Goal: Complete application form: Complete application form

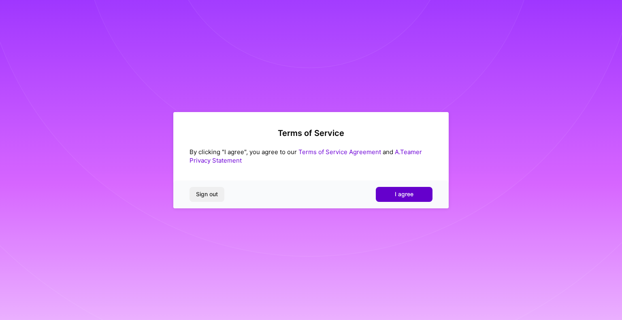
click at [391, 196] on button "I agree" at bounding box center [404, 194] width 57 height 15
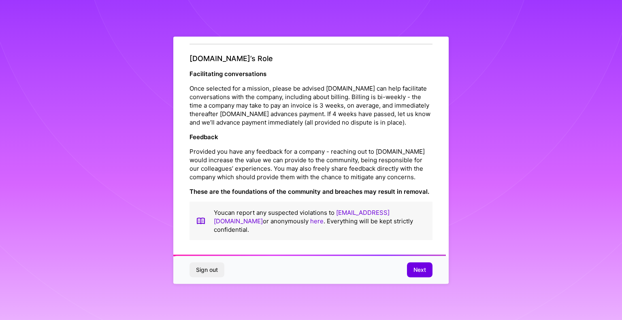
scroll to position [900, 0]
click at [419, 269] on span "Next" at bounding box center [419, 270] width 13 height 8
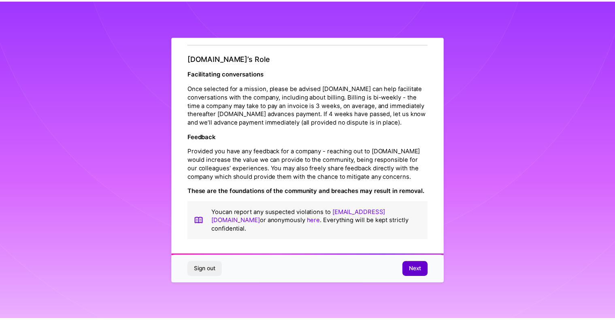
scroll to position [0, 0]
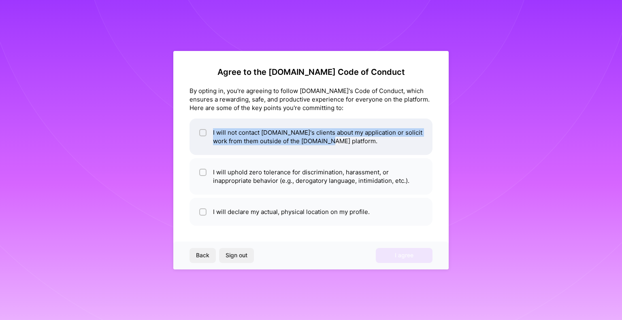
drag, startPoint x: 192, startPoint y: 115, endPoint x: 339, endPoint y: 144, distance: 149.9
click at [339, 144] on div "Agree to the A.Team Code of Conduct By opting in, you're agreeing to follow A.T…" at bounding box center [310, 146] width 243 height 159
copy li "I will not contact A.Team's clients about my application or solicit work from t…"
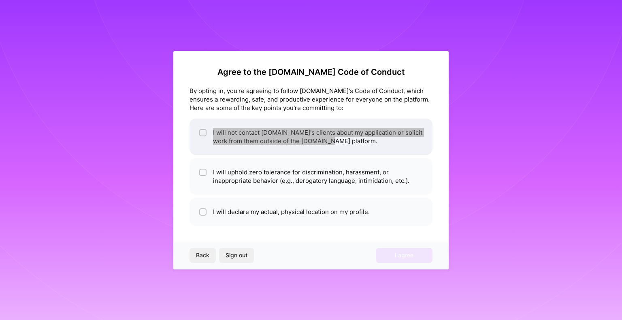
click at [211, 141] on li "I will not contact A.Team's clients about my application or solicit work from t…" at bounding box center [310, 137] width 243 height 36
checkbox input "true"
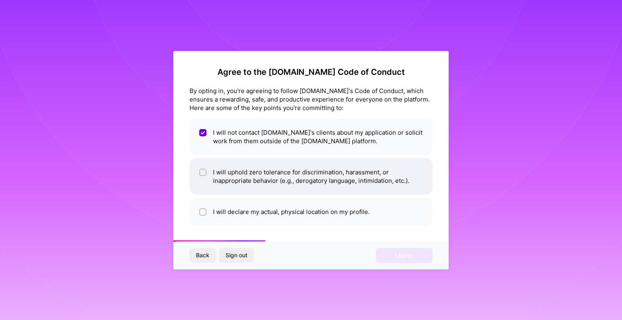
click at [209, 171] on li "I will uphold zero tolerance for discrimination, harassment, or inappropriate b…" at bounding box center [310, 176] width 243 height 36
checkbox input "true"
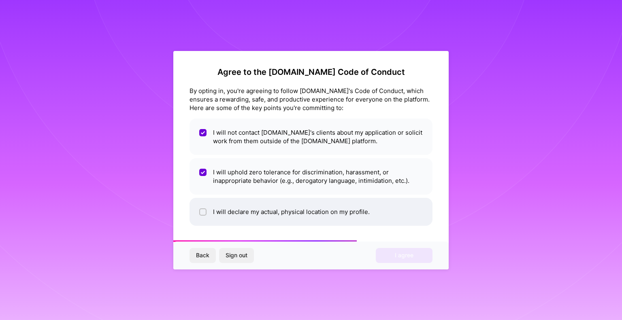
click at [207, 206] on li "I will declare my actual, physical location on my profile." at bounding box center [310, 212] width 243 height 28
checkbox input "true"
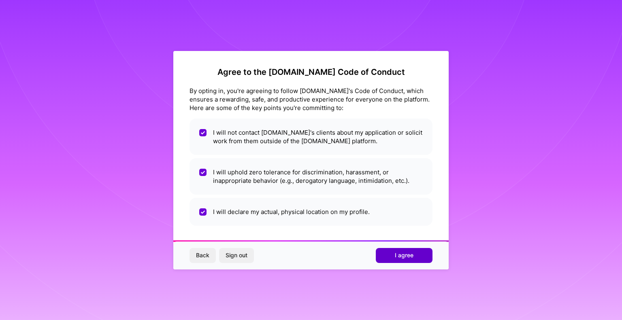
click at [404, 257] on span "I agree" at bounding box center [404, 255] width 19 height 8
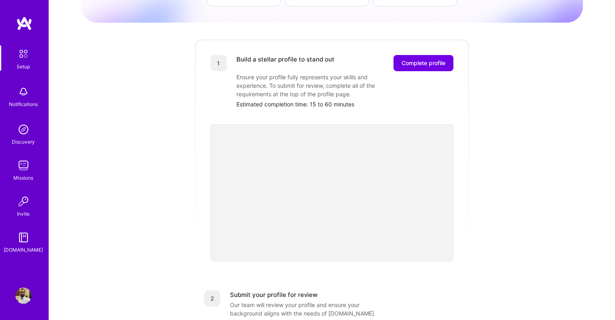
scroll to position [81, 0]
click at [421, 60] on span "Complete profile" at bounding box center [424, 64] width 44 height 8
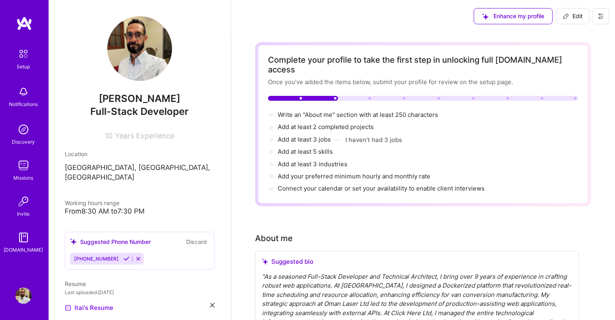
click at [123, 256] on icon at bounding box center [126, 259] width 6 height 6
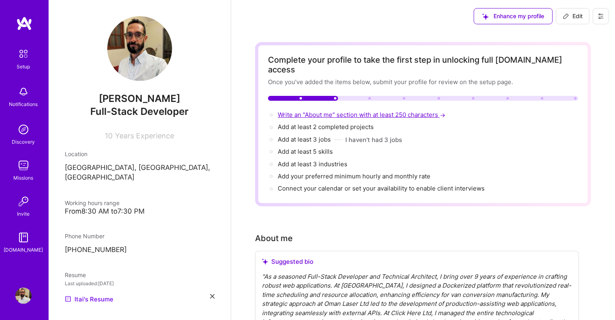
click at [350, 111] on span "Write an "About me" section with at least 250 characters →" at bounding box center [362, 115] width 169 height 8
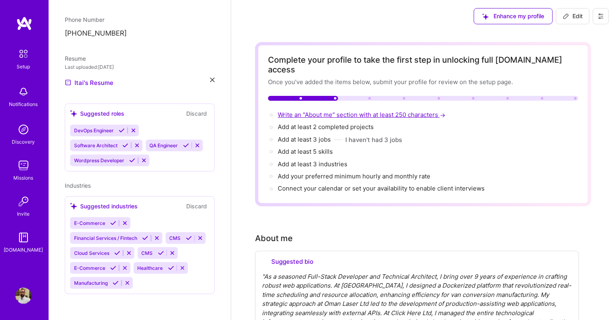
select select "CZ"
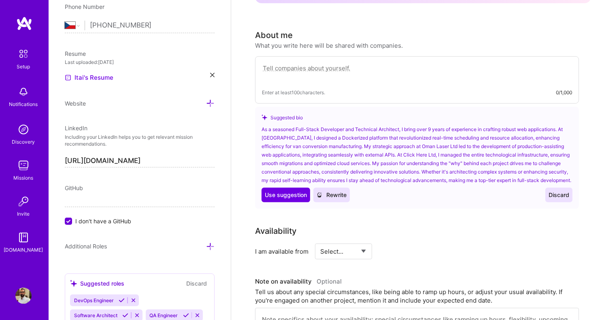
scroll to position [220, 0]
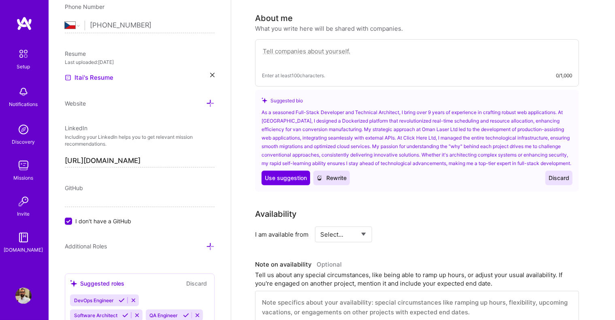
click at [371, 46] on textarea at bounding box center [417, 55] width 310 height 19
click at [364, 46] on textarea at bounding box center [417, 55] width 310 height 19
paste textarea "For the past 9+ years I've been working as a freelance Fullstack and DevOps dev…"
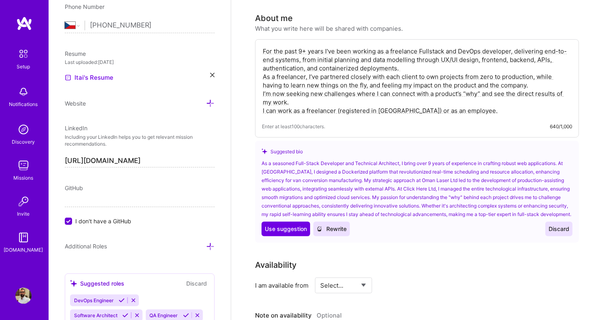
drag, startPoint x: 492, startPoint y: 100, endPoint x: 258, endPoint y: 102, distance: 234.4
click at [258, 102] on div "For the past 9+ years I've been working as a freelance Fullstack and DevOps dev…" at bounding box center [417, 88] width 324 height 98
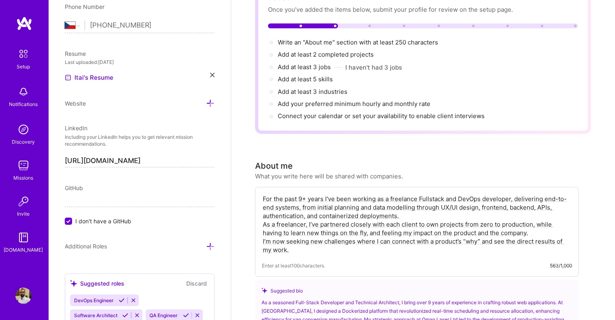
scroll to position [58, 0]
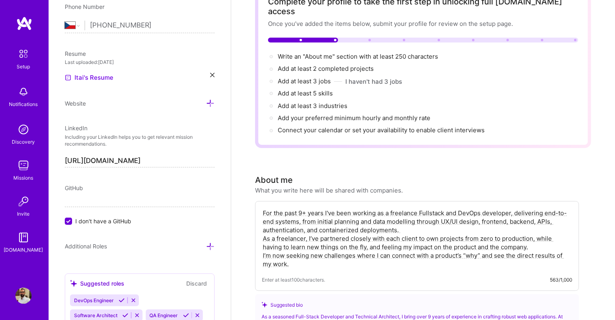
type textarea "For the past 9+ years I've been working as a freelance Fullstack and DevOps dev…"
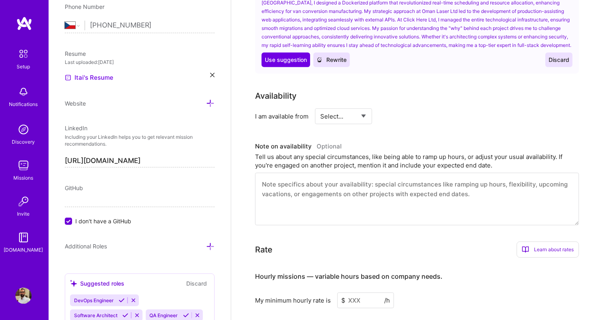
scroll to position [382, 0]
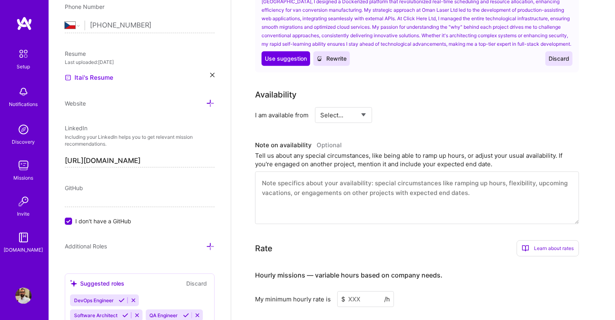
click at [345, 113] on select "Select... Right Now Future Date Not Available" at bounding box center [343, 115] width 47 height 21
select select "Future Date"
click at [320, 105] on select "Select... Right Now Future Date Not Available" at bounding box center [343, 115] width 47 height 21
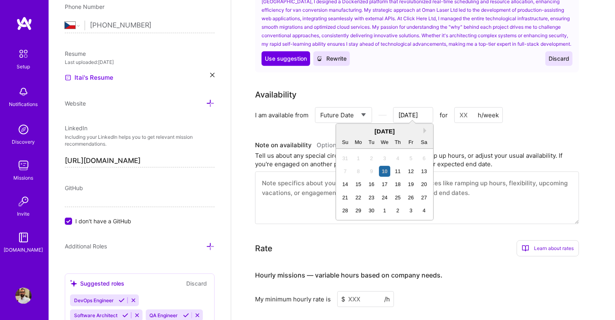
drag, startPoint x: 422, startPoint y: 109, endPoint x: 391, endPoint y: 113, distance: 30.6
click at [391, 113] on div "Select... Right Now Future Date Not Available Sep 10 Next Month September 2025 …" at bounding box center [409, 115] width 188 height 16
click at [423, 131] on div "September 2025" at bounding box center [384, 131] width 97 height 9
click at [426, 131] on button "Next Month" at bounding box center [427, 131] width 6 height 6
click at [381, 154] on div "1" at bounding box center [384, 158] width 11 height 11
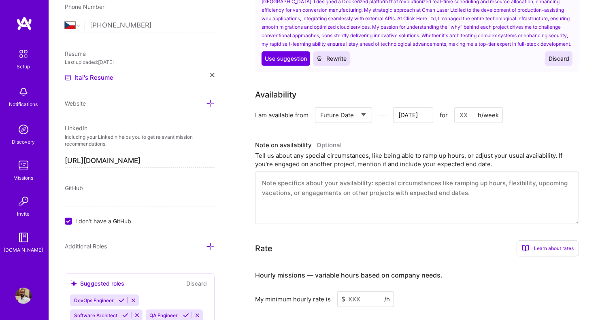
click at [411, 116] on input "Sep 30" at bounding box center [413, 115] width 40 height 16
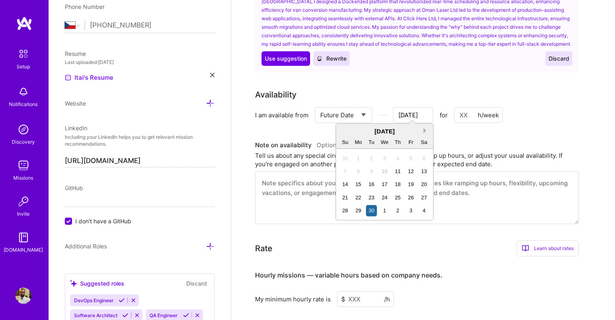
click at [424, 131] on button "Next Month" at bounding box center [427, 131] width 6 height 6
click at [384, 157] on div "1" at bounding box center [384, 158] width 11 height 11
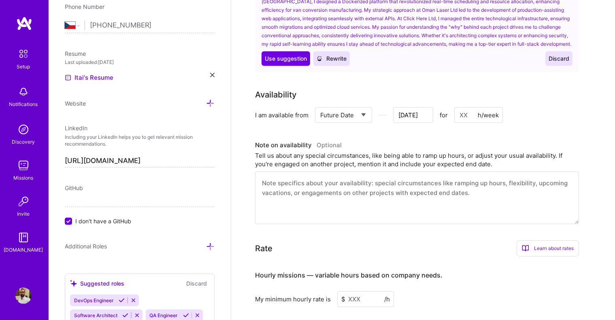
click at [462, 112] on input at bounding box center [478, 115] width 49 height 16
type input "Sep 29"
type input "4"
type input "Sep 28"
type input "40"
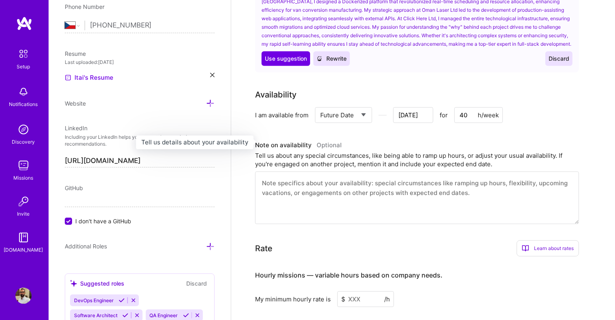
click at [410, 129] on div "Availability I am available from Select... Right Now Future Date Not Available …" at bounding box center [423, 157] width 336 height 136
click at [424, 107] on input "Sep 28" at bounding box center [413, 115] width 40 height 16
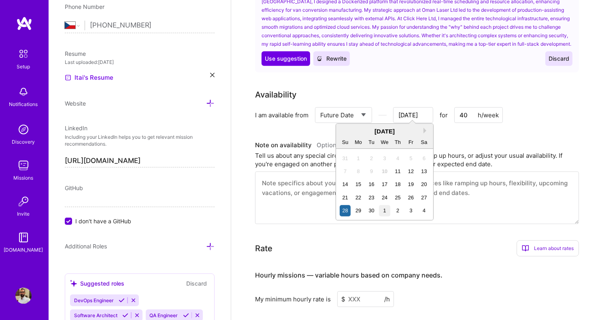
click at [382, 215] on div "1" at bounding box center [384, 210] width 11 height 11
type input "Sep 30"
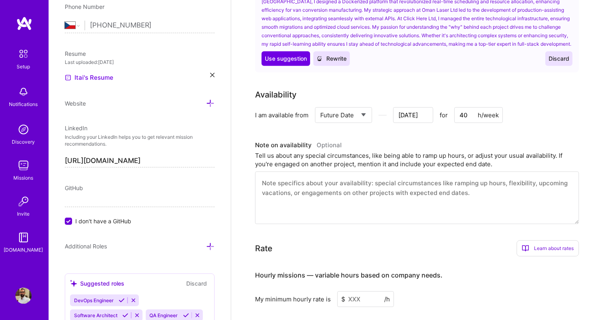
click at [452, 132] on div "Availability I am available from Select... Right Now Future Date Not Available …" at bounding box center [423, 157] width 336 height 136
click at [337, 183] on textarea at bounding box center [417, 198] width 324 height 53
type textarea "I"
type input "Sep 29"
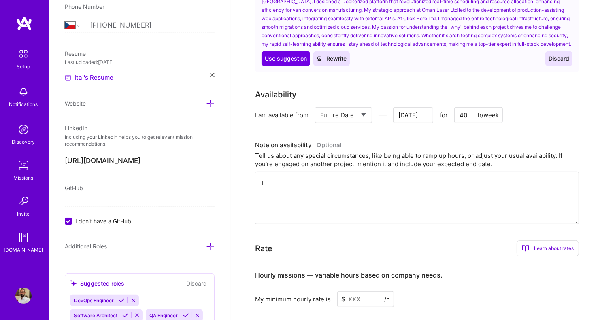
type textarea "I"
type input "Sep 28"
type textarea "I u"
type input "Sep 27"
type textarea "I us"
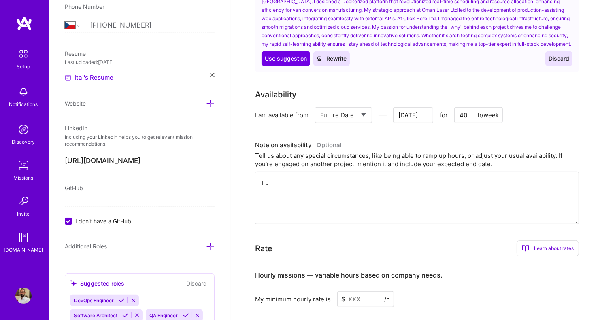
type input "Sep 26"
type textarea "I usu"
type input "Sep 25"
type textarea "I usua"
type input "Sep 24"
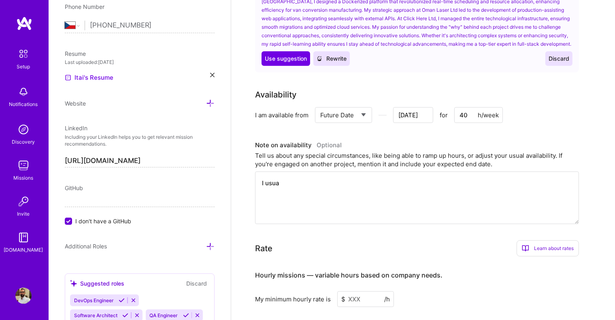
type textarea "I usual"
type input "Sep 23"
type textarea "I usuall"
type input "Sep 22"
type textarea "I usually"
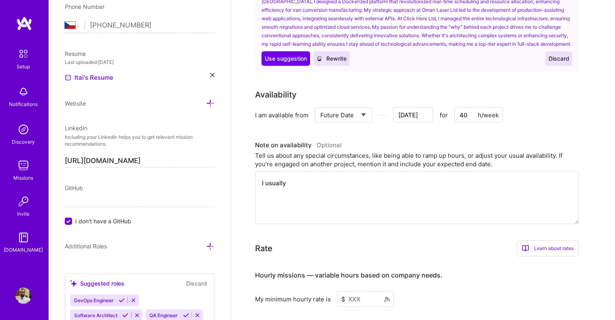
type input "Sep 21"
type textarea "I usually"
type input "Sep 20"
type textarea "I"
type input "Sep 19"
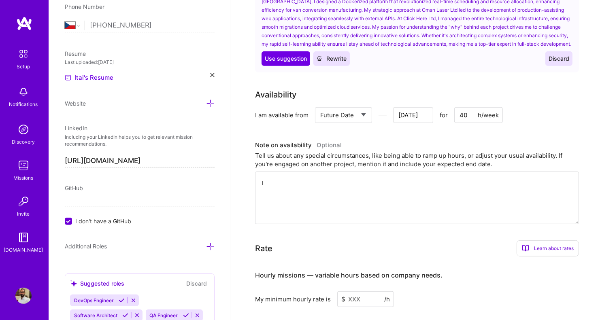
type input "Sep 18"
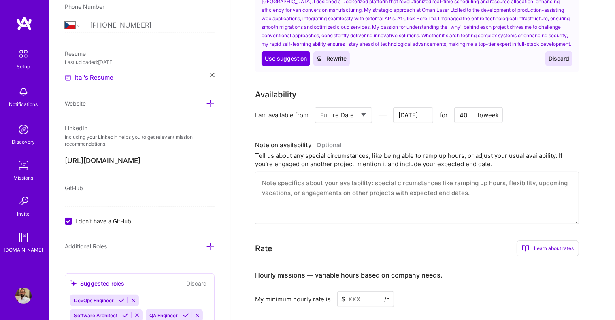
type textarea "S"
type input "Sep 17"
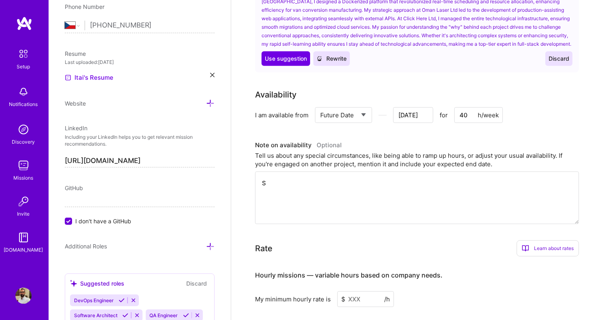
type textarea "Si"
type input "Sep 16"
type textarea "Sin"
type input "Sep 15"
type textarea "Sinc"
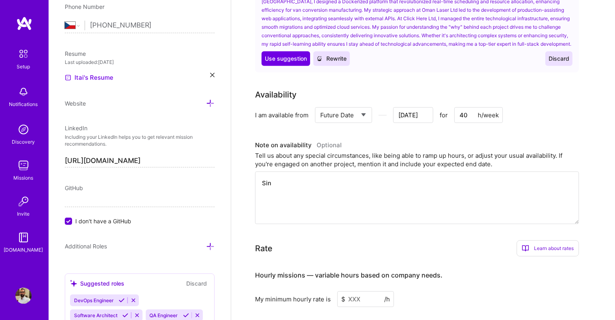
type input "Sep 14"
type textarea "Since"
type input "Sep 13"
type textarea "Since"
type input "Sep 12"
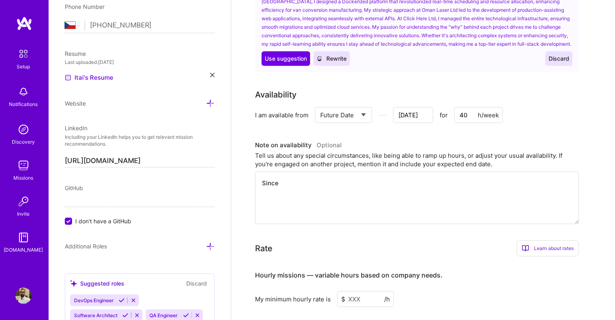
type textarea "Since I"
type input "Sep 11"
type textarea "Since"
type input "Sep 10"
type input "Sep 9"
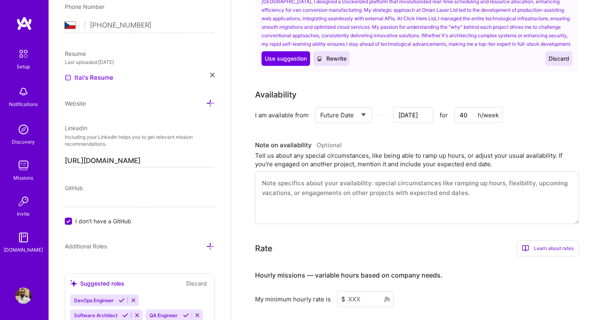
type textarea "A"
type input "Sep 8"
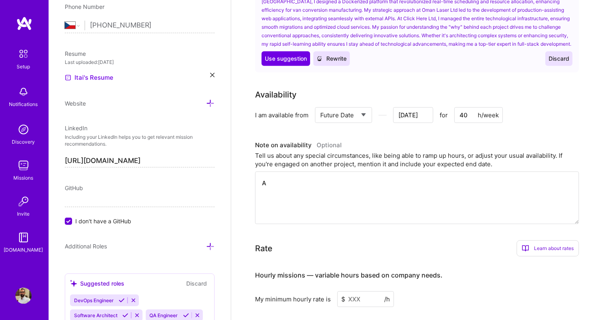
type textarea "As"
type input "Sep 7"
type textarea "As"
type input "Sep 6"
type textarea "As a"
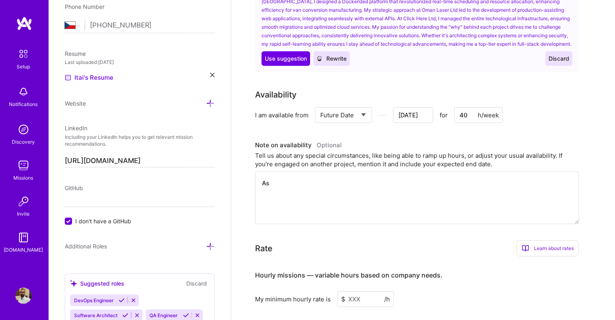
type input "Sep 5"
type textarea "As a"
type input "Sep 4"
type textarea "As a f"
type input "Sep 3"
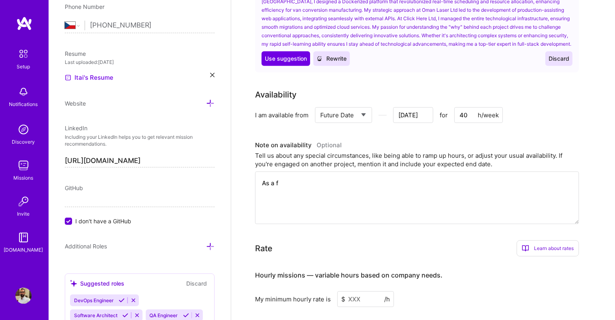
type textarea "As a fr"
type input "Sep 2"
type textarea "As a fre"
type input "Sep 1"
type textarea "As a free"
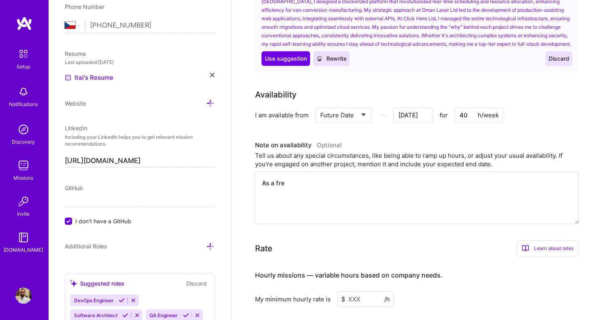
type input "Aug 31"
type textarea "As a freel"
type input "Aug 30"
type textarea "As a freela"
type input "Aug 29"
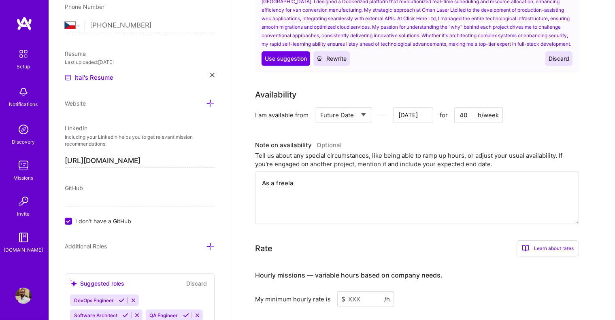
type textarea "As a freelan"
type input "Aug 28"
type textarea "As a freelanc"
type input "Aug 27"
type textarea "As a freelance"
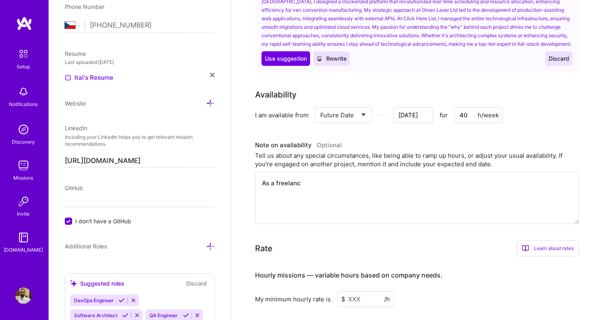
type input "Aug 26"
type textarea "As a freelancer"
type input "Aug 25"
type textarea "As a freelancer,"
type input "Aug 24"
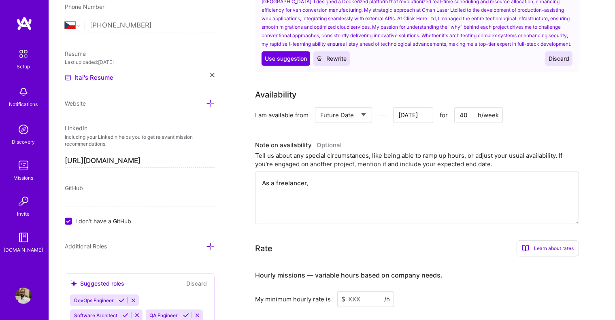
type textarea "As a freelancer,"
type input "Aug 23"
type textarea "As a freelancer, I"
type input "Aug 22"
type textarea "As a freelancer, I"
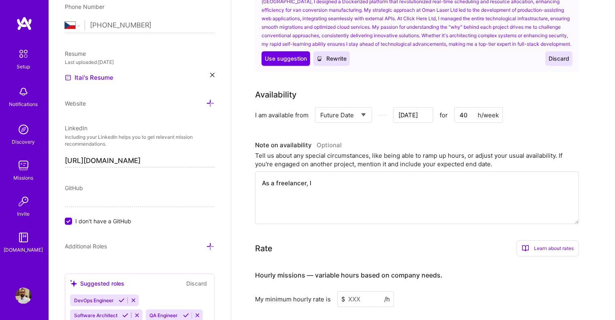
type input "Aug 21"
type textarea "As a freelancer, I d"
type input "Aug 20"
type textarea "As a freelancer, I do"
type input "Aug 19"
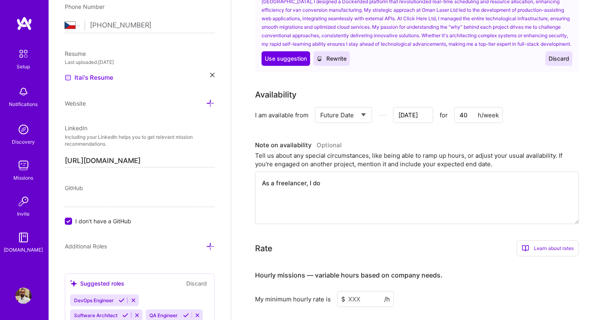
type textarea "As a freelancer, I don"
type input "Aug 18"
type textarea "As a freelancer, I don'"
type input "Aug 17"
type textarea "As a freelancer, I don't"
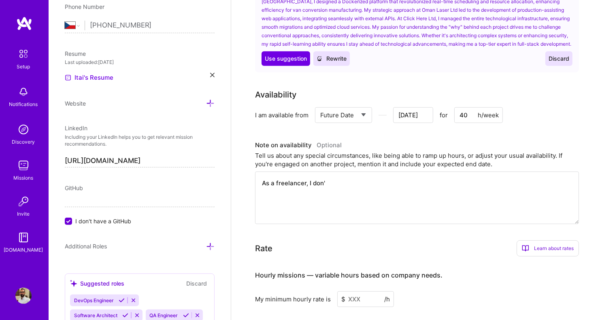
type input "Aug 16"
type textarea "As a freelancer, I don't"
type input "Aug 15"
type textarea "As a freelancer, I don't n"
type input "Aug 14"
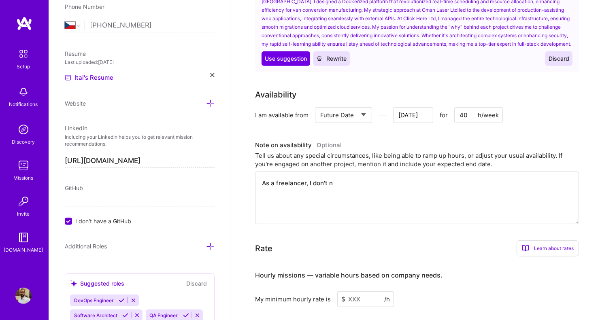
type textarea "As a freelancer, I don't ne"
type input "Aug 13"
type textarea "As a freelancer, I don't nec"
type input "Aug 12"
type textarea "As a freelancer, I don't nece"
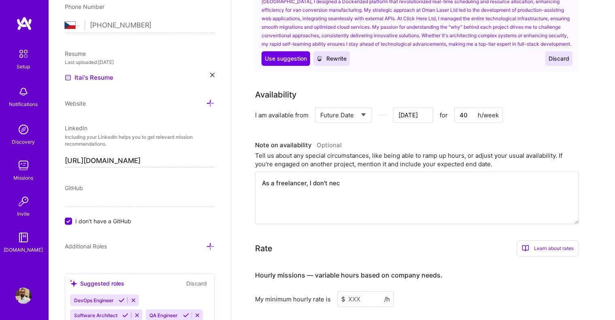
type input "Aug 11"
type textarea "As a freelancer, I don't neces"
type input "Aug 10"
type textarea "As a freelancer, I don't necess"
type input "Aug 9"
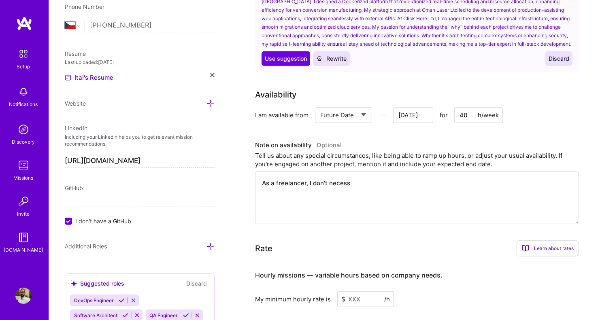
type textarea "As a freelancer, I don't necessa"
type input "Aug 8"
type textarea "As a freelancer, I don't necessar"
type input "Aug 7"
type textarea "As a freelancer, I don't necessari"
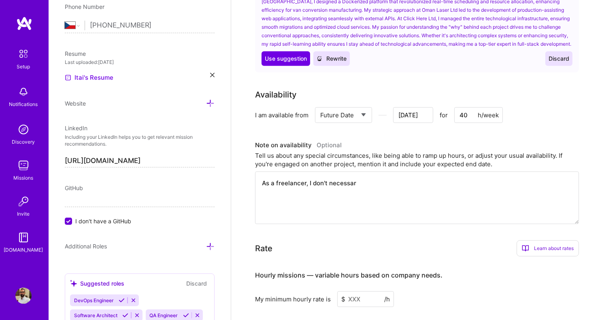
type input "Aug 6"
type textarea "As a freelancer, I don't necessaril"
type input "Aug 5"
type textarea "As a freelancer, I don't necessarily"
type input "Aug 4"
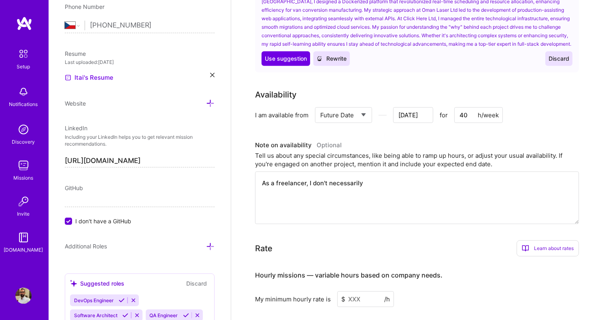
type textarea "As a freelancer, I don't necessarily"
type input "Aug 3"
type textarea "As a freelancer, I don't necessarily d"
type input "Aug 2"
type textarea "As a freelancer, I don't necessarily do"
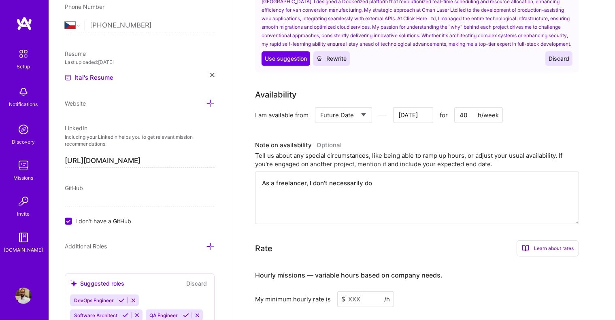
type input "Aug 1"
type textarea "As a freelancer, I don't necessarily do"
type input "Jul 31"
type textarea "As a freelancer, I don't necessarily do 9"
type input "Jul 30"
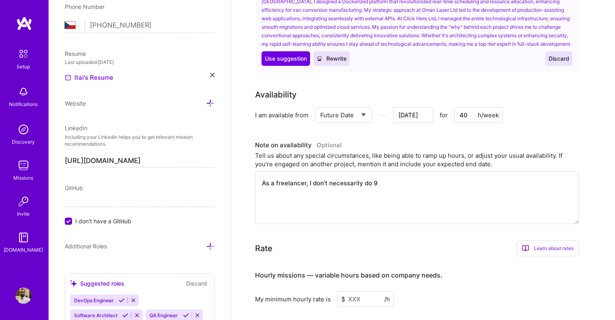
type textarea "As a freelancer, I don't necessarily do 9-"
type input "Jul 29"
type textarea "As a freelancer, I don't necessarily do 9-5"
type input "Jul 28"
type textarea "As a freelancer, I don't necessarily do 9-5."
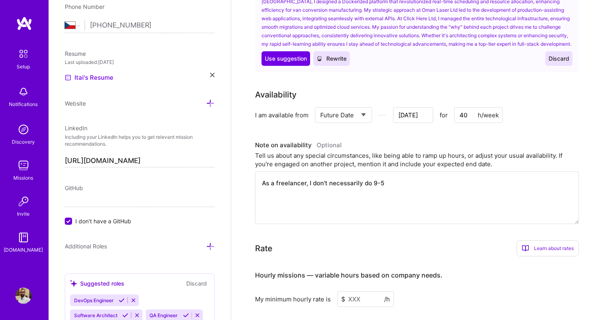
type input "Jul 27"
type textarea "As a freelancer, I don't necessarily do 9-5.."
type input "Jul 26"
type textarea "As a freelancer, I don't necessarily do 9-5.."
type input "Jul 25"
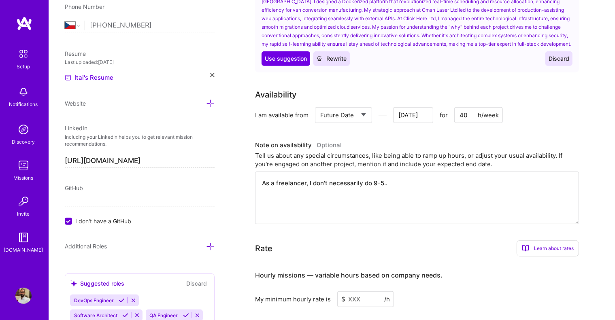
type textarea "As a freelancer, I don't necessarily do 9-5.. o"
type input "Jul 24"
type textarea "As a freelancer, I don't necessarily do 9-5.. or"
type input "Jul 23"
type textarea "As a freelancer, I don't necessarily do 9-5.. or"
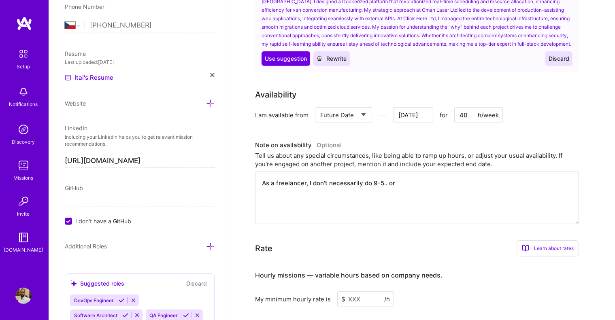
type input "Jul 22"
type textarea "As a freelancer, I don't necessarily do 9-5.. or s"
type input "Jul 21"
type textarea "As a freelancer, I don't necessarily do 9-5.. or si"
type input "Jul 20"
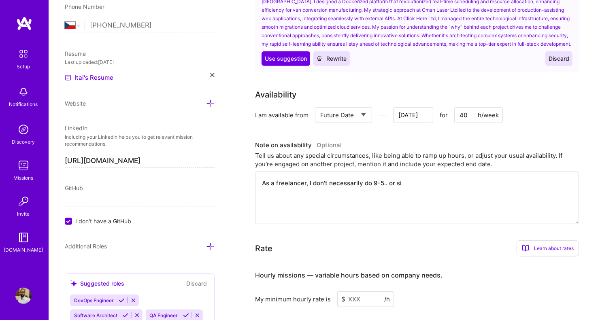
type textarea "As a freelancer, I don't necessarily do 9-5.. or sit"
type input "Jul 19"
type textarea "As a freelancer, I don't necessarily do 9-5.. or sit"
type input "Jul 18"
type textarea "As a freelancer, I don't necessarily do 9-5.. or sit a"
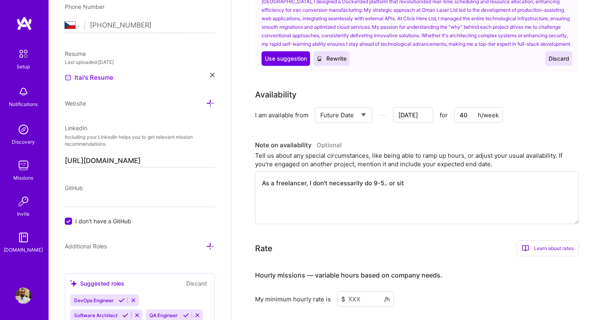
type input "Jul 17"
type textarea "As a freelancer, I don't necessarily do 9-5.. or sit at"
type input "Jul 16"
type textarea "As a freelancer, I don't necessarily do 9-5.. or sit at"
type input "Jul 15"
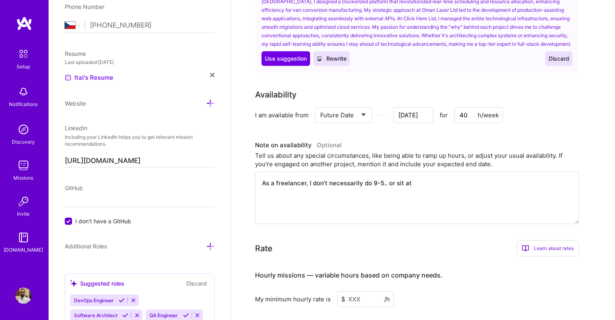
type textarea "As a freelancer, I don't necessarily do 9-5.. or sit at t"
type input "Jul 14"
type textarea "As a freelancer, I don't necessarily do 9-5.. or sit at th"
type input "Jul 13"
type textarea "As a freelancer, I don't necessarily do 9-5.. or sit at the"
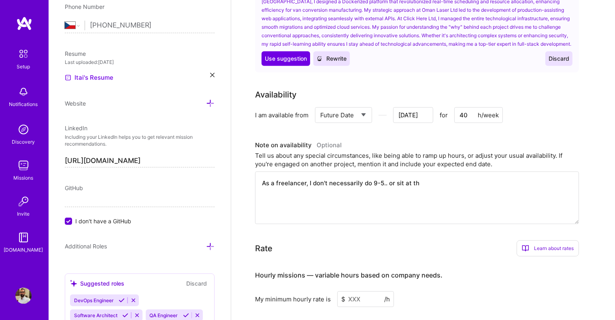
type input "Jul 12"
type textarea "As a freelancer, I don't necessarily do 9-5.. or sit at the"
type input "Jul 11"
type textarea "As a freelancer, I don't necessarily do 9-5.. or sit at the c"
type input "Jul 10"
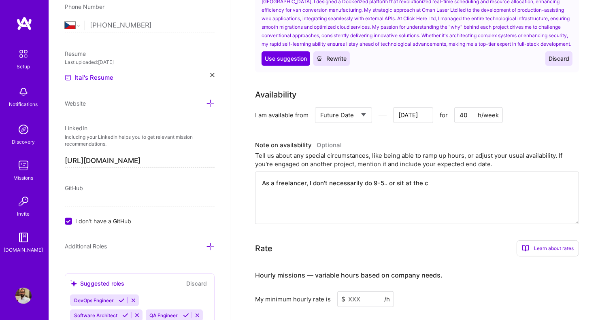
type textarea "As a freelancer, I don't necessarily do 9-5.. or sit at the co"
type input "Jul 9"
type textarea "As a freelancer, I don't necessarily do 9-5.. or sit at the com"
type input "Jul 8"
type textarea "As a freelancer, I don't necessarily do 9-5.. or sit at the comp"
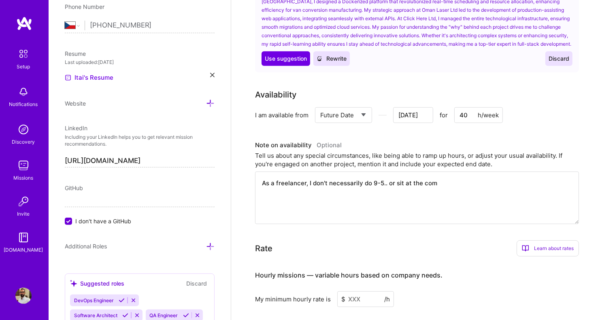
type input "Jul 7"
type textarea "As a freelancer, I don't necessarily do 9-5.. or sit at the compu"
type input "Jul 6"
type textarea "As a freelancer, I don't necessarily do 9-5.. or sit at the comput"
type input "Jul 5"
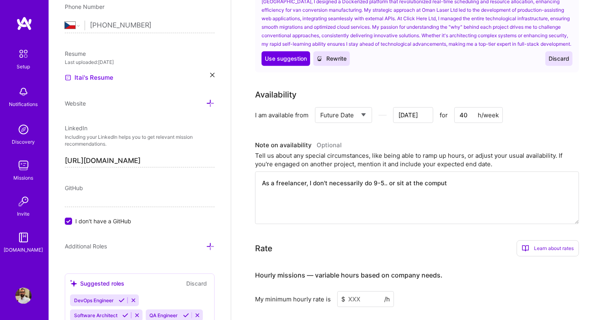
type textarea "As a freelancer, I don't necessarily do 9-5.. or sit at the compute"
type input "Jul 4"
type textarea "As a freelancer, I don't necessarily do 9-5.. or sit at the computer"
type input "Jul 3"
type textarea "As a freelancer, I don't necessarily do 9-5.. or sit at the computer"
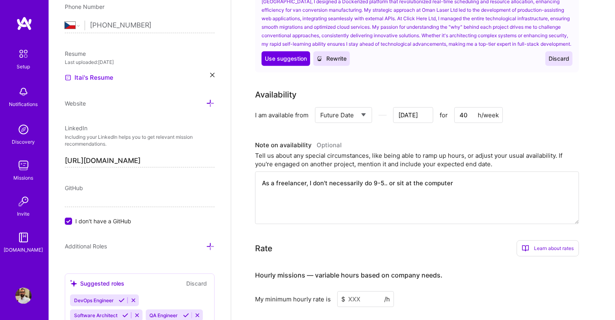
type input "Jul 2"
type textarea "As a freelancer, I don't necessarily do 9-5.. or sit at the computer f"
type input "Jul 1"
type textarea "As a freelancer, I don't necessarily do 9-5.. or sit at the computer fo"
type input "Jun 30"
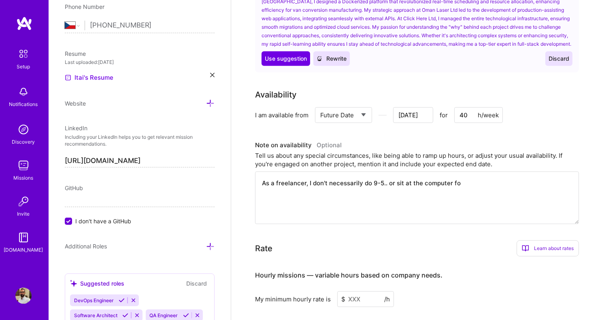
type textarea "As a freelancer, I don't necessarily do 9-5.. or sit at the computer for"
type input "Jun 29"
type textarea "As a freelancer, I don't necessarily do 9-5.. or sit at the computer for"
type input "Jun 28"
type textarea "As a freelancer, I don't necessarily do 9-5.. or sit at the computer for 4"
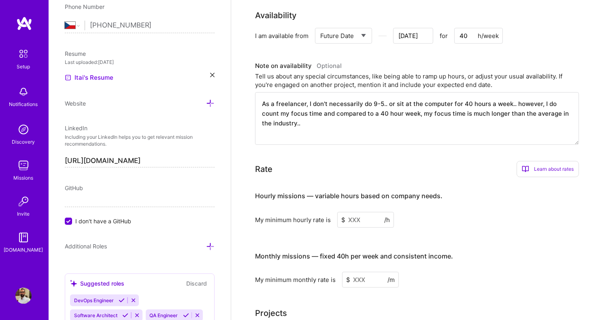
scroll to position [504, 0]
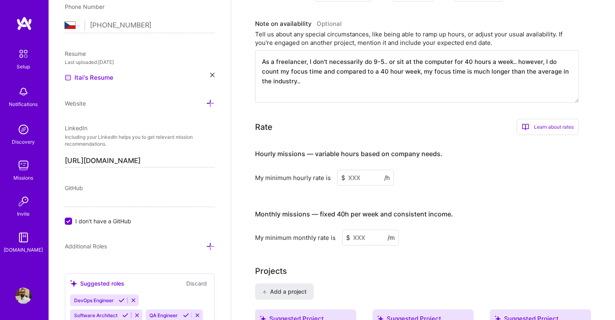
click at [358, 175] on input at bounding box center [365, 178] width 57 height 16
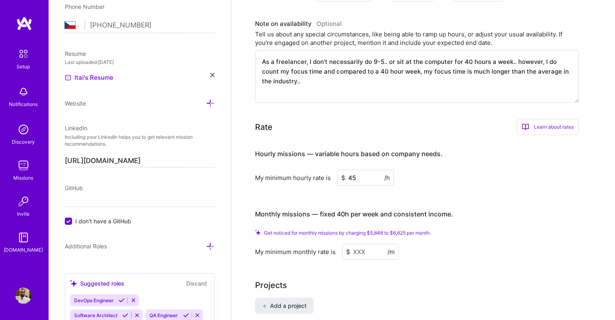
click at [363, 246] on input at bounding box center [370, 252] width 57 height 16
click at [363, 249] on input at bounding box center [370, 252] width 57 height 16
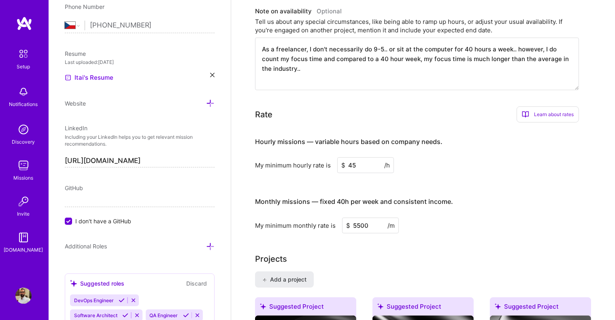
drag, startPoint x: 362, startPoint y: 153, endPoint x: 346, endPoint y: 161, distance: 18.1
click at [343, 156] on div "Hourly missions — variable hours based on company needs. My minimum hourly rate…" at bounding box center [417, 151] width 324 height 44
click at [352, 163] on input "45" at bounding box center [365, 166] width 57 height 16
click at [364, 226] on input "5500" at bounding box center [370, 226] width 57 height 16
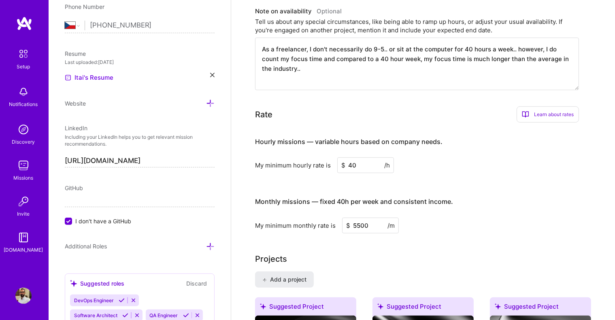
click at [360, 221] on input "5500" at bounding box center [370, 226] width 57 height 16
click at [440, 198] on h4 "Monthly missions — fixed 40h per week and consistent income." at bounding box center [354, 202] width 198 height 8
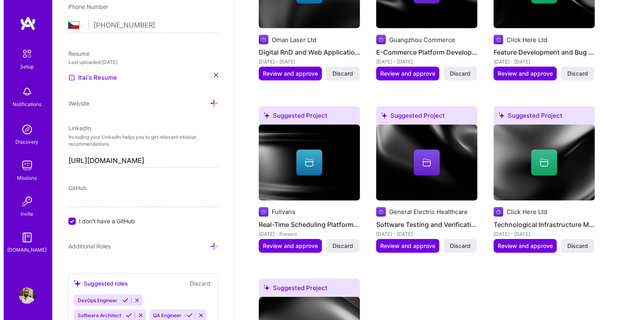
scroll to position [868, 0]
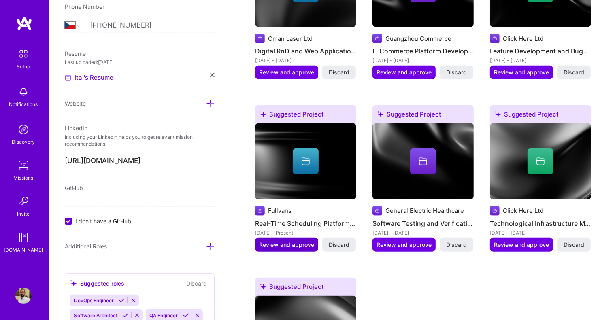
click at [277, 241] on span "Review and approve" at bounding box center [286, 245] width 55 height 8
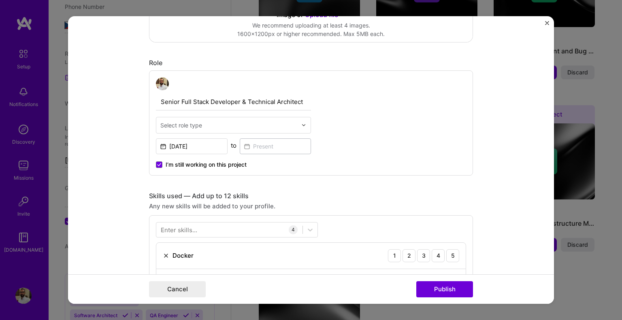
scroll to position [243, 0]
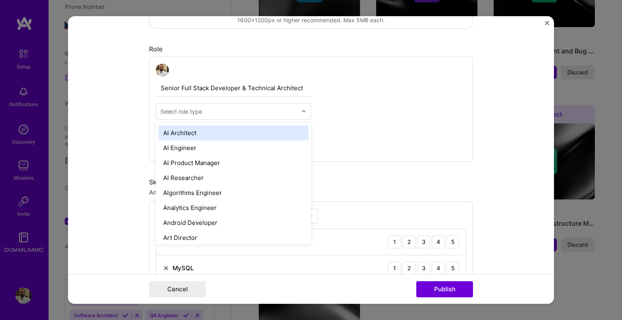
click at [298, 111] on div "Select role type" at bounding box center [228, 112] width 145 height 16
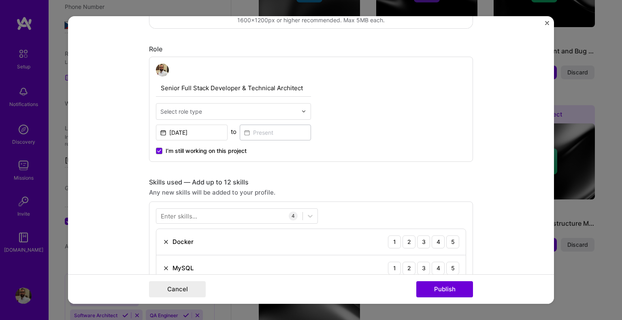
click at [298, 111] on div "Select role type" at bounding box center [228, 112] width 145 height 16
click at [190, 87] on input "Senior Full Stack Developer & Technical Architect" at bounding box center [233, 88] width 155 height 17
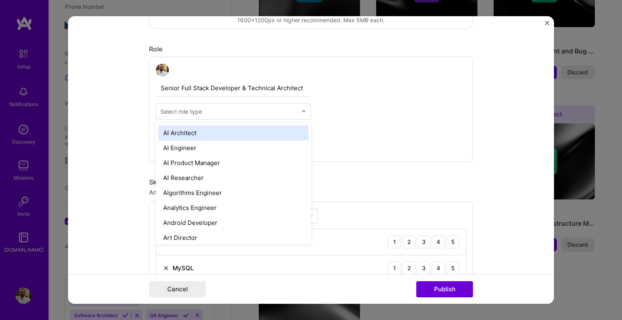
click at [228, 107] on input "text" at bounding box center [228, 111] width 137 height 9
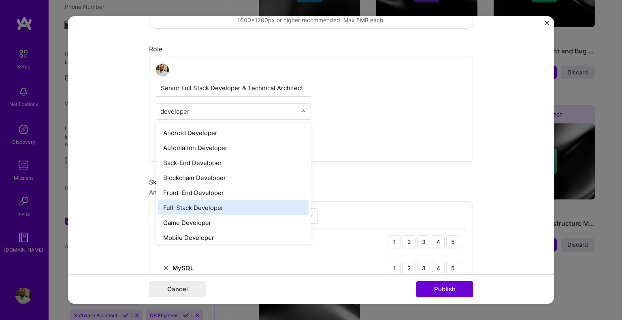
click at [192, 206] on div "Full-Stack Developer" at bounding box center [233, 207] width 150 height 15
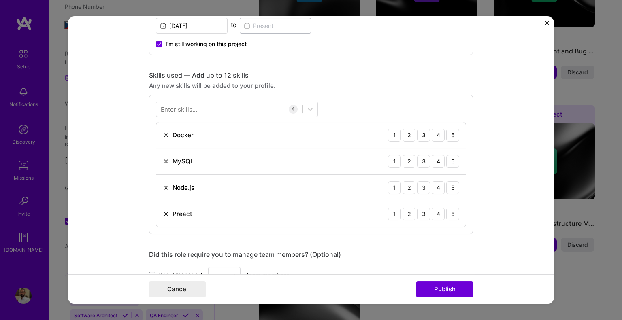
scroll to position [364, 0]
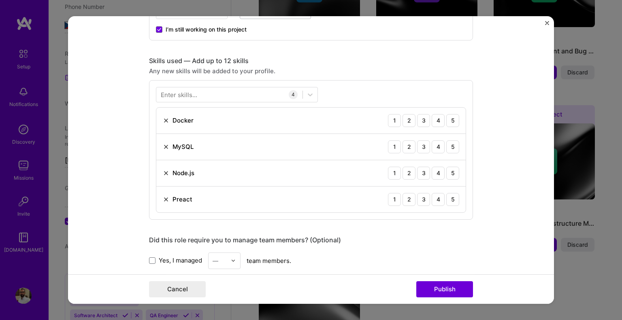
click at [163, 200] on img at bounding box center [166, 199] width 6 height 6
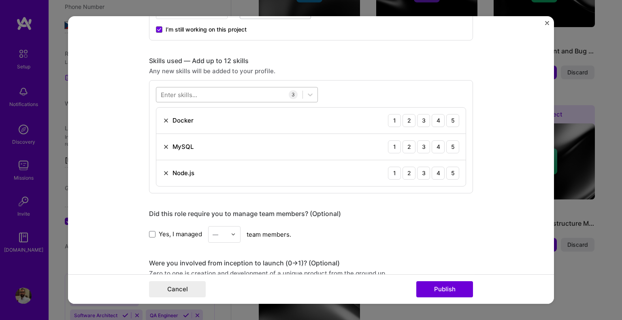
click at [222, 94] on div at bounding box center [229, 94] width 146 height 13
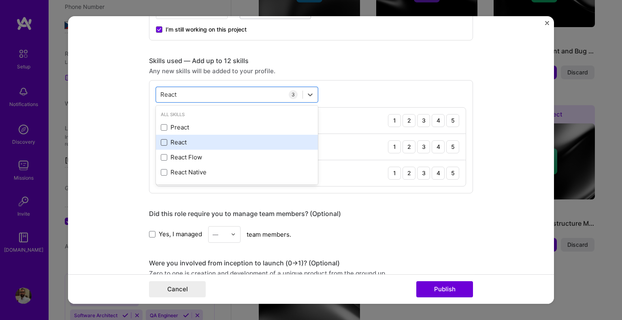
click at [161, 140] on span at bounding box center [164, 142] width 6 height 6
click at [0, 0] on input "checkbox" at bounding box center [0, 0] width 0 height 0
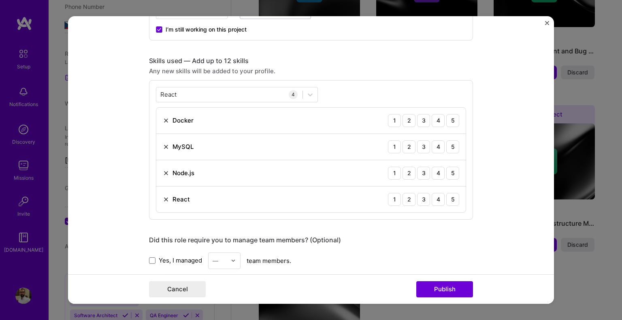
click at [131, 159] on form "Editing suggested project This project is suggested based on your LinkedIn, res…" at bounding box center [311, 160] width 486 height 288
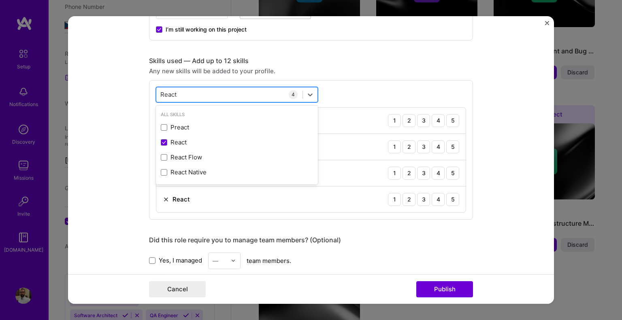
click at [198, 94] on div "React React" at bounding box center [229, 94] width 146 height 13
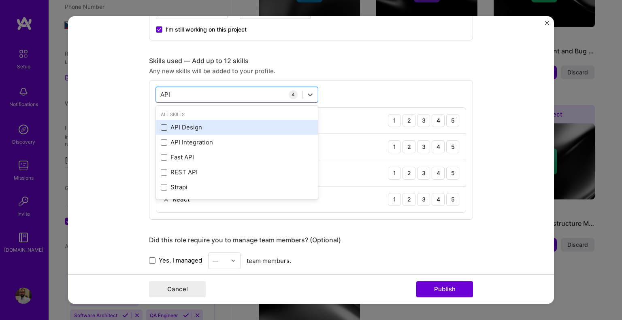
click at [161, 128] on span at bounding box center [164, 127] width 6 height 6
click at [0, 0] on input "checkbox" at bounding box center [0, 0] width 0 height 0
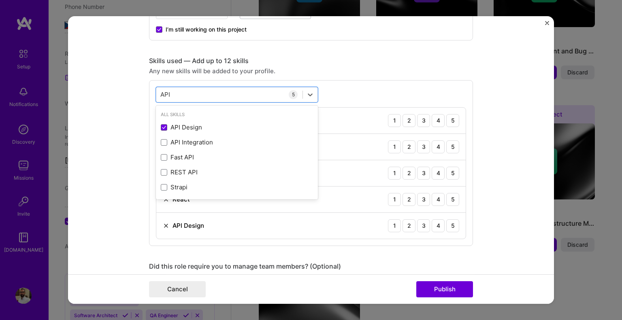
click at [115, 137] on form "Editing suggested project This project is suggested based on your LinkedIn, res…" at bounding box center [311, 160] width 486 height 288
click at [220, 93] on div "API API" at bounding box center [229, 94] width 146 height 13
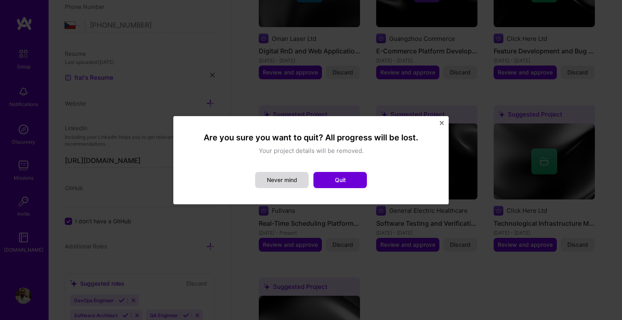
click at [273, 178] on button "Never mind" at bounding box center [281, 180] width 53 height 16
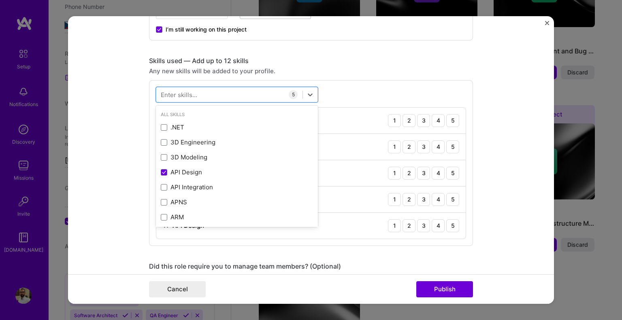
click at [110, 98] on form "Editing suggested project This project is suggested based on your LinkedIn, res…" at bounding box center [311, 160] width 486 height 288
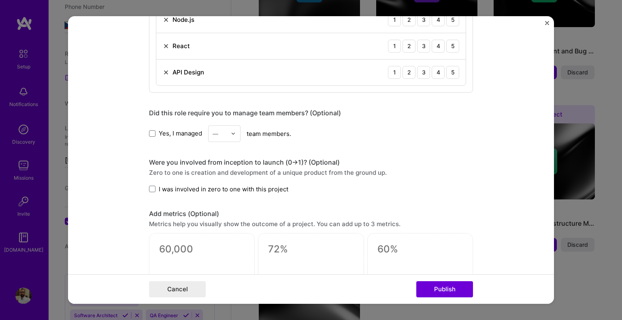
scroll to position [526, 0]
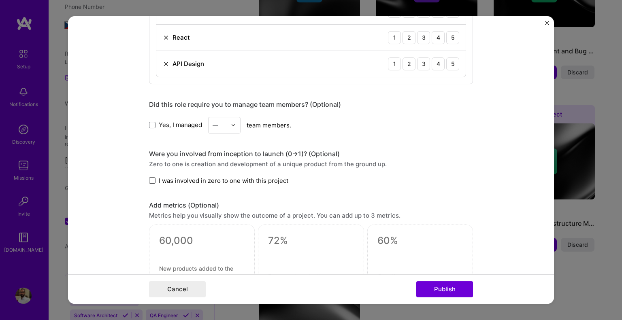
click at [149, 181] on span at bounding box center [152, 180] width 6 height 6
click at [0, 0] on input "I was involved in zero to one with this project" at bounding box center [0, 0] width 0 height 0
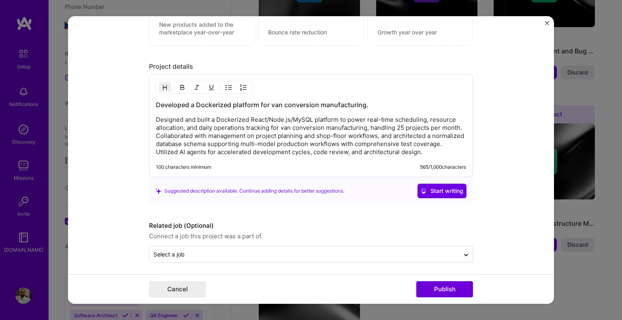
scroll to position [771, 0]
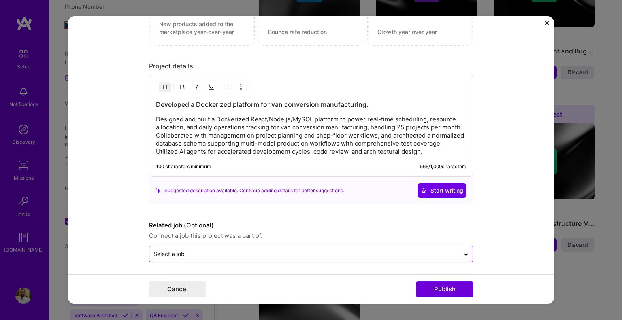
click at [243, 255] on input "text" at bounding box center [304, 254] width 302 height 9
click at [463, 251] on icon at bounding box center [466, 255] width 6 height 8
click at [463, 252] on icon at bounding box center [466, 255] width 6 height 8
click at [463, 252] on icon at bounding box center [466, 253] width 6 height 8
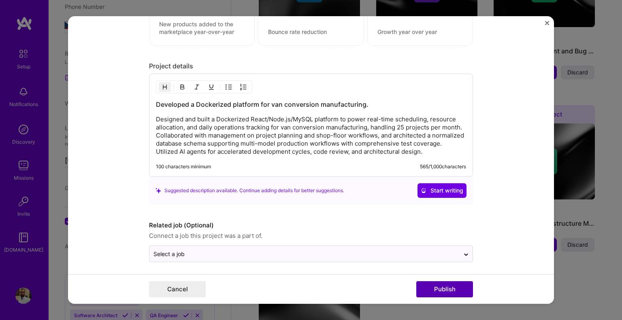
click at [435, 290] on button "Publish" at bounding box center [444, 289] width 57 height 16
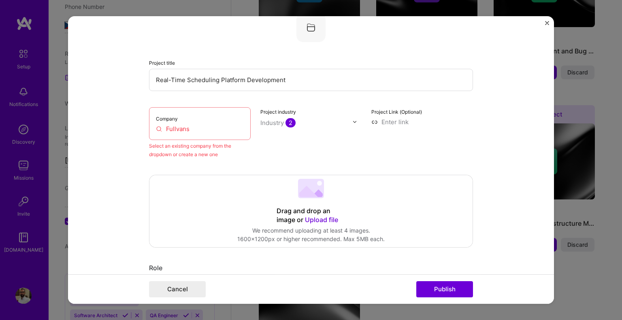
scroll to position [53, 0]
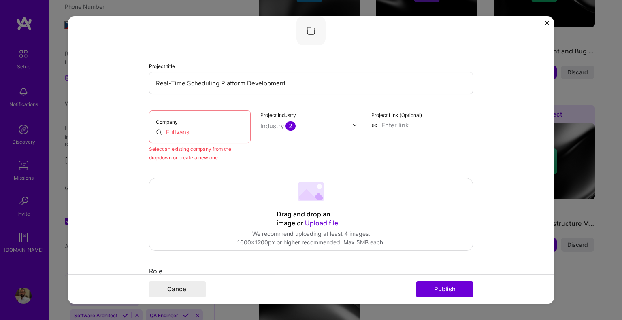
click at [180, 130] on input "Fullvans" at bounding box center [200, 132] width 88 height 9
click at [193, 131] on input "Fullvans" at bounding box center [200, 132] width 88 height 9
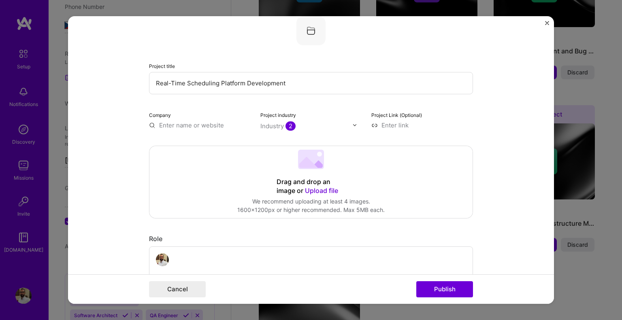
click at [189, 122] on input "text" at bounding box center [200, 125] width 102 height 9
click at [209, 142] on div "Fullvans" at bounding box center [209, 144] width 30 height 14
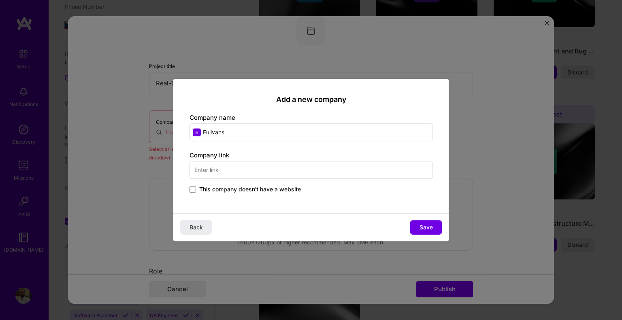
click at [318, 169] on input "text" at bounding box center [310, 170] width 243 height 18
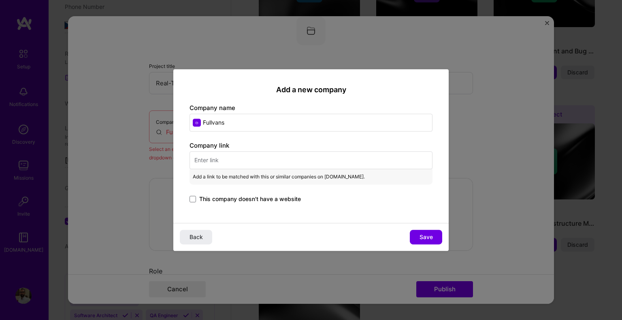
click at [302, 165] on input "text" at bounding box center [310, 160] width 243 height 18
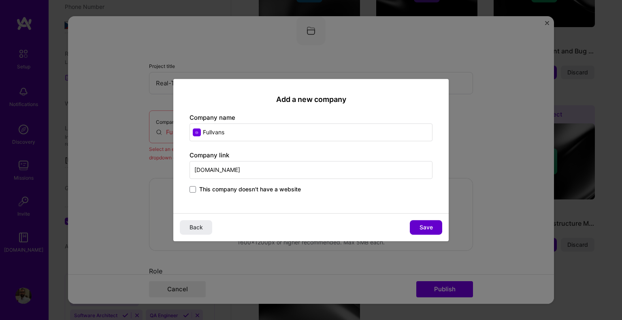
click at [429, 228] on span "Save" at bounding box center [425, 228] width 13 height 8
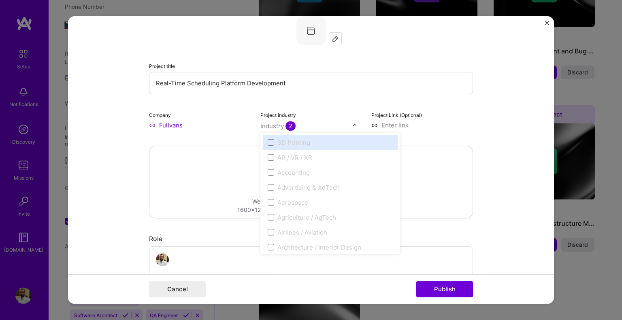
click at [349, 121] on div "Industry 2" at bounding box center [311, 125] width 102 height 9
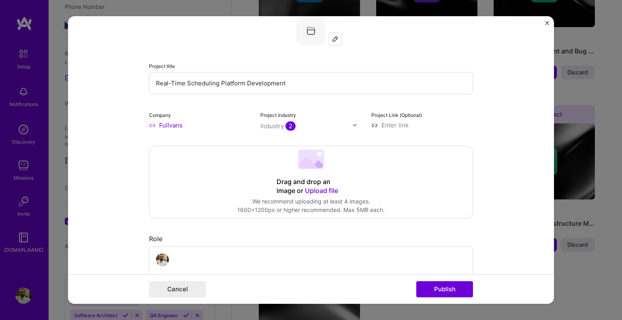
click at [483, 125] on form "Editing suggested project This project is suggested based on your LinkedIn, res…" at bounding box center [311, 160] width 486 height 288
click at [447, 288] on button "Publish" at bounding box center [444, 289] width 57 height 16
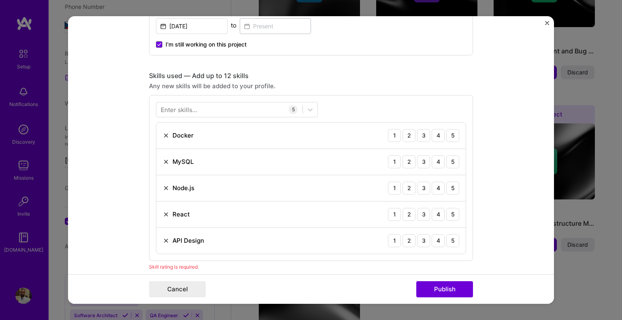
scroll to position [363, 0]
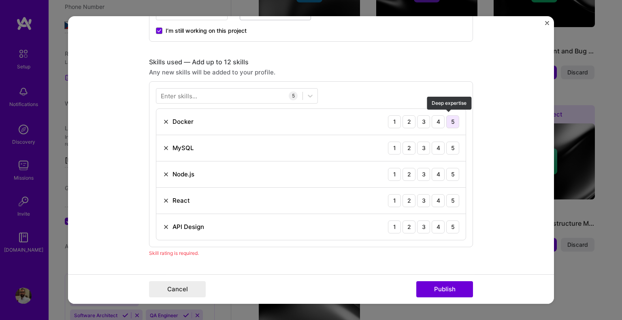
click at [447, 120] on div "5" at bounding box center [452, 121] width 13 height 13
click at [438, 148] on div "4" at bounding box center [438, 148] width 13 height 13
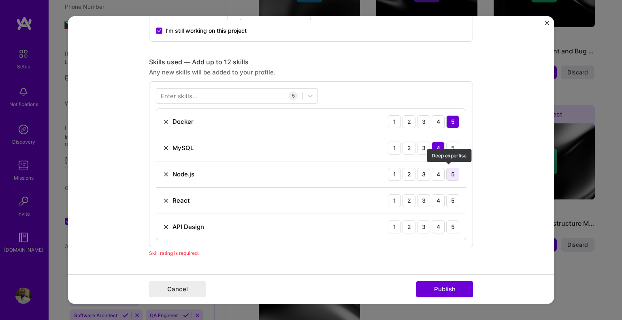
click at [449, 173] on div "5" at bounding box center [452, 174] width 13 height 13
click at [451, 200] on div "5" at bounding box center [452, 200] width 13 height 13
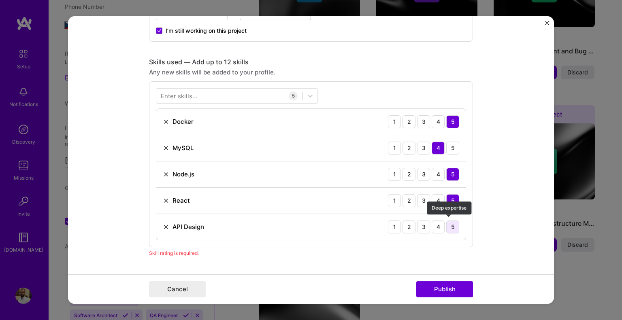
click at [447, 228] on div "5" at bounding box center [452, 227] width 13 height 13
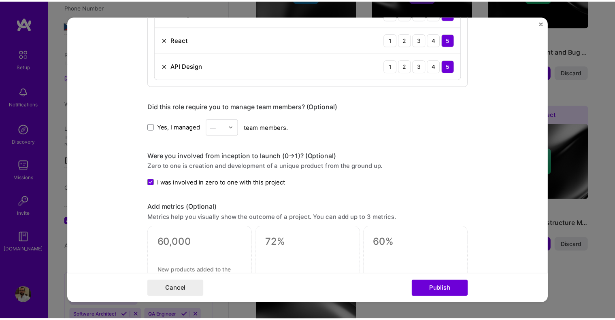
scroll to position [525, 0]
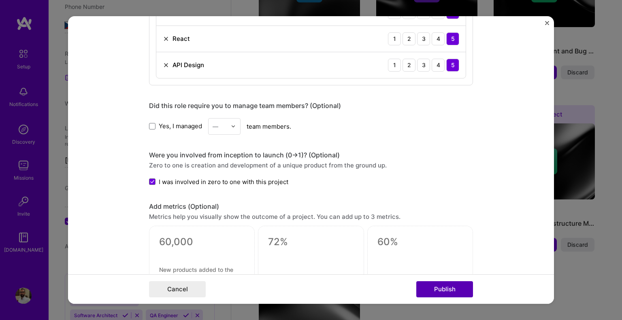
click at [449, 286] on button "Publish" at bounding box center [444, 289] width 57 height 16
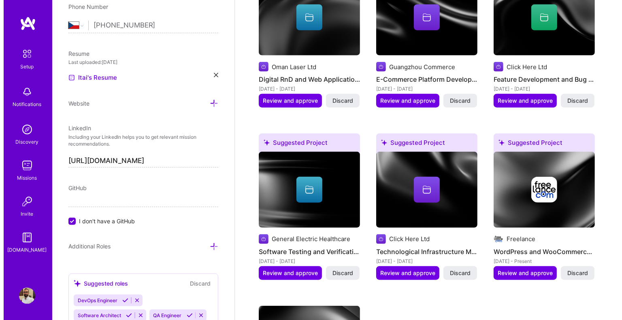
scroll to position [625, 0]
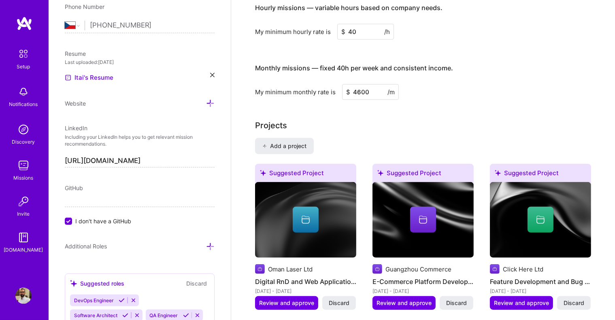
click at [262, 211] on div at bounding box center [305, 220] width 101 height 26
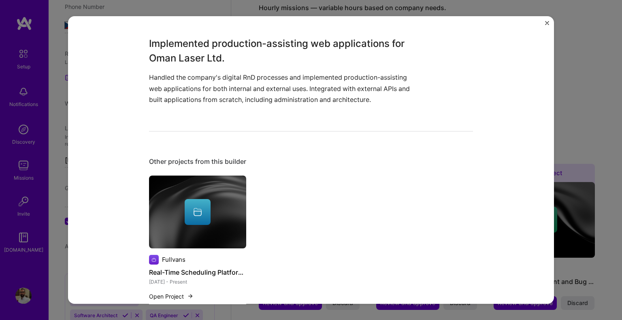
scroll to position [166, 0]
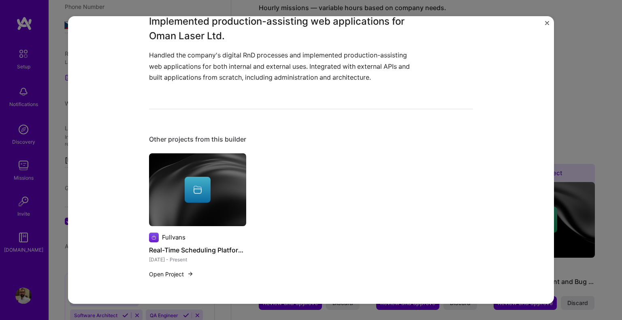
click at [546, 24] on img "Close" at bounding box center [547, 23] width 4 height 4
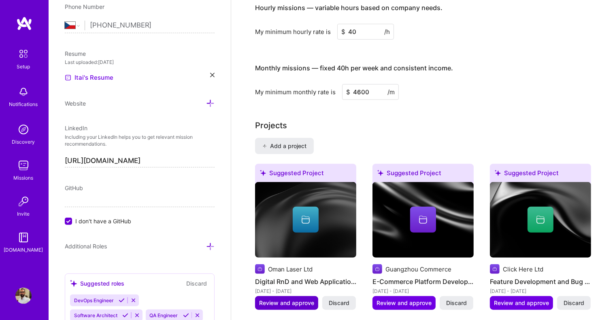
click at [281, 300] on span "Review and approve" at bounding box center [286, 303] width 55 height 8
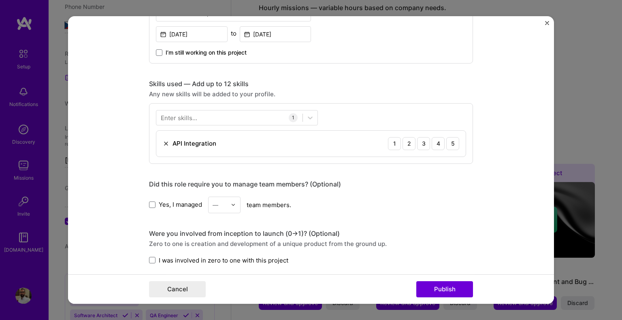
scroll to position [364, 0]
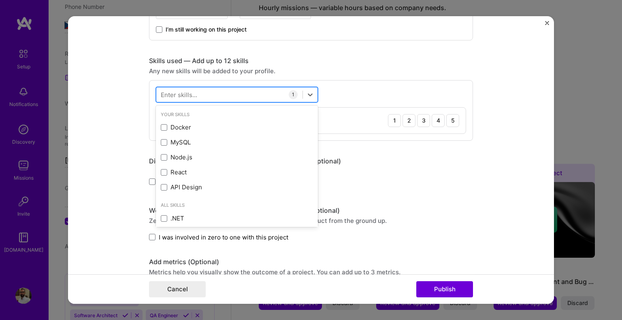
click at [229, 93] on div at bounding box center [229, 94] width 146 height 13
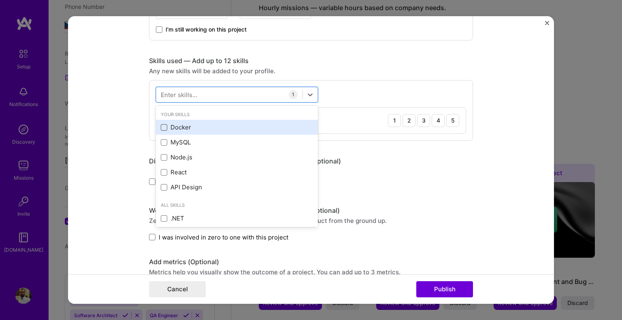
click at [161, 127] on span at bounding box center [164, 127] width 6 height 6
click at [0, 0] on input "checkbox" at bounding box center [0, 0] width 0 height 0
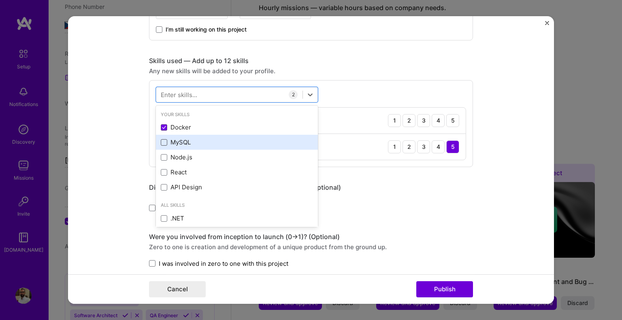
click at [162, 144] on span at bounding box center [164, 142] width 6 height 6
click at [0, 0] on input "checkbox" at bounding box center [0, 0] width 0 height 0
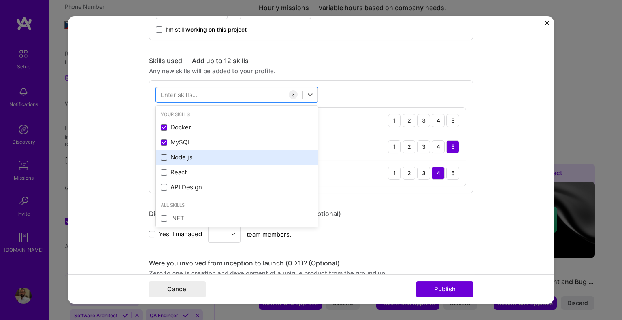
click at [161, 154] on span at bounding box center [164, 157] width 6 height 6
click at [0, 0] on input "checkbox" at bounding box center [0, 0] width 0 height 0
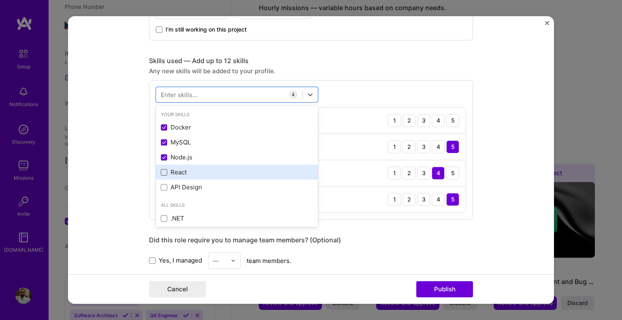
click at [162, 171] on span at bounding box center [164, 172] width 6 height 6
click at [0, 0] on input "checkbox" at bounding box center [0, 0] width 0 height 0
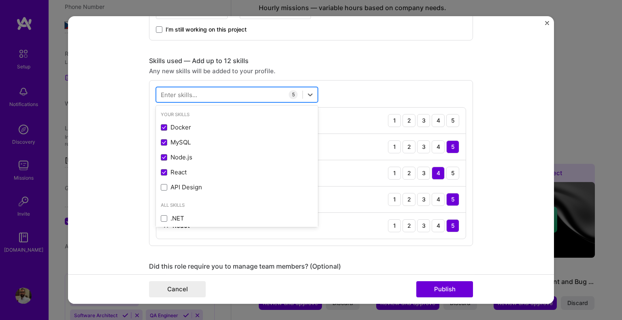
click at [224, 100] on div at bounding box center [229, 94] width 146 height 13
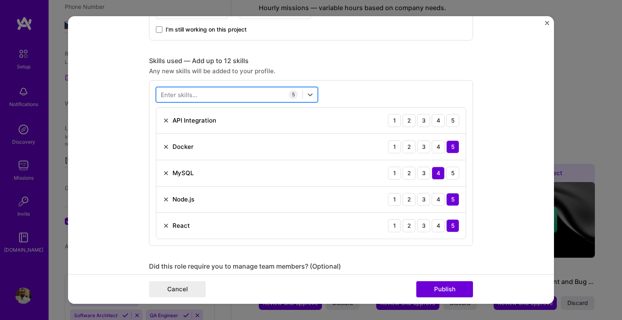
click at [226, 95] on div at bounding box center [229, 94] width 146 height 13
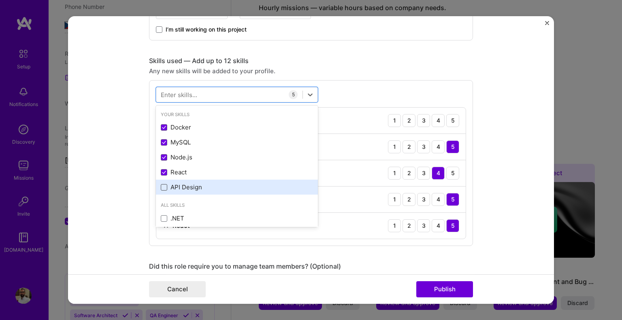
click at [162, 186] on span at bounding box center [164, 187] width 6 height 6
click at [0, 0] on input "checkbox" at bounding box center [0, 0] width 0 height 0
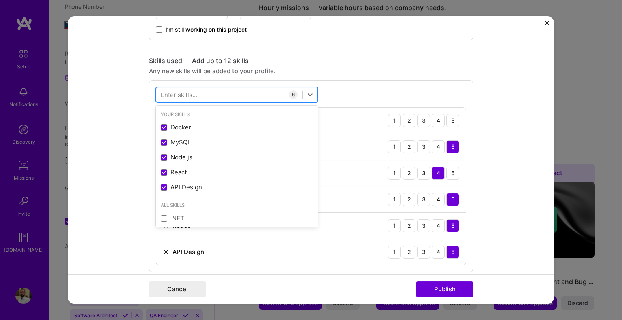
click at [230, 96] on div at bounding box center [229, 94] width 146 height 13
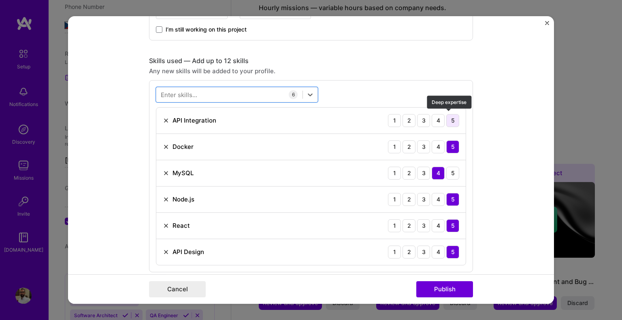
click at [446, 121] on div "5" at bounding box center [452, 120] width 13 height 13
click at [243, 95] on div at bounding box center [229, 94] width 146 height 13
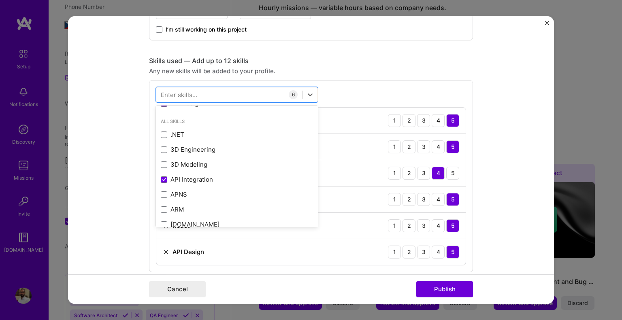
scroll to position [0, 0]
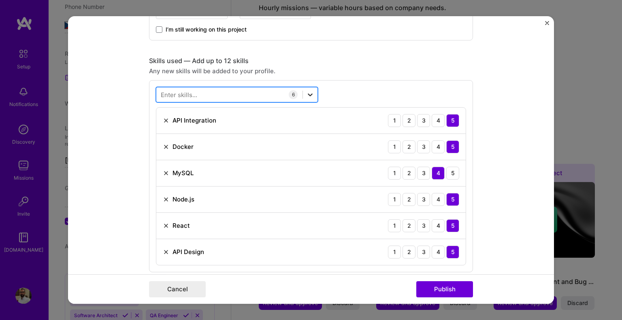
click at [307, 93] on icon at bounding box center [310, 95] width 8 height 8
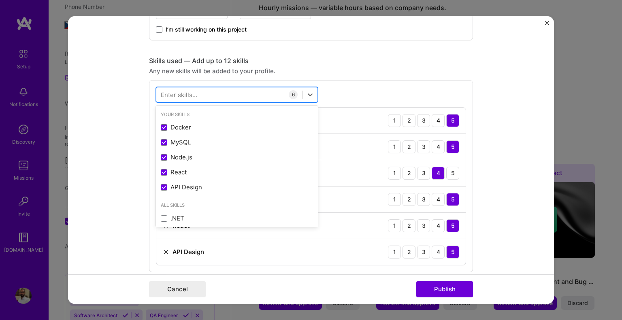
click at [223, 93] on div at bounding box center [229, 94] width 146 height 13
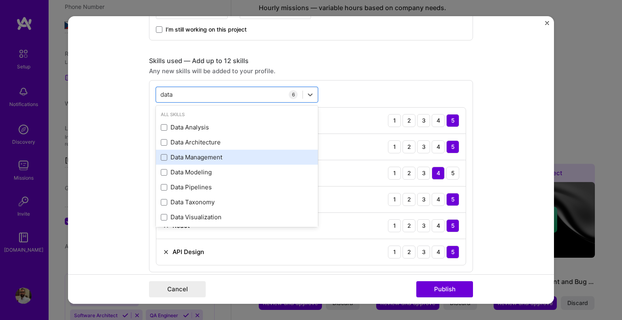
scroll to position [32, 0]
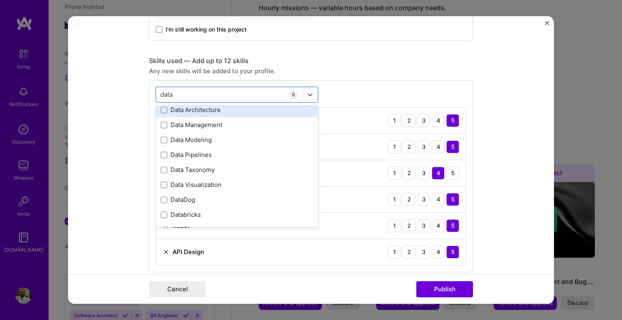
click at [161, 112] on div "Data Architecture" at bounding box center [237, 110] width 152 height 9
click at [342, 92] on div "option Data Architecture, selected. option Data Architecture selected, 0 of 2. …" at bounding box center [311, 189] width 324 height 219
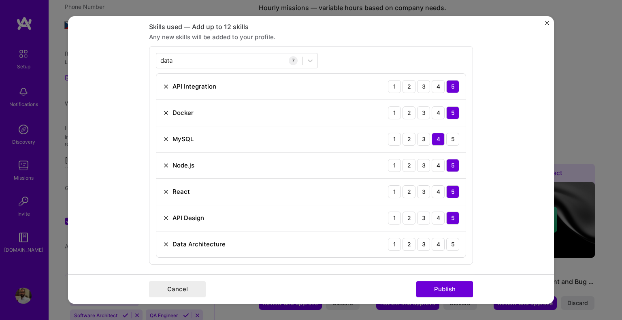
scroll to position [445, 0]
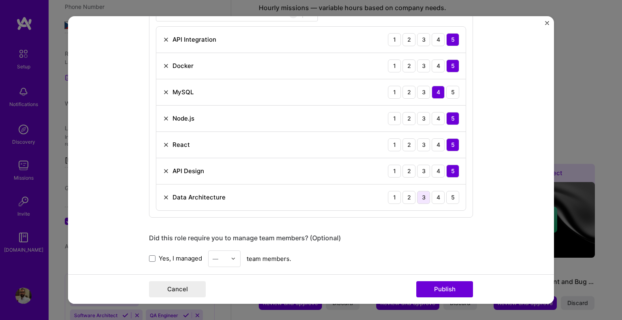
click at [424, 197] on div "3" at bounding box center [423, 197] width 13 height 13
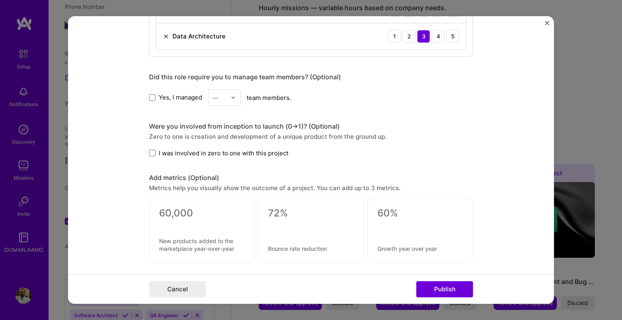
scroll to position [607, 0]
click at [153, 151] on label "I was involved in zero to one with this project" at bounding box center [218, 152] width 139 height 9
click at [0, 0] on input "I was involved in zero to one with this project" at bounding box center [0, 0] width 0 height 0
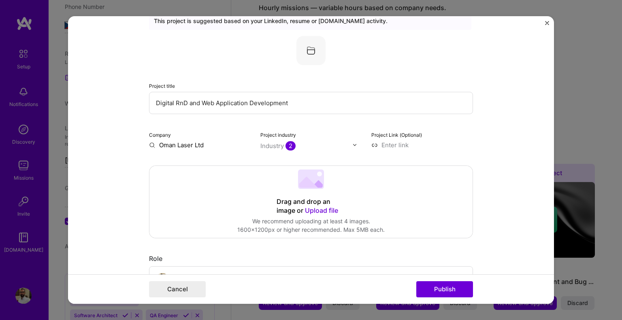
scroll to position [0, 0]
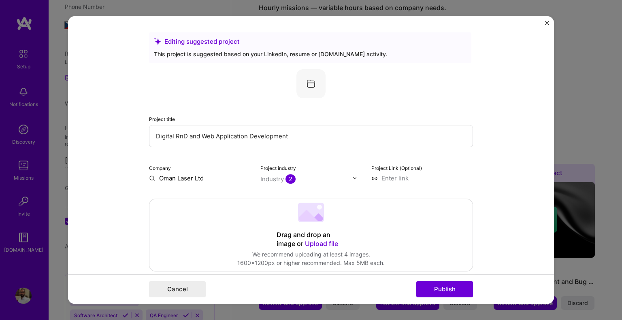
click at [176, 173] on div "Company Oman Laser Ltd" at bounding box center [200, 173] width 102 height 19
click at [198, 181] on input "Oman Laser Ltd" at bounding box center [200, 178] width 102 height 9
click at [206, 176] on input "Oman Laser Ltd" at bounding box center [200, 178] width 102 height 9
click at [209, 199] on div "Oman Laser Ltd" at bounding box center [220, 197] width 53 height 14
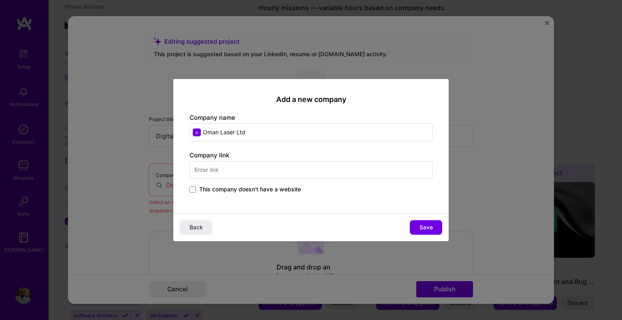
click at [313, 171] on input "text" at bounding box center [310, 170] width 243 height 18
click at [422, 222] on button "Save" at bounding box center [426, 227] width 32 height 15
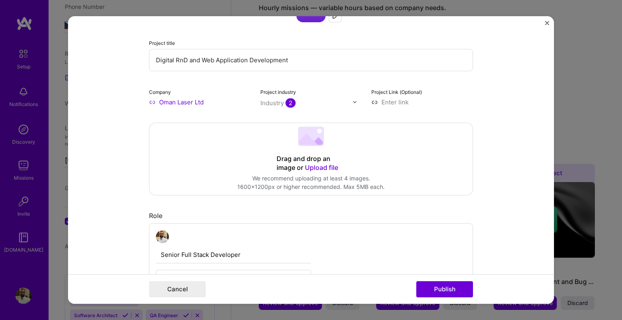
scroll to position [40, 0]
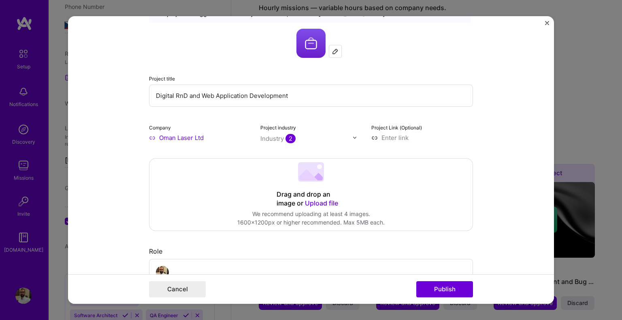
click at [352, 136] on img at bounding box center [354, 137] width 5 height 5
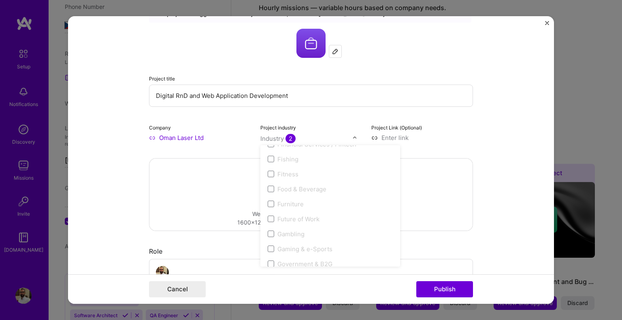
scroll to position [773, 0]
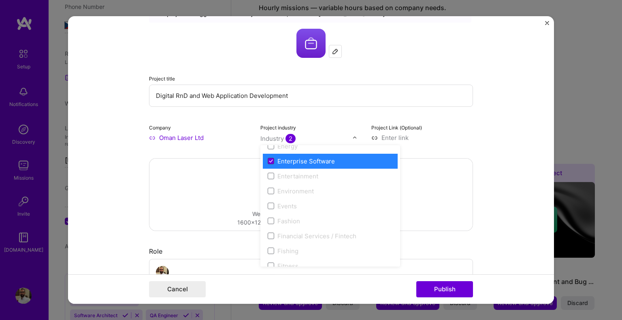
click at [269, 160] on icon at bounding box center [271, 161] width 4 height 3
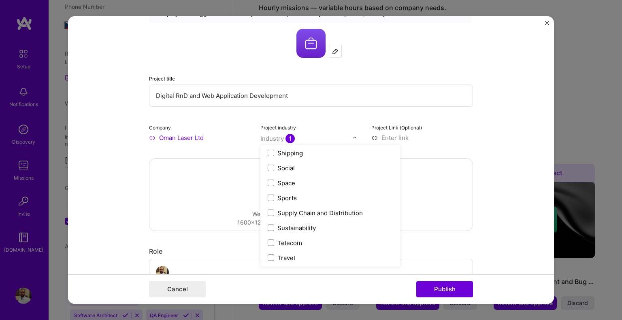
scroll to position [1681, 0]
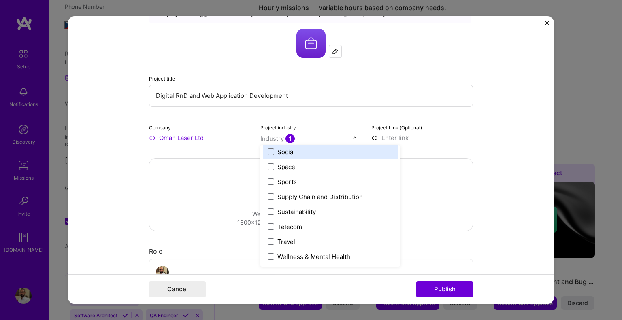
click at [324, 136] on input "text" at bounding box center [306, 138] width 92 height 9
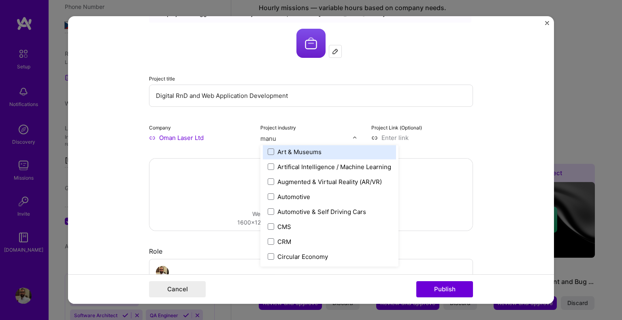
scroll to position [0, 0]
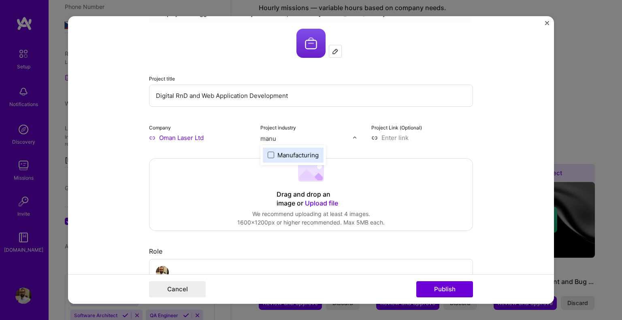
click at [268, 157] on span at bounding box center [271, 155] width 6 height 6
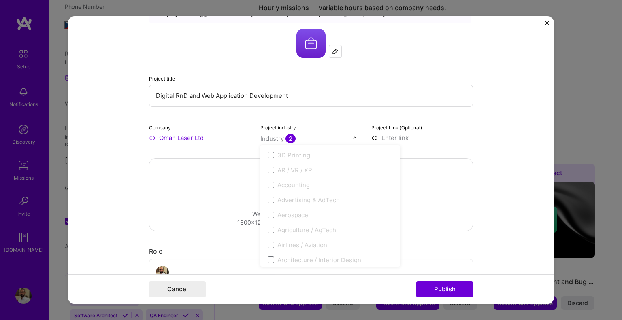
click at [479, 132] on form "Editing suggested project This project is suggested based on your LinkedIn, res…" at bounding box center [311, 160] width 486 height 288
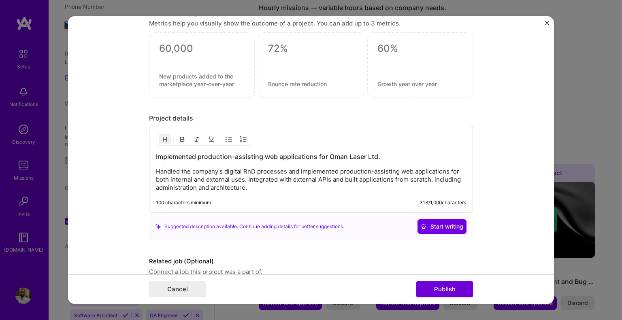
scroll to position [807, 0]
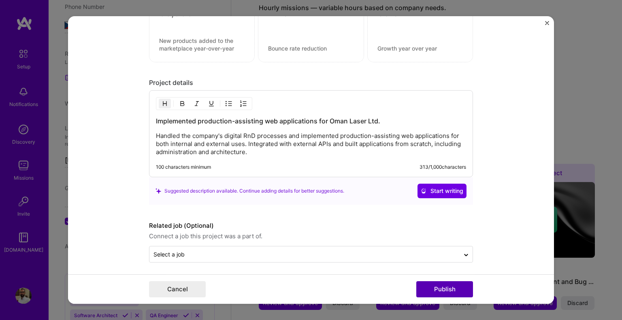
click at [448, 291] on button "Publish" at bounding box center [444, 289] width 57 height 16
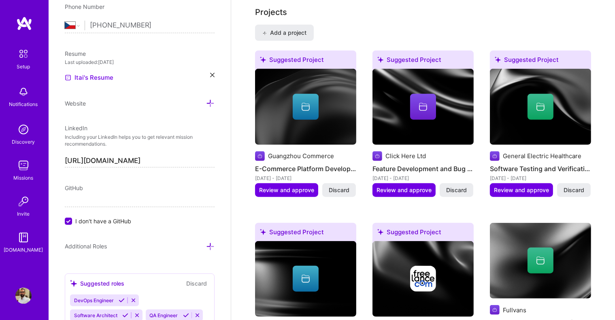
scroll to position [747, 0]
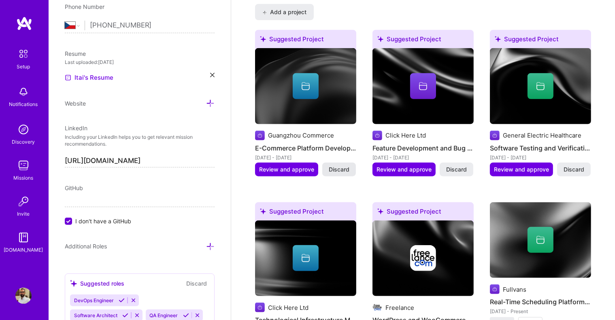
click at [343, 166] on span "Discard" at bounding box center [339, 170] width 21 height 8
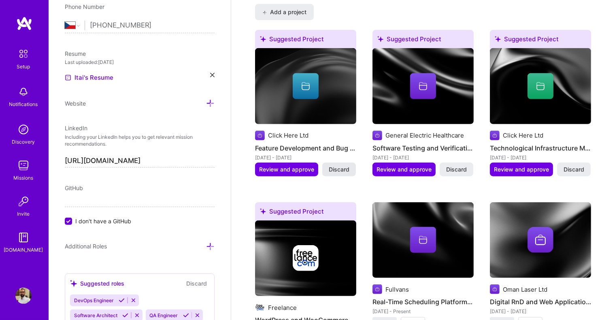
click at [336, 168] on span "Discard" at bounding box center [339, 170] width 21 height 8
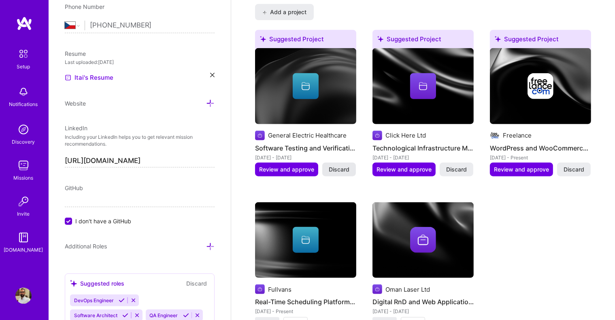
click at [341, 166] on span "Discard" at bounding box center [339, 170] width 21 height 8
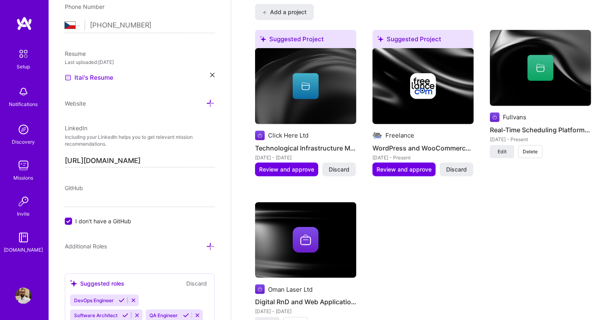
click at [341, 166] on span "Discard" at bounding box center [339, 170] width 21 height 8
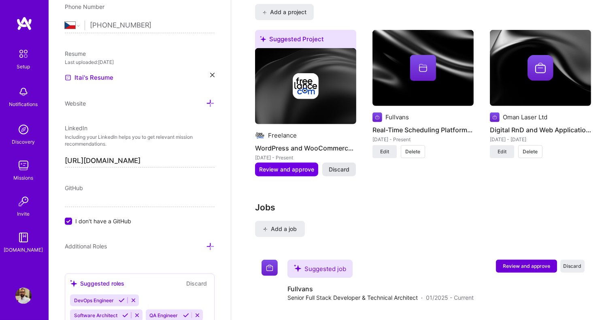
click at [337, 166] on span "Discard" at bounding box center [339, 170] width 21 height 8
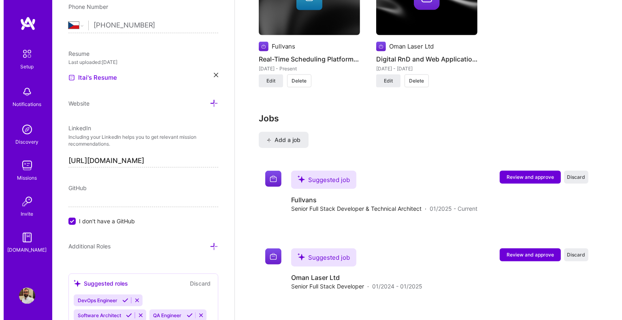
scroll to position [828, 0]
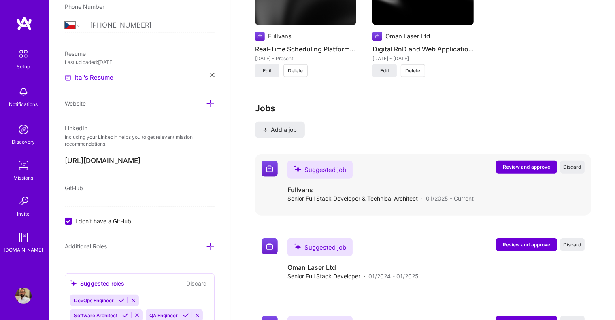
click at [516, 164] on span "Review and approve" at bounding box center [526, 167] width 47 height 7
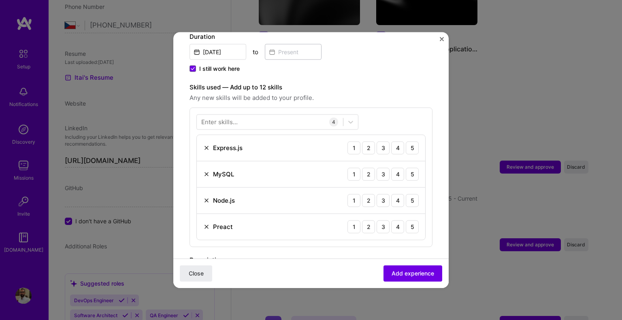
scroll to position [243, 0]
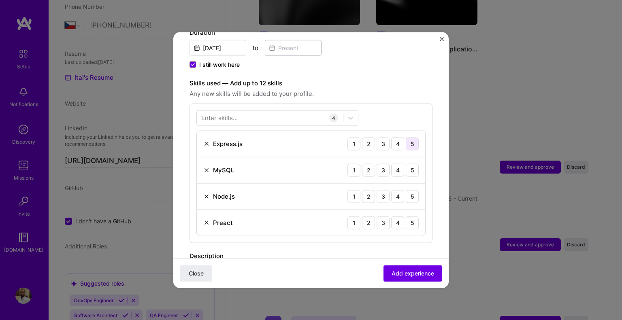
click at [406, 137] on div "5" at bounding box center [412, 143] width 13 height 13
click at [394, 164] on div "4" at bounding box center [397, 170] width 13 height 13
click at [409, 190] on div "5" at bounding box center [412, 196] width 13 height 13
click at [205, 219] on img at bounding box center [206, 222] width 6 height 6
click at [243, 116] on div at bounding box center [277, 117] width 162 height 15
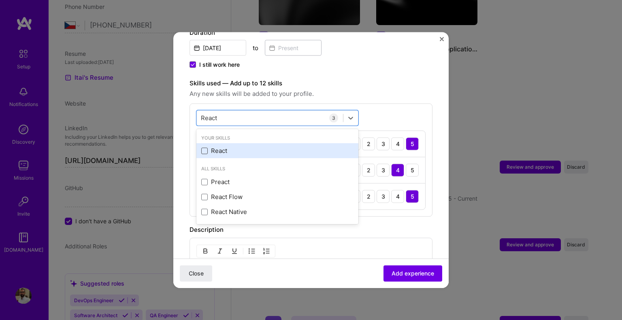
click at [206, 147] on span at bounding box center [204, 150] width 6 height 6
click at [0, 0] on input "checkbox" at bounding box center [0, 0] width 0 height 0
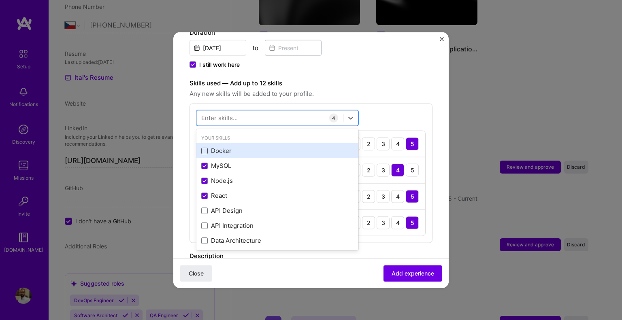
click at [203, 147] on span at bounding box center [204, 150] width 6 height 6
click at [0, 0] on input "checkbox" at bounding box center [0, 0] width 0 height 0
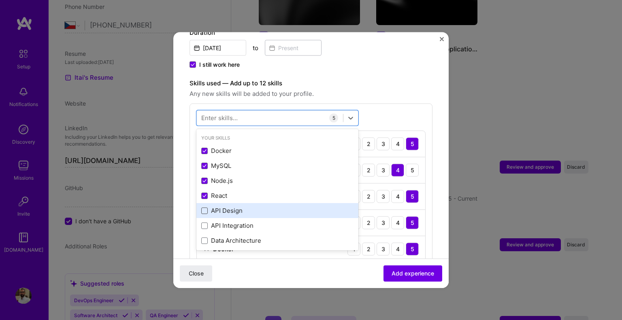
click at [204, 207] on span at bounding box center [204, 210] width 6 height 6
click at [0, 0] on input "checkbox" at bounding box center [0, 0] width 0 height 0
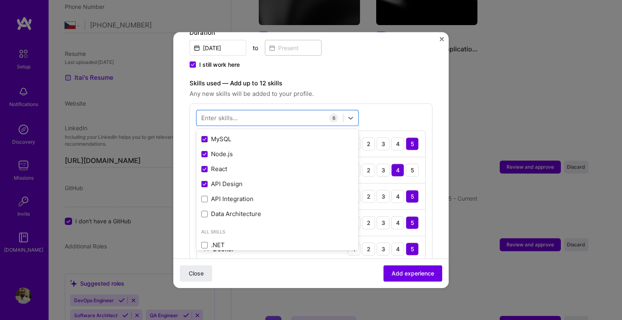
scroll to position [40, 0]
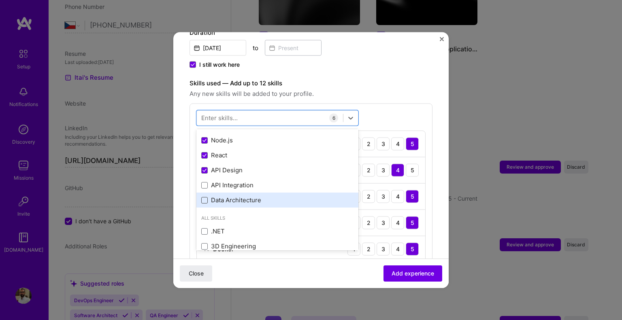
click at [206, 197] on span at bounding box center [204, 200] width 6 height 6
click at [0, 0] on input "checkbox" at bounding box center [0, 0] width 0 height 0
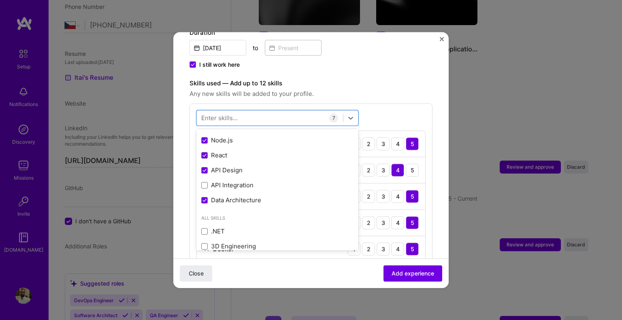
click at [404, 78] on label "Skills used — Add up to 12 skills" at bounding box center [310, 83] width 243 height 10
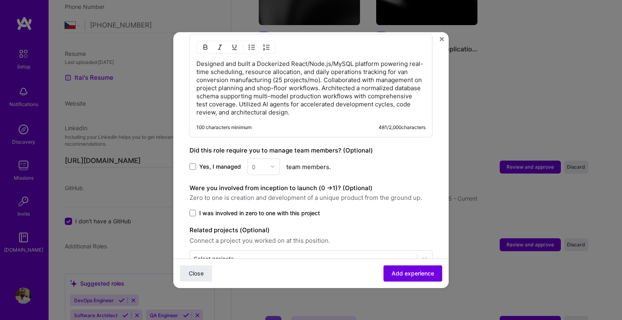
scroll to position [566, 0]
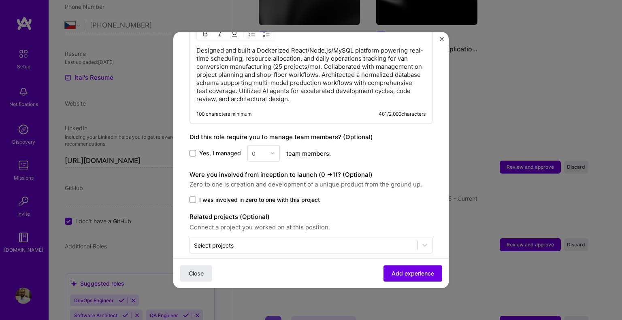
click at [259, 196] on span "I was involved in zero to one with this project" at bounding box center [259, 200] width 121 height 8
click at [0, 0] on input "I was involved in zero to one with this project" at bounding box center [0, 0] width 0 height 0
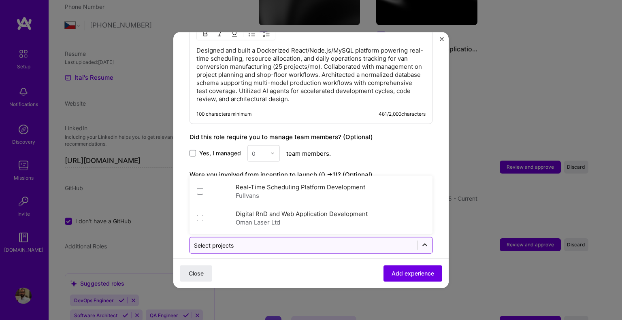
click at [421, 241] on icon at bounding box center [425, 245] width 8 height 8
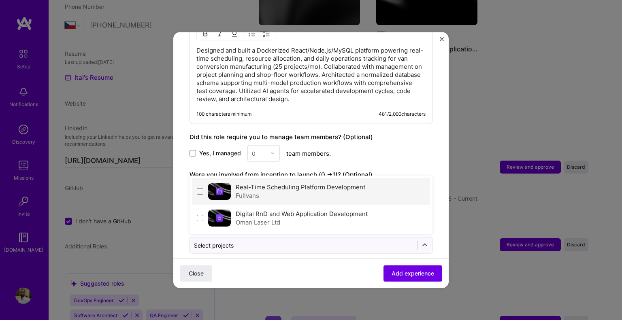
click at [292, 183] on label "Real-Time Scheduling Platform Development" at bounding box center [301, 187] width 130 height 8
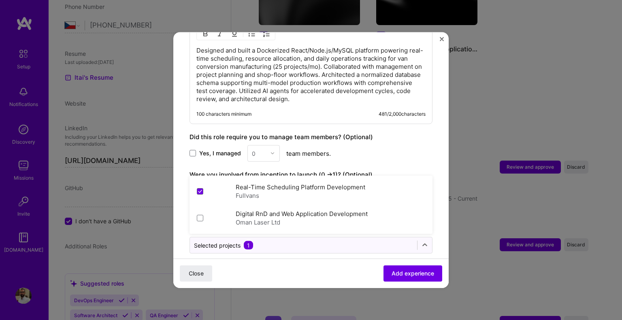
click at [313, 264] on div "Close Add experience" at bounding box center [310, 274] width 275 height 30
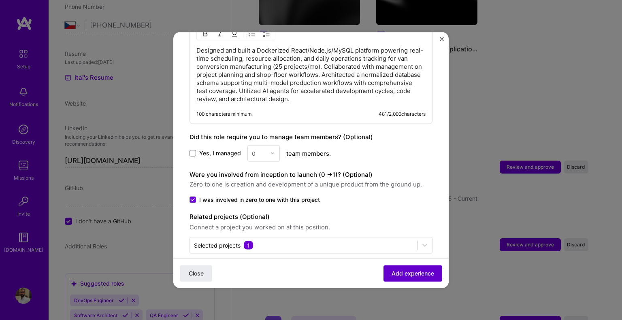
click at [400, 273] on span "Add experience" at bounding box center [413, 274] width 43 height 8
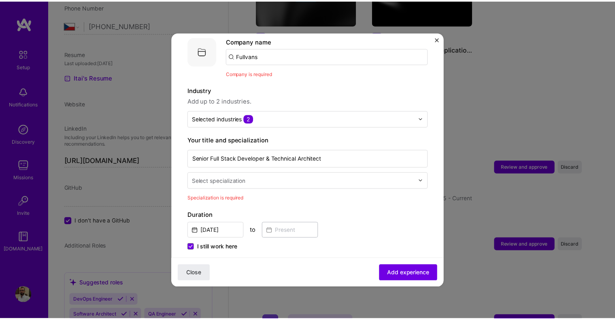
scroll to position [81, 0]
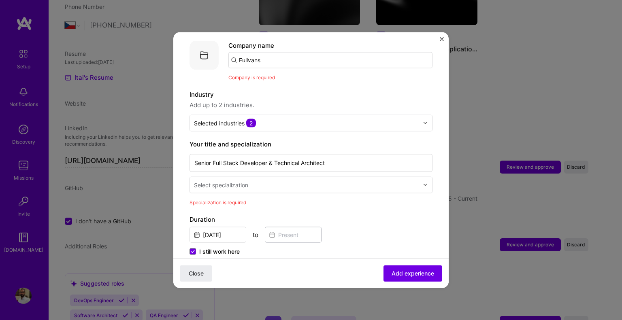
click at [284, 52] on input "Fullvans" at bounding box center [330, 60] width 204 height 16
click at [283, 75] on div "Fullvans" at bounding box center [289, 82] width 30 height 14
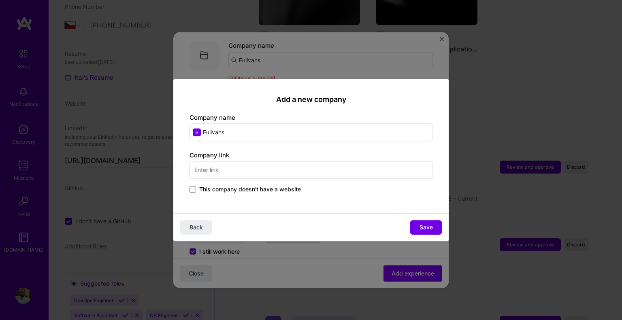
click at [300, 170] on input "text" at bounding box center [310, 170] width 243 height 18
click at [428, 226] on span "Save" at bounding box center [425, 228] width 13 height 8
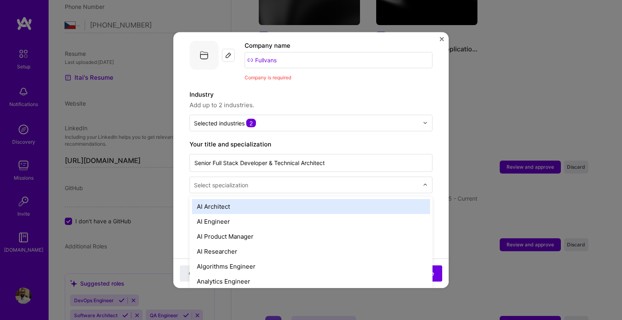
click at [345, 181] on input "text" at bounding box center [307, 185] width 226 height 9
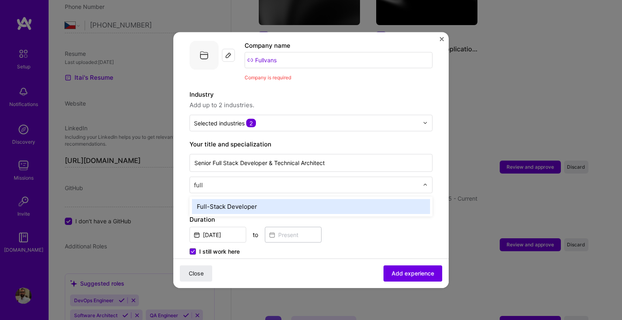
click at [311, 199] on div "Full-Stack Developer" at bounding box center [311, 206] width 238 height 15
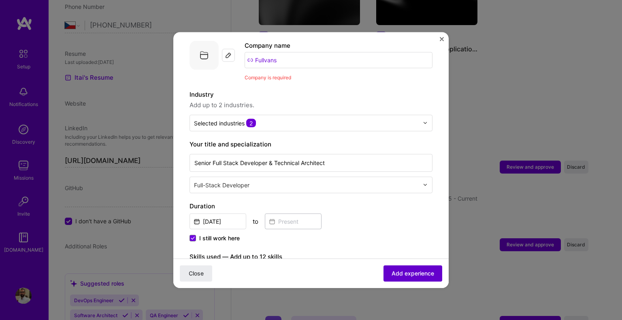
click at [395, 272] on span "Add experience" at bounding box center [413, 274] width 43 height 8
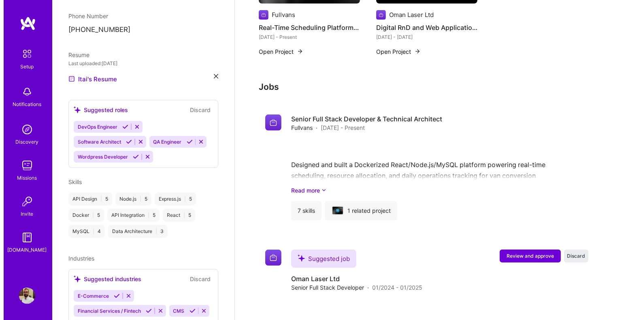
scroll to position [489, 0]
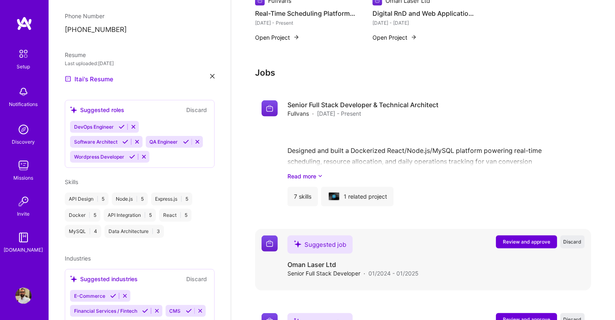
click at [510, 238] on span "Review and approve" at bounding box center [526, 241] width 47 height 7
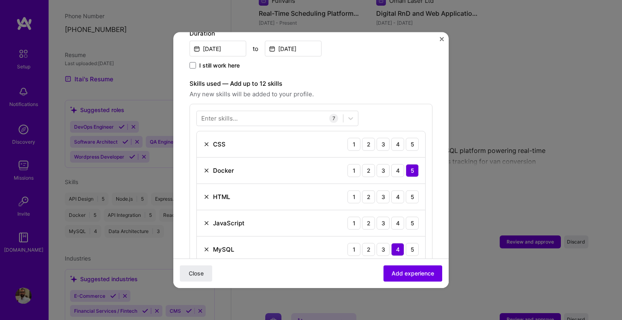
scroll to position [283, 0]
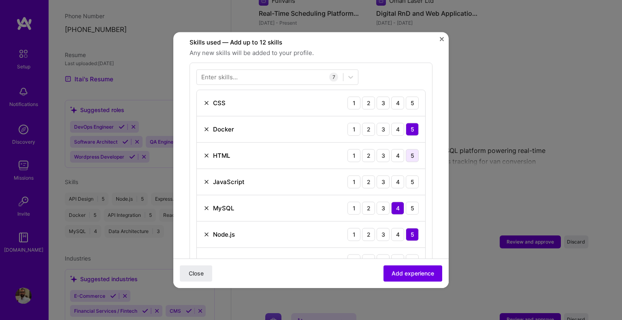
click at [406, 149] on div "5" at bounding box center [412, 155] width 13 height 13
click at [406, 175] on div "5" at bounding box center [412, 181] width 13 height 13
click at [406, 96] on div "5" at bounding box center [412, 102] width 13 height 13
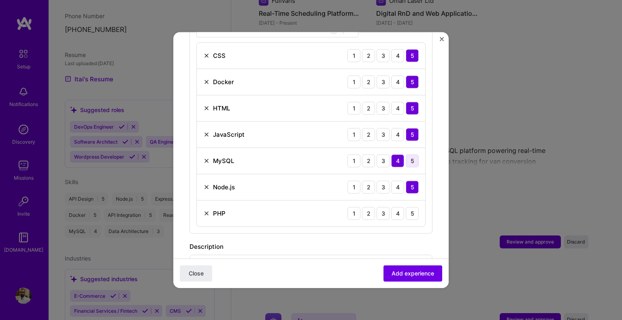
scroll to position [405, 0]
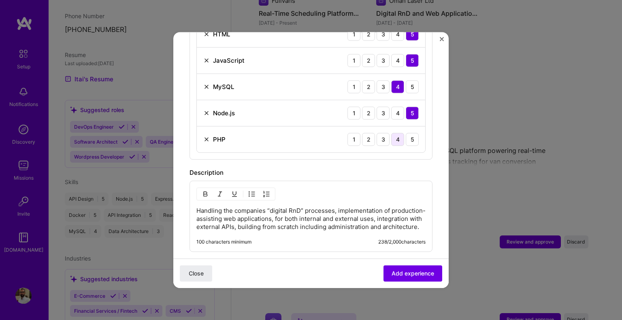
click at [393, 133] on div "4" at bounding box center [397, 139] width 13 height 13
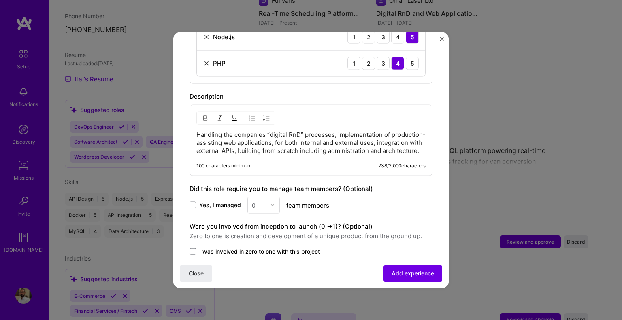
scroll to position [526, 0]
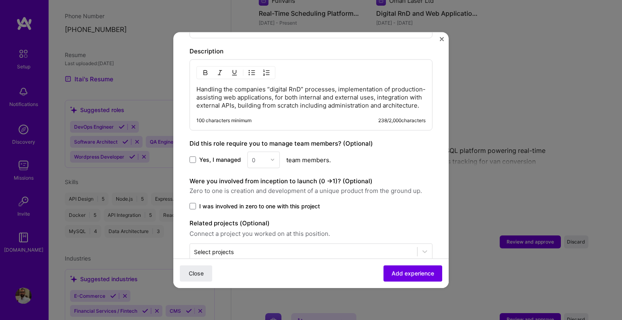
click at [236, 202] on span "I was involved in zero to one with this project" at bounding box center [259, 206] width 121 height 8
click at [0, 0] on input "I was involved in zero to one with this project" at bounding box center [0, 0] width 0 height 0
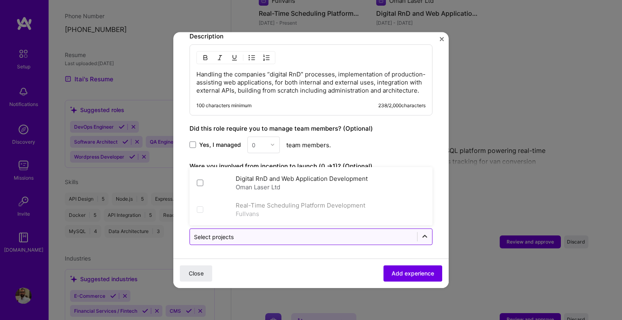
click at [421, 233] on icon at bounding box center [425, 237] width 8 height 8
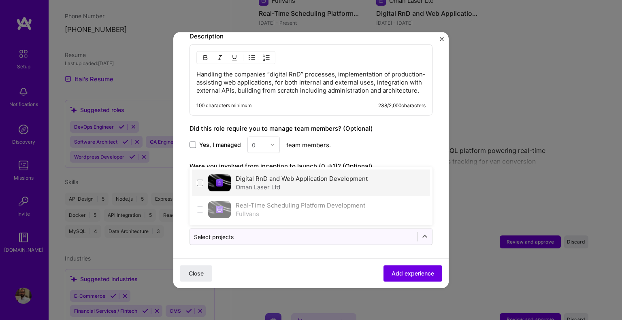
click at [327, 183] on div "Oman Laser Ltd" at bounding box center [302, 187] width 132 height 9
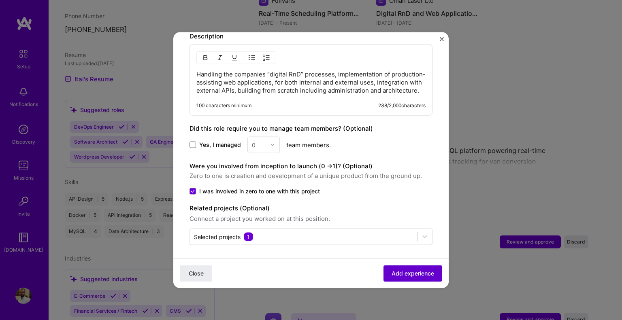
click at [404, 272] on span "Add experience" at bounding box center [413, 274] width 43 height 8
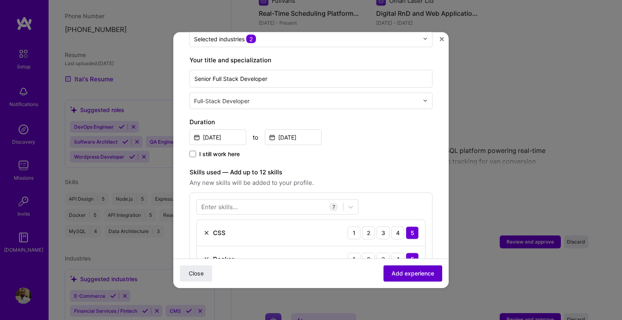
scroll to position [81, 0]
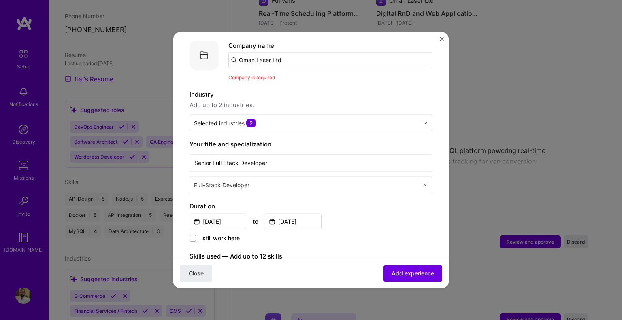
click at [289, 52] on input "Oman Laser Ltd" at bounding box center [330, 60] width 204 height 16
click at [293, 75] on div "Oman Laser Ltd" at bounding box center [300, 82] width 53 height 14
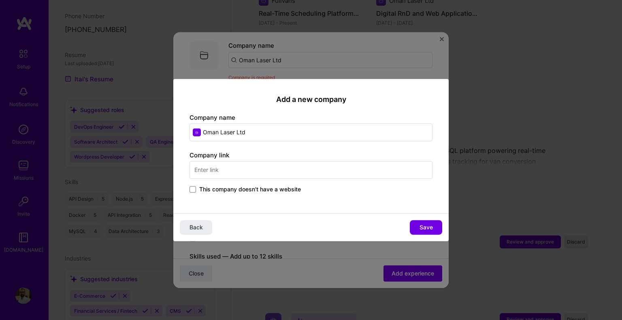
click at [336, 175] on input "text" at bounding box center [310, 170] width 243 height 18
click at [426, 232] on button "Save" at bounding box center [426, 227] width 32 height 15
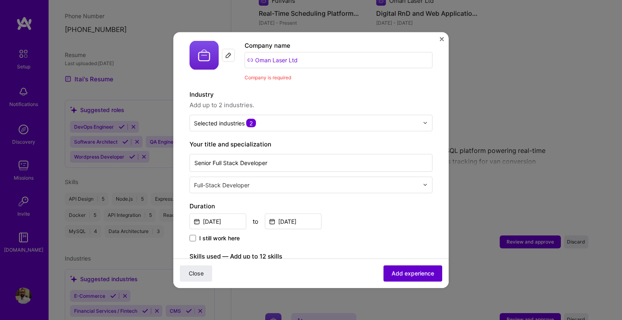
click at [392, 272] on span "Add experience" at bounding box center [413, 274] width 43 height 8
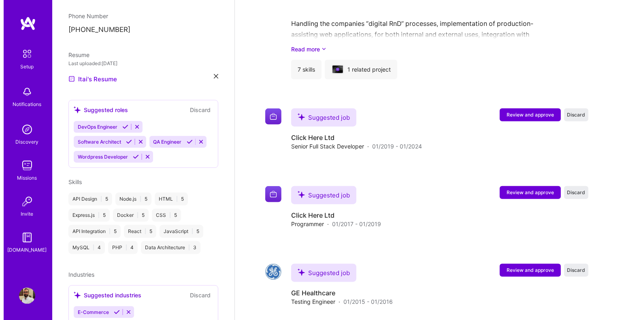
scroll to position [749, 0]
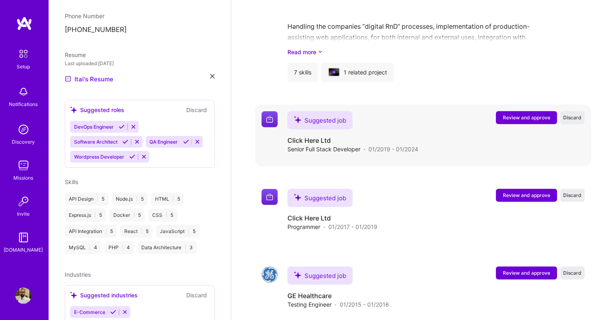
click at [522, 114] on span "Review and approve" at bounding box center [526, 117] width 47 height 7
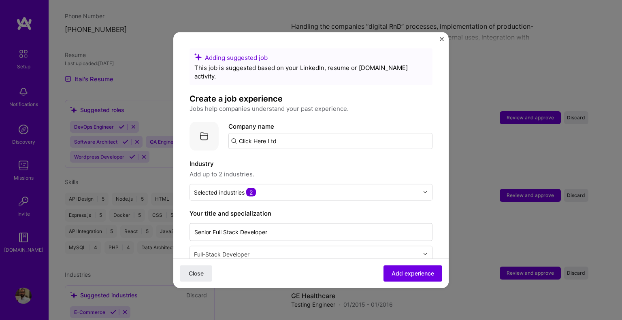
click at [342, 134] on input "Click Here Ltd" at bounding box center [330, 141] width 204 height 16
click at [310, 156] on div "Click Here Ltd" at bounding box center [298, 163] width 48 height 14
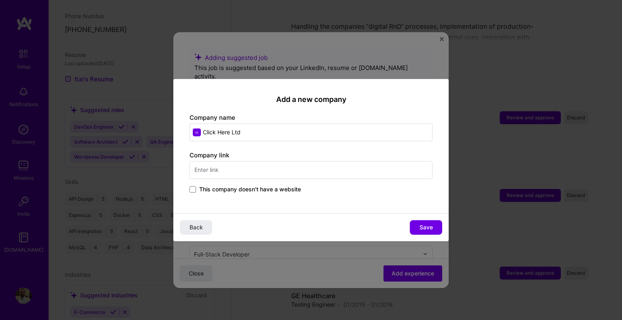
click at [257, 188] on span "This company doesn't have a website" at bounding box center [250, 189] width 102 height 8
click at [0, 0] on input "This company doesn't have a website" at bounding box center [0, 0] width 0 height 0
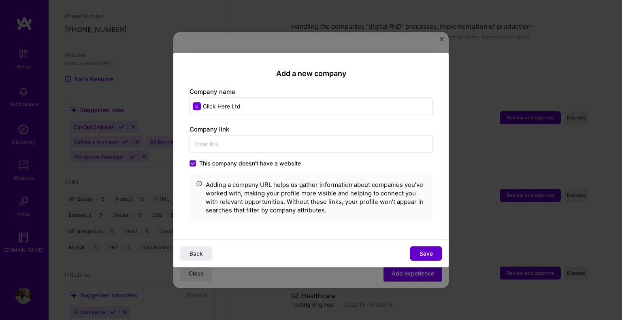
click at [418, 251] on button "Save" at bounding box center [426, 254] width 32 height 15
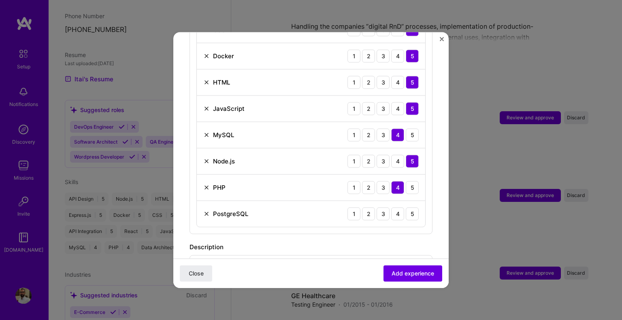
scroll to position [364, 0]
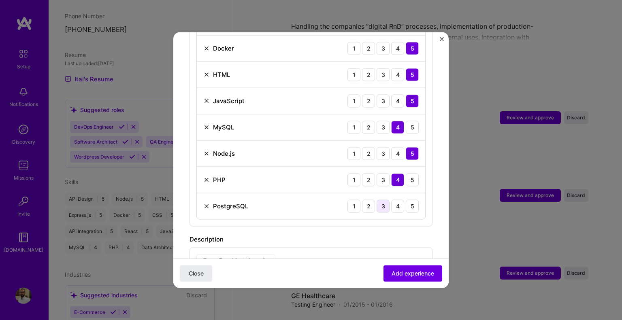
click at [377, 200] on div "3" at bounding box center [383, 206] width 13 height 13
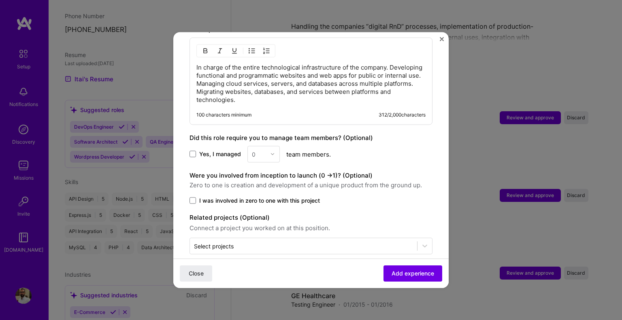
scroll to position [576, 0]
click at [263, 195] on span "I was involved in zero to one with this project" at bounding box center [259, 199] width 121 height 8
click at [0, 0] on input "I was involved in zero to one with this project" at bounding box center [0, 0] width 0 height 0
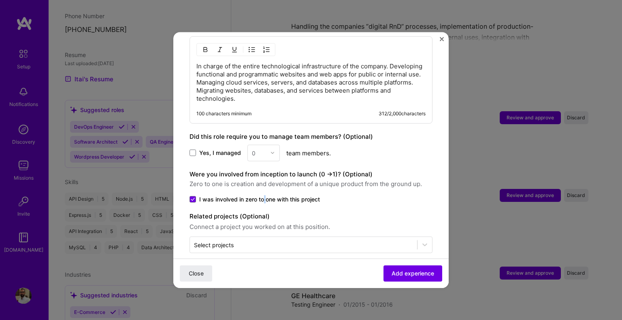
click at [263, 195] on span "I was involved in zero to one with this project" at bounding box center [259, 199] width 121 height 8
click at [0, 0] on input "I was involved in zero to one with this project" at bounding box center [0, 0] width 0 height 0
click at [409, 281] on button "Add experience" at bounding box center [412, 274] width 59 height 16
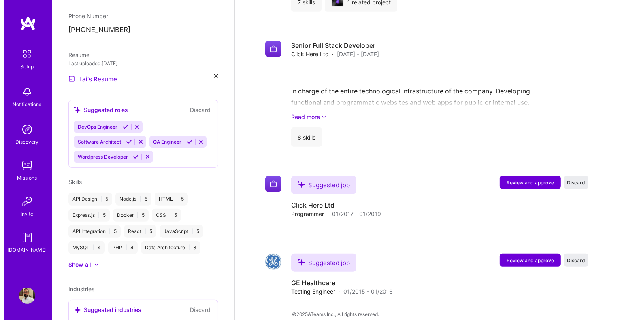
scroll to position [794, 0]
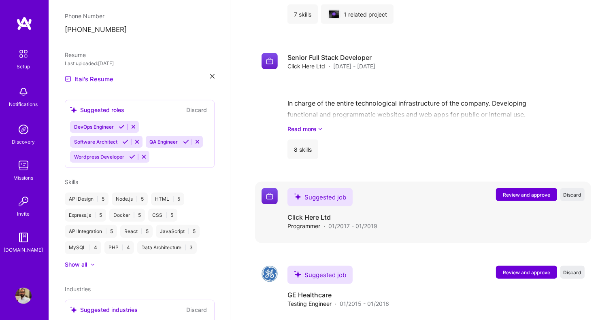
click at [527, 188] on button "Review and approve" at bounding box center [526, 194] width 61 height 13
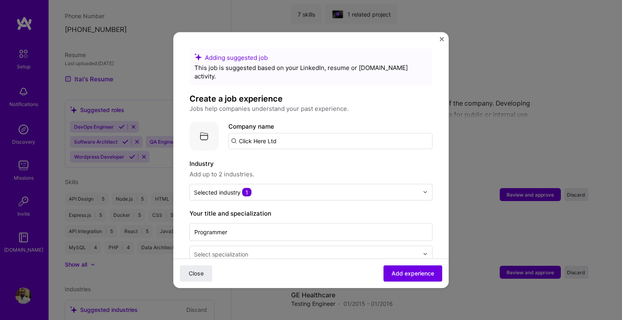
click at [314, 134] on input "Click Here Ltd" at bounding box center [330, 141] width 204 height 16
click at [311, 156] on div "Click Here Ltd" at bounding box center [298, 163] width 48 height 14
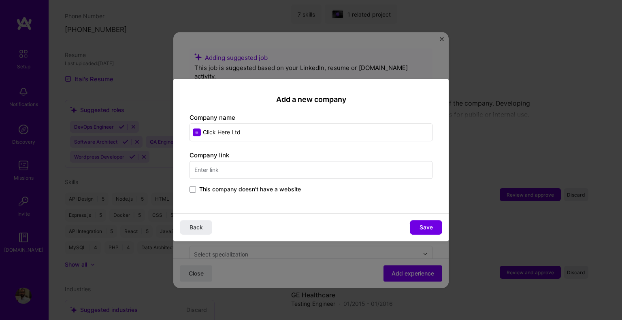
click at [253, 190] on span "This company doesn't have a website" at bounding box center [250, 189] width 102 height 8
click at [0, 0] on input "This company doesn't have a website" at bounding box center [0, 0] width 0 height 0
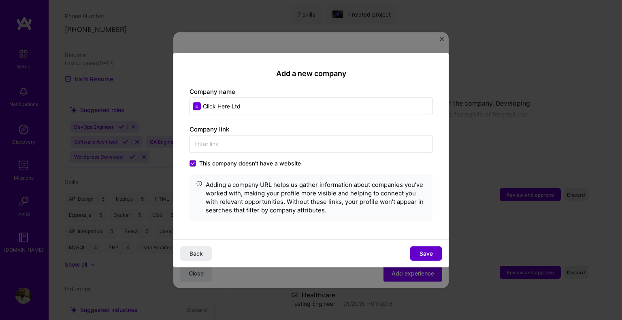
click at [428, 254] on span "Save" at bounding box center [425, 254] width 13 height 8
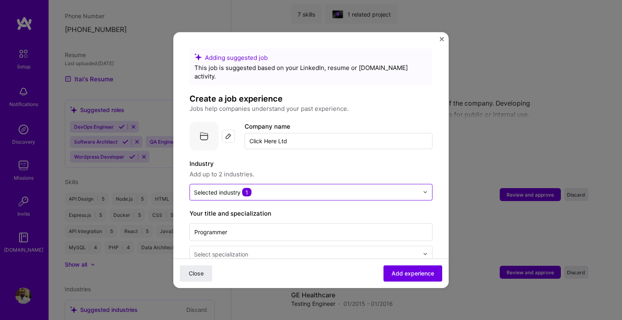
click at [423, 190] on img at bounding box center [425, 192] width 5 height 5
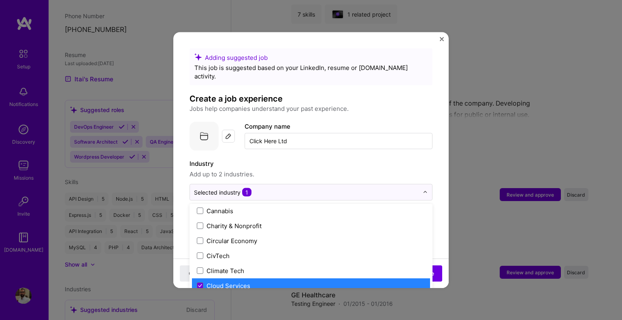
scroll to position [405, 0]
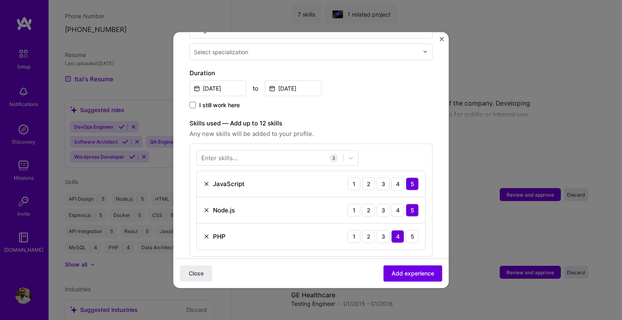
scroll to position [283, 0]
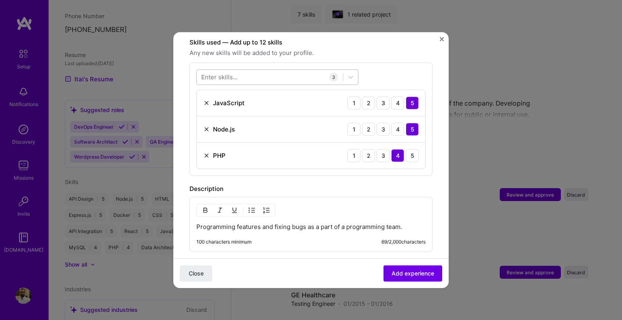
click at [252, 70] on div at bounding box center [270, 76] width 146 height 13
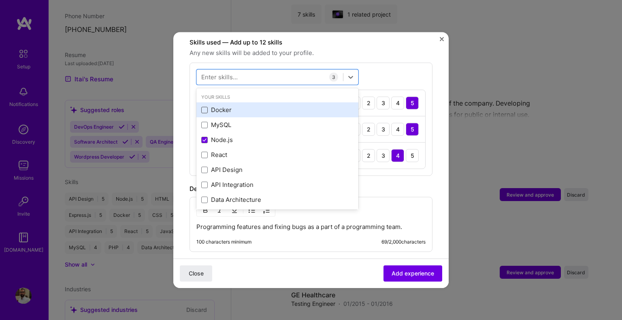
click at [206, 106] on span at bounding box center [204, 109] width 6 height 6
click at [0, 0] on input "checkbox" at bounding box center [0, 0] width 0 height 0
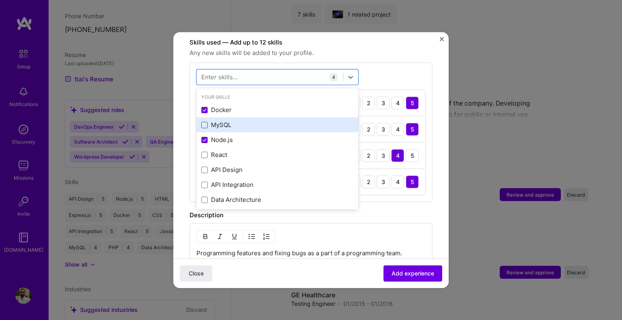
click at [206, 121] on span at bounding box center [204, 124] width 6 height 6
click at [0, 0] on input "checkbox" at bounding box center [0, 0] width 0 height 0
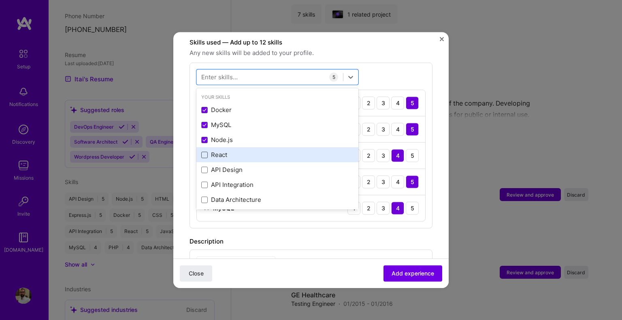
click at [204, 151] on span at bounding box center [204, 154] width 6 height 6
click at [0, 0] on input "checkbox" at bounding box center [0, 0] width 0 height 0
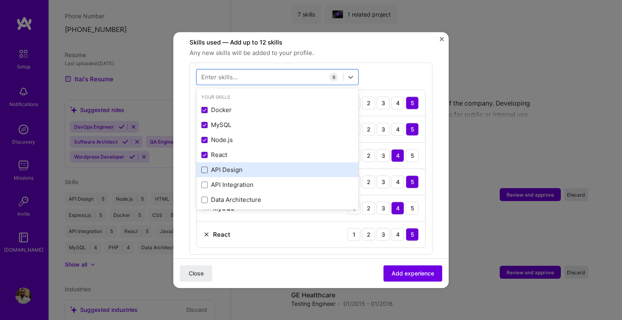
click at [207, 166] on span at bounding box center [204, 169] width 6 height 6
click at [0, 0] on input "checkbox" at bounding box center [0, 0] width 0 height 0
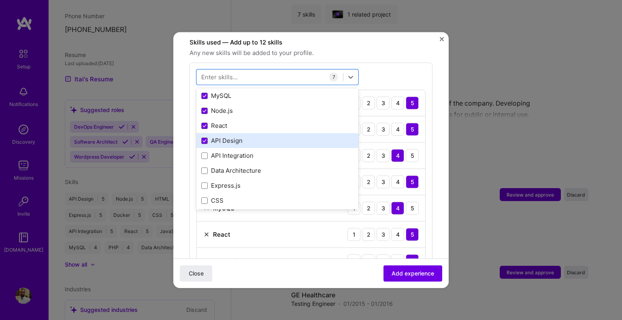
scroll to position [40, 0]
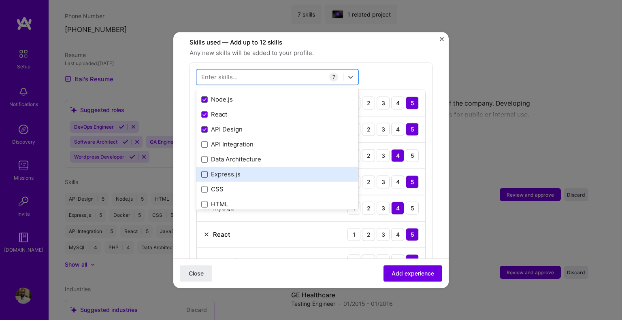
click at [201, 171] on span at bounding box center [204, 174] width 6 height 6
click at [0, 0] on input "checkbox" at bounding box center [0, 0] width 0 height 0
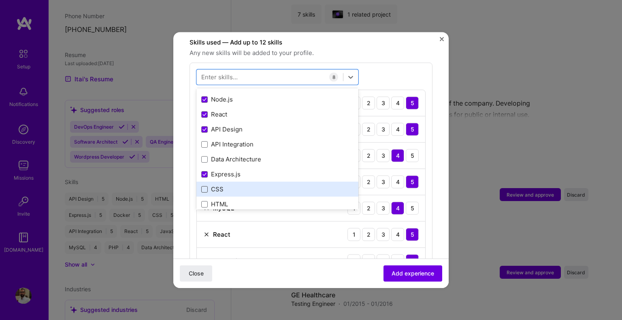
click at [201, 186] on span at bounding box center [204, 189] width 6 height 6
click at [0, 0] on input "checkbox" at bounding box center [0, 0] width 0 height 0
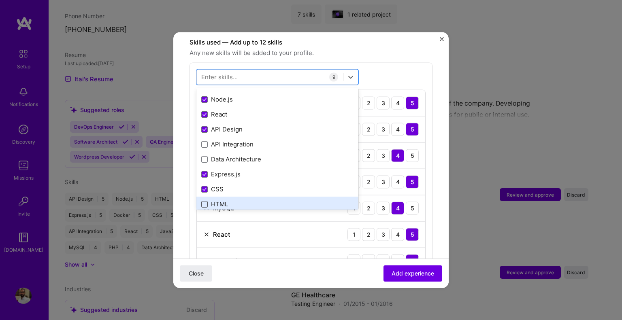
click at [204, 201] on span at bounding box center [204, 204] width 6 height 6
click at [0, 0] on input "checkbox" at bounding box center [0, 0] width 0 height 0
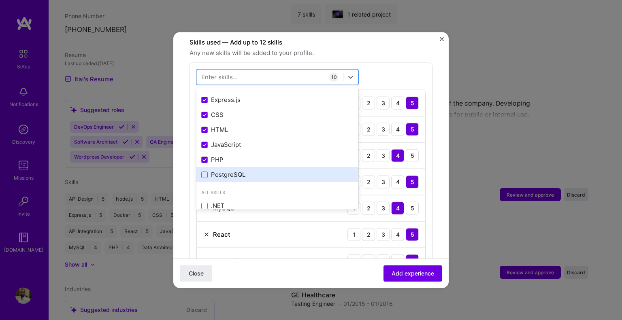
scroll to position [121, 0]
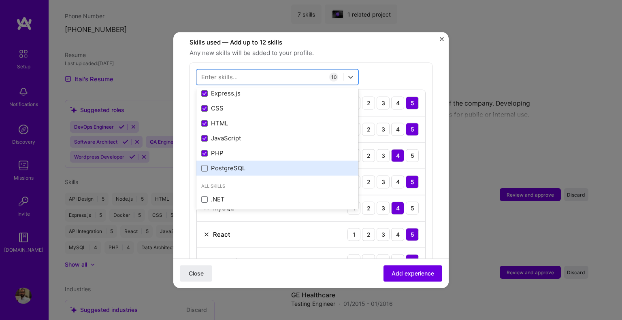
click at [226, 164] on div "PostgreSQL" at bounding box center [277, 168] width 152 height 9
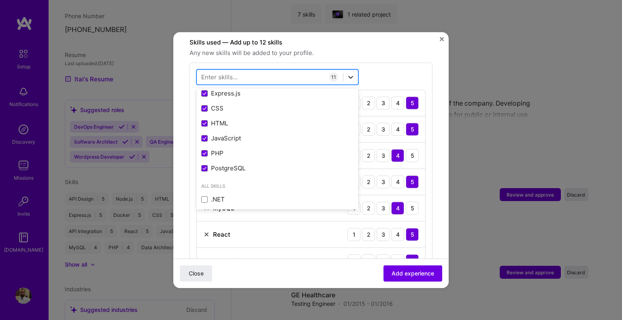
click at [350, 73] on icon at bounding box center [351, 77] width 8 height 8
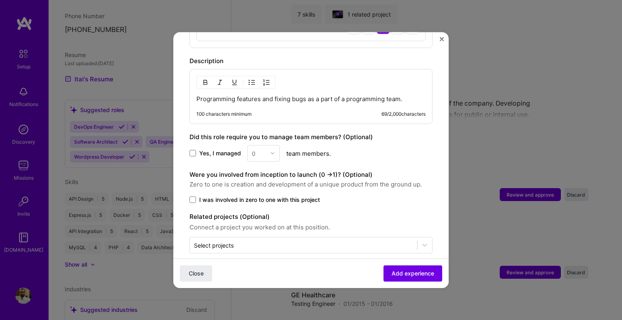
scroll to position [622, 0]
click at [395, 270] on span "Add experience" at bounding box center [413, 274] width 43 height 8
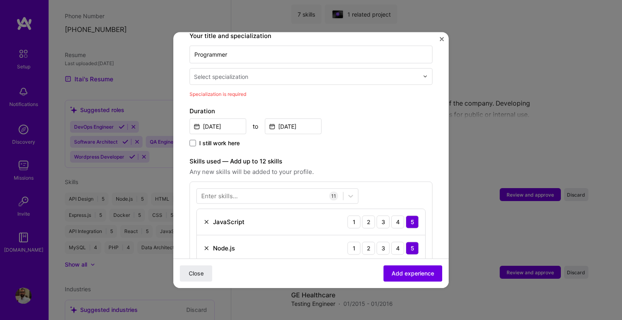
scroll to position [168, 0]
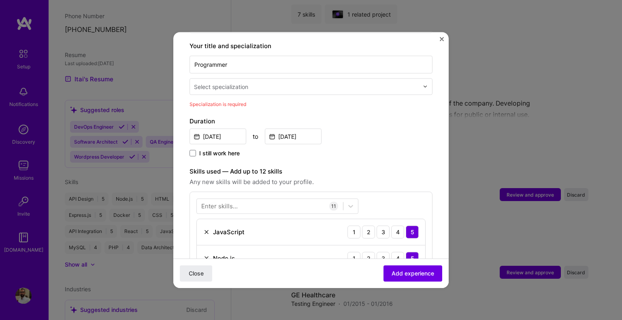
click at [292, 82] on input "text" at bounding box center [307, 86] width 226 height 9
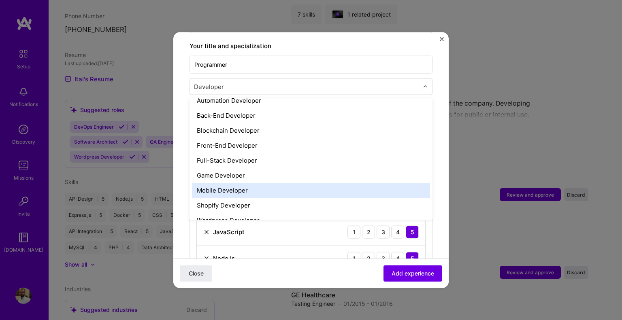
scroll to position [0, 0]
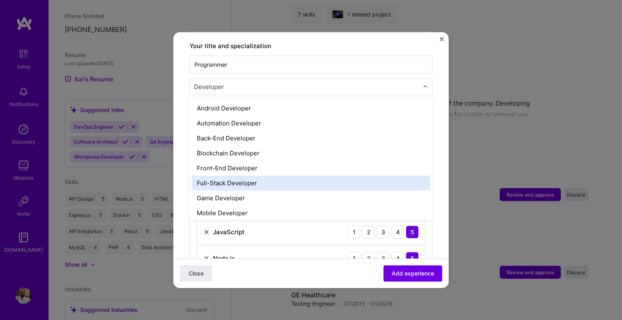
click at [237, 175] on div "Full-Stack Developer" at bounding box center [311, 182] width 238 height 15
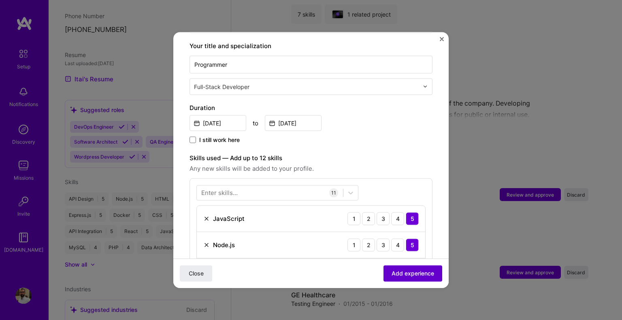
click at [404, 273] on span "Add experience" at bounding box center [413, 274] width 43 height 8
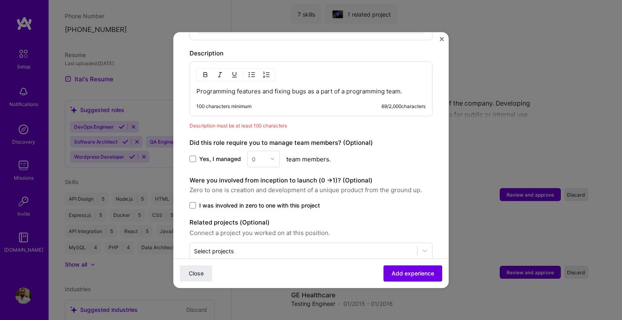
scroll to position [635, 0]
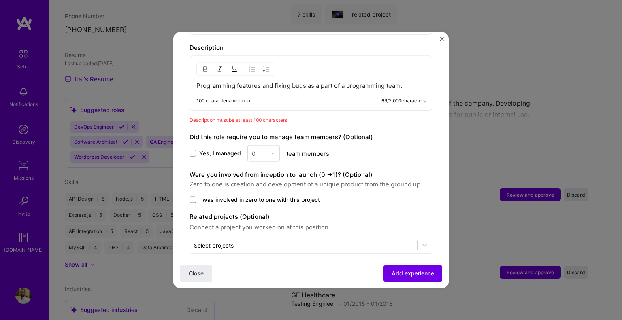
click at [320, 81] on p "Programming features and fixing bugs as a part of a programming team." at bounding box center [310, 85] width 229 height 8
click at [405, 81] on p "Programming features and fixing bugs as a part of a programming team." at bounding box center [310, 85] width 229 height 8
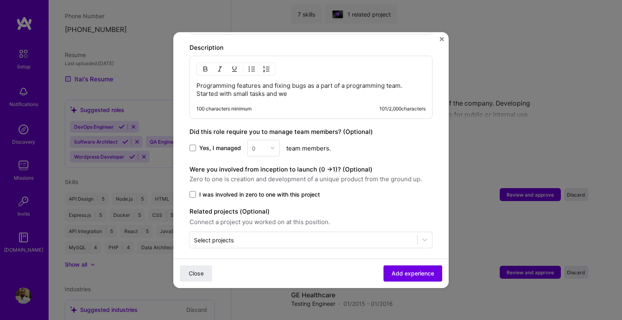
scroll to position [630, 0]
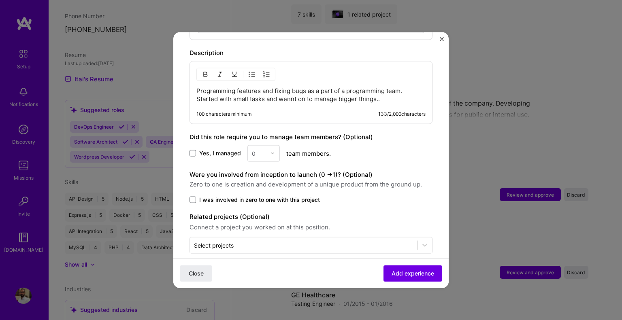
click at [293, 88] on p "Programming features and fixing bugs as a part of a programming team. Started w…" at bounding box center [310, 95] width 229 height 16
click at [392, 271] on span "Add experience" at bounding box center [413, 274] width 43 height 8
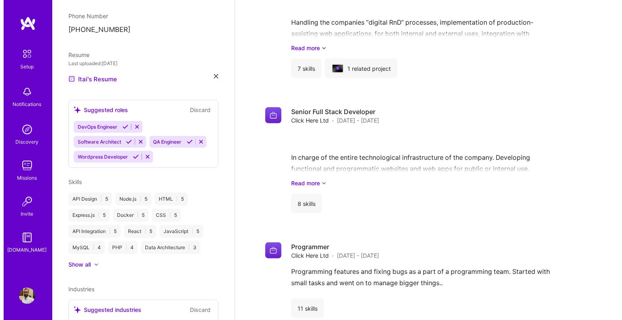
scroll to position [821, 0]
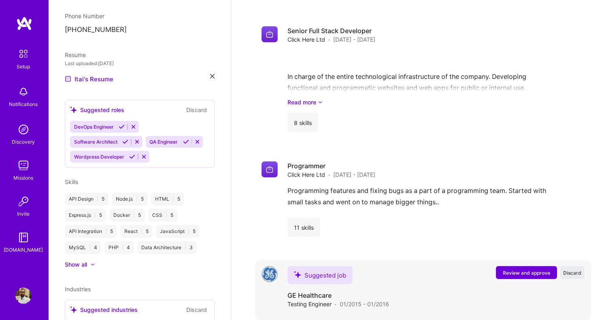
click at [508, 270] on span "Review and approve" at bounding box center [526, 273] width 47 height 7
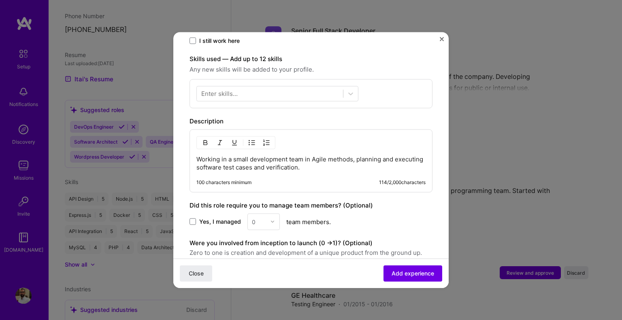
scroll to position [336, 0]
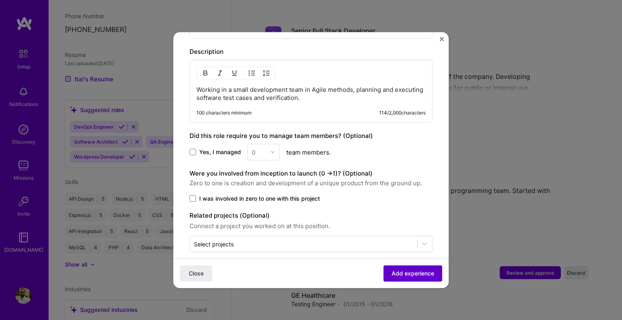
click at [393, 272] on span "Add experience" at bounding box center [413, 274] width 43 height 8
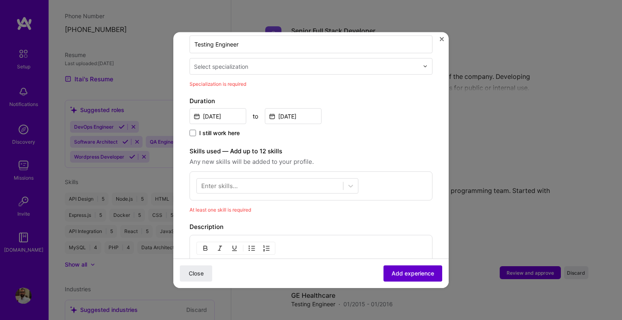
scroll to position [168, 0]
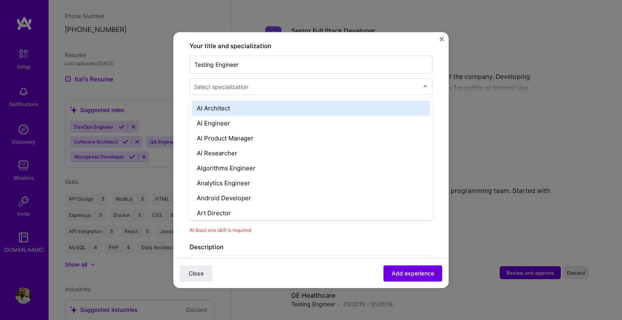
click at [293, 82] on input "text" at bounding box center [307, 86] width 226 height 9
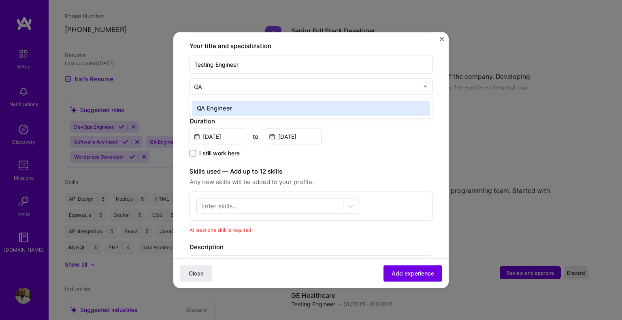
click at [236, 100] on div "QA Engineer" at bounding box center [311, 107] width 238 height 15
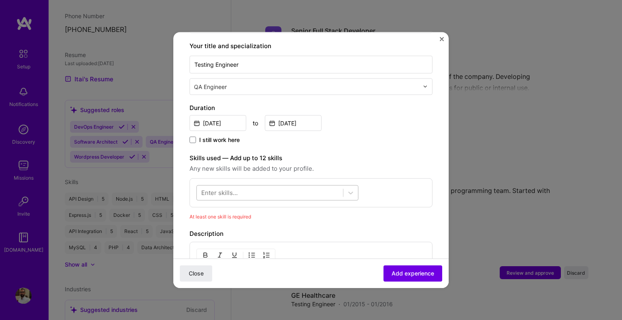
click at [322, 186] on div at bounding box center [270, 192] width 146 height 13
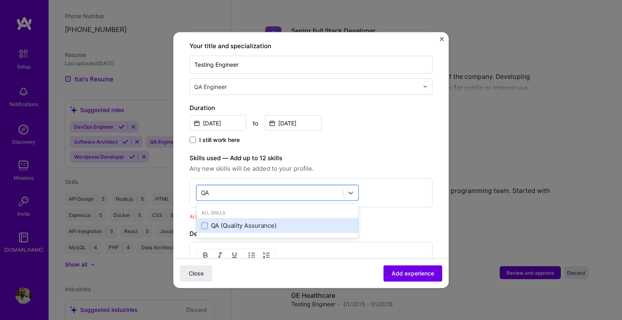
click at [253, 221] on div "QA (Quality Assurance)" at bounding box center [277, 225] width 152 height 9
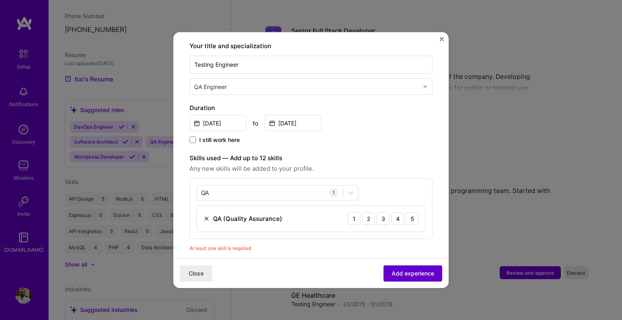
click at [401, 273] on span "Add experience" at bounding box center [413, 274] width 43 height 8
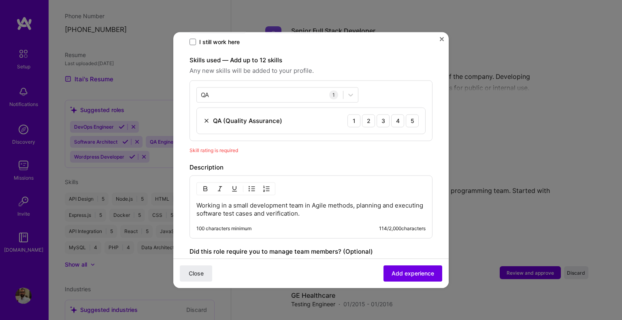
scroll to position [280, 0]
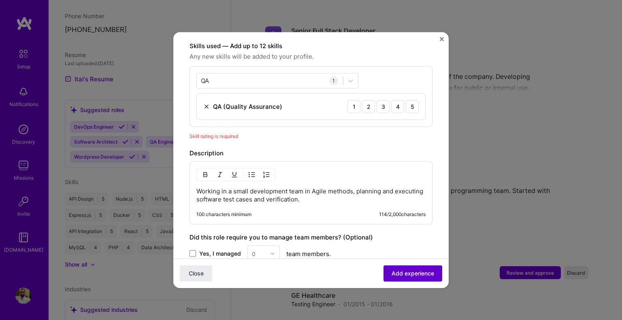
click at [397, 275] on span "Add experience" at bounding box center [413, 274] width 43 height 8
click at [394, 100] on div "4" at bounding box center [397, 106] width 13 height 13
click at [395, 279] on button "Add experience" at bounding box center [412, 274] width 59 height 16
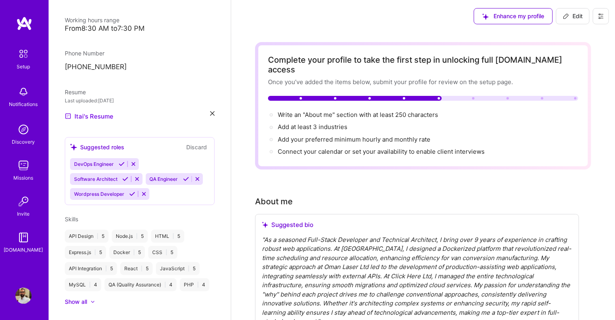
scroll to position [0, 0]
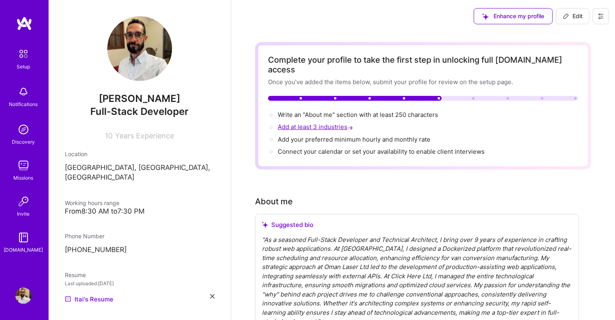
click at [322, 123] on span "Add at least 3 industries →" at bounding box center [316, 127] width 77 height 8
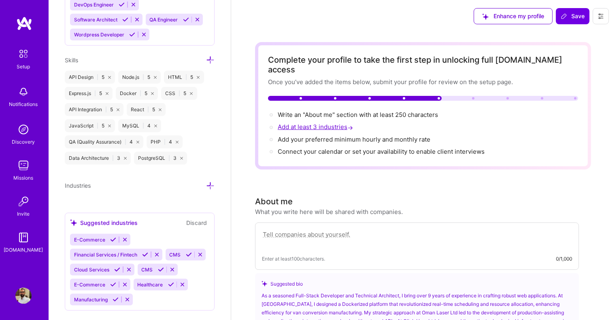
scroll to position [638, 0]
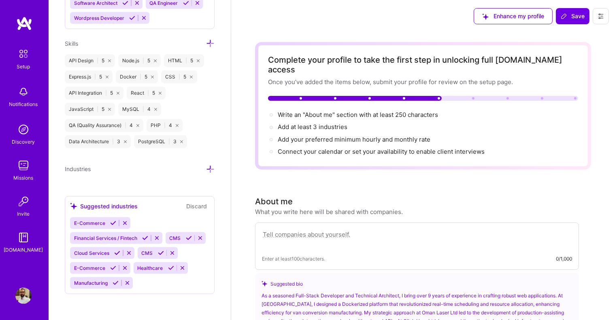
click at [96, 223] on span "E-Commerce" at bounding box center [89, 223] width 31 height 6
click at [112, 224] on icon at bounding box center [113, 223] width 6 height 6
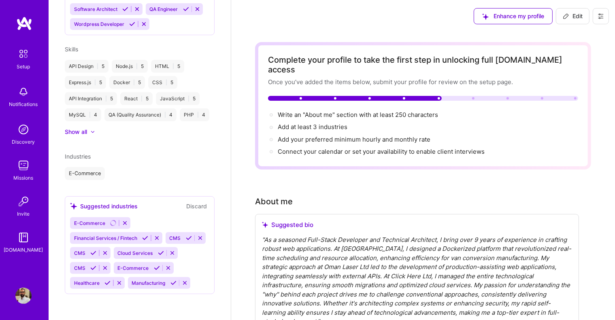
scroll to position [364, 0]
click at [158, 256] on icon at bounding box center [161, 253] width 6 height 6
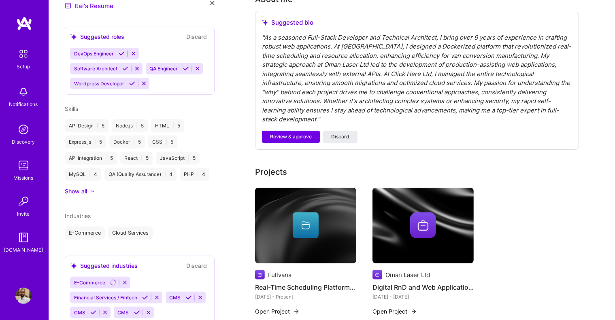
scroll to position [375, 0]
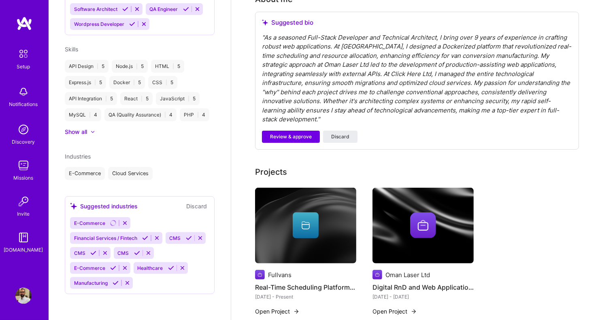
click at [189, 207] on button "Discard" at bounding box center [197, 206] width 26 height 9
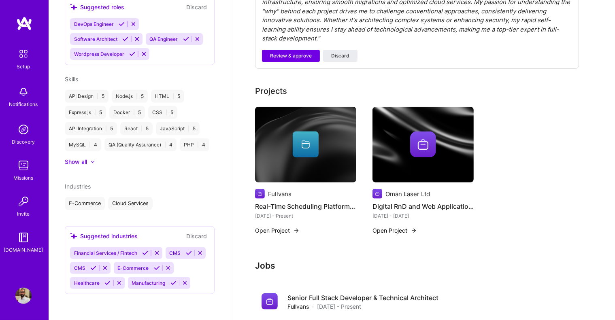
scroll to position [360, 0]
click at [189, 232] on button "Discard" at bounding box center [197, 236] width 26 height 9
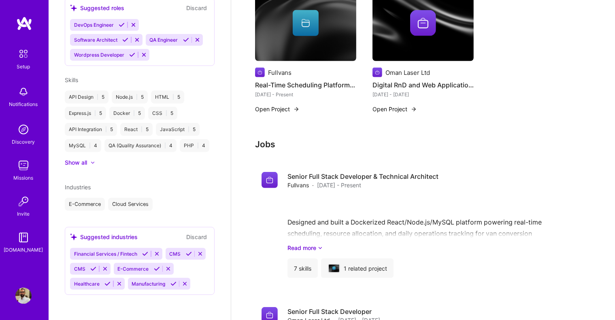
scroll to position [279, 0]
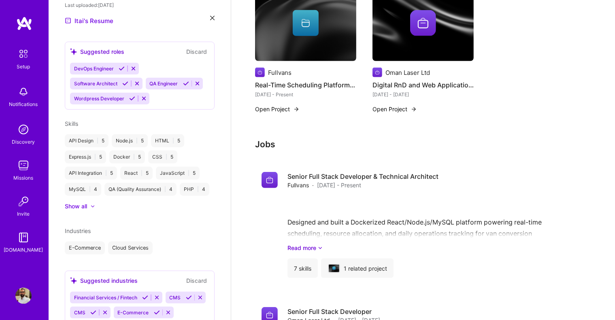
click at [133, 255] on div "Cloud Services" at bounding box center [130, 248] width 45 height 13
click at [170, 255] on div "E-Commerce Cloud Services" at bounding box center [140, 248] width 150 height 13
click at [83, 234] on span "Industries" at bounding box center [78, 231] width 26 height 7
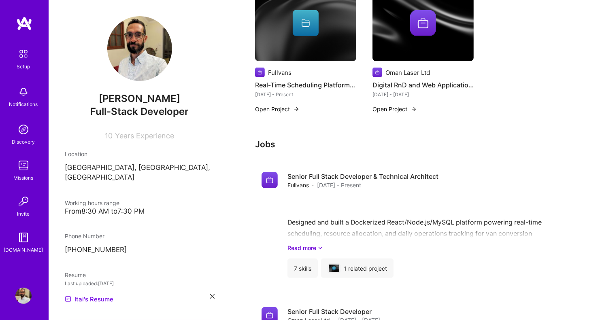
scroll to position [121, 0]
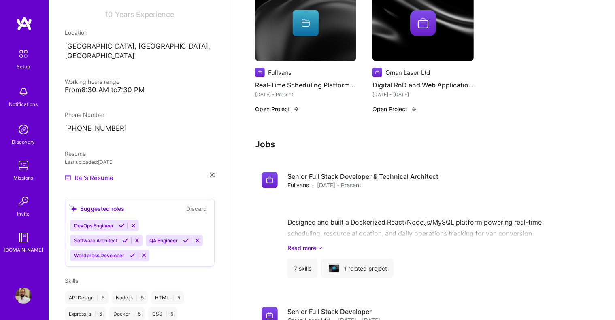
click at [184, 204] on button "Discard" at bounding box center [197, 208] width 26 height 9
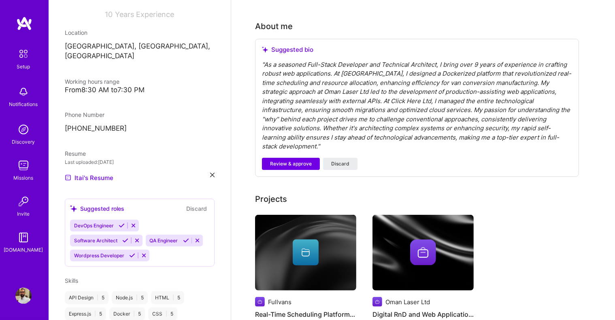
scroll to position [81, 0]
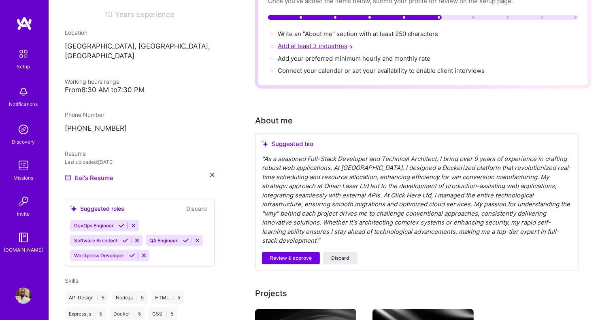
click at [313, 42] on span "Add at least 3 industries →" at bounding box center [316, 46] width 77 height 8
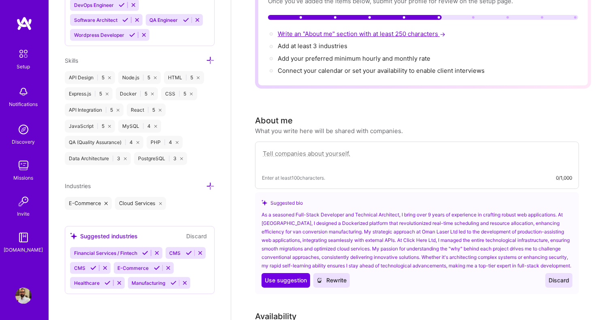
scroll to position [637, 0]
click at [206, 182] on icon at bounding box center [210, 186] width 9 height 9
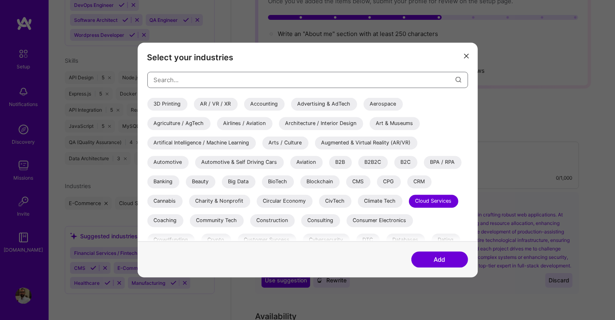
click at [276, 76] on input "modal" at bounding box center [305, 80] width 302 height 21
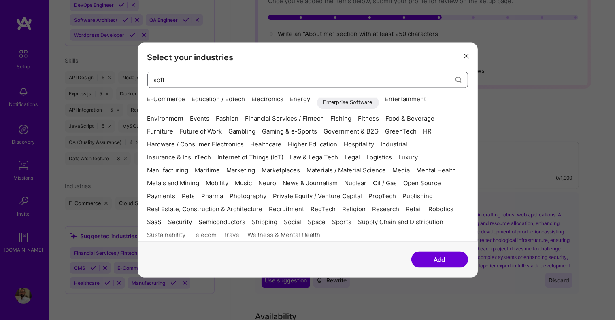
scroll to position [0, 0]
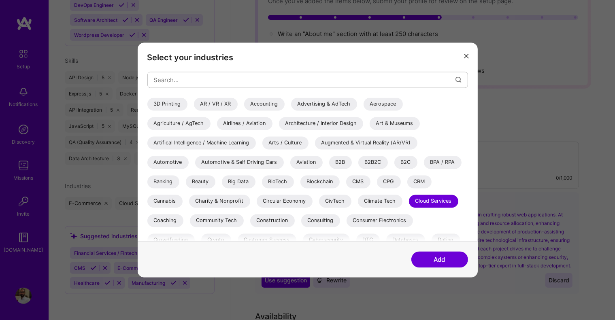
click at [342, 160] on div "B2B" at bounding box center [340, 162] width 23 height 13
click at [440, 264] on button "Add" at bounding box center [439, 260] width 57 height 16
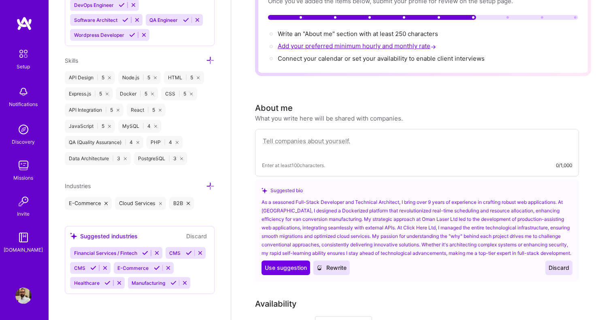
click at [338, 42] on span "Add your preferred minimum hourly and monthly rate →" at bounding box center [358, 46] width 160 height 8
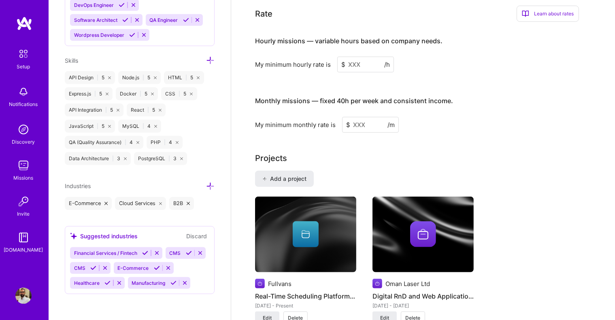
scroll to position [528, 0]
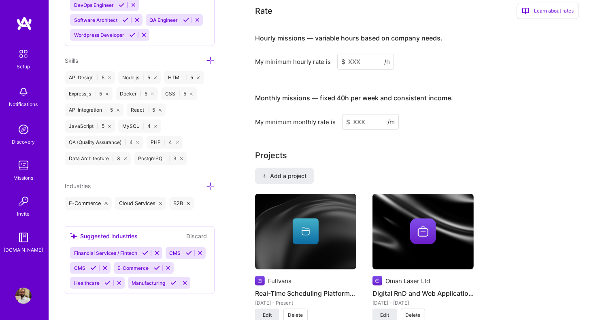
click at [362, 58] on input at bounding box center [365, 62] width 57 height 16
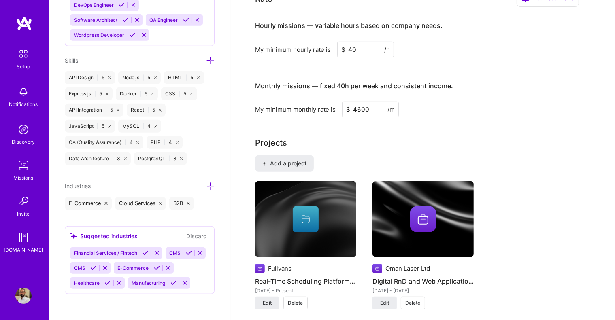
click at [517, 130] on div "Complete your profile to take the first step in unlocking full A.Team access On…" at bounding box center [423, 260] width 336 height 1493
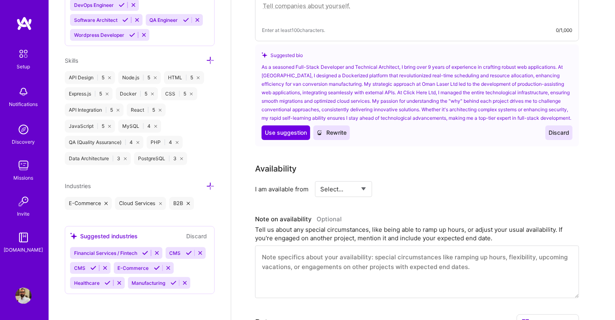
scroll to position [0, 0]
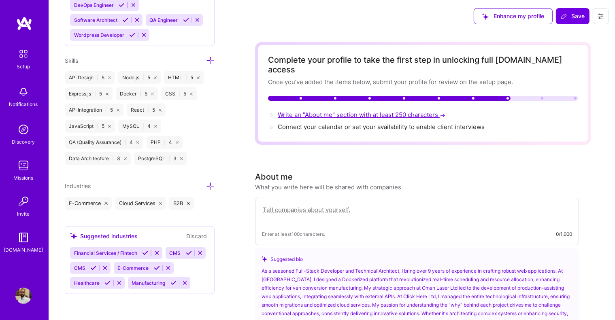
click at [339, 111] on span "Write an "About me" section with at least 250 characters →" at bounding box center [362, 115] width 169 height 8
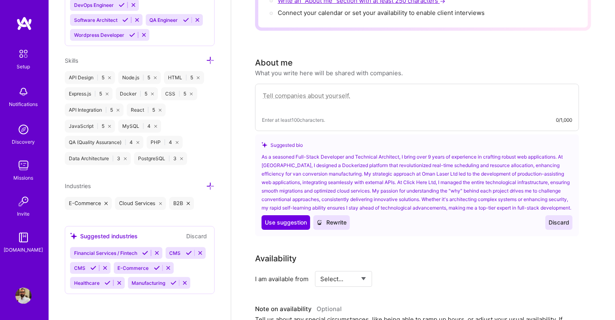
scroll to position [160, 0]
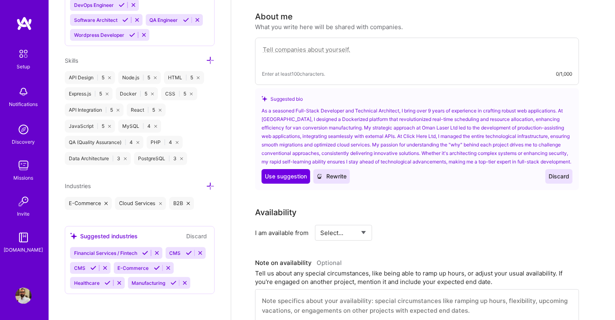
click at [363, 45] on textarea at bounding box center [417, 54] width 310 height 19
click at [346, 45] on textarea at bounding box center [417, 54] width 310 height 19
paste textarea "For the past 9+ years I've been working as a freelance Fullstack and DevOps dev…"
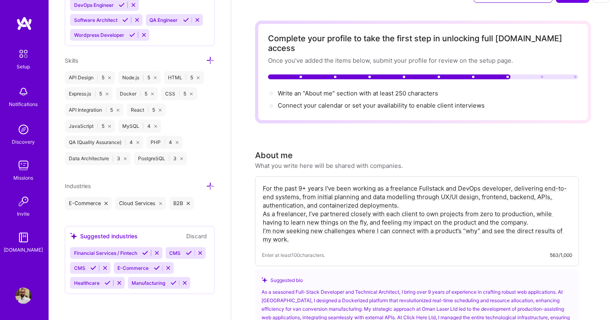
scroll to position [0, 0]
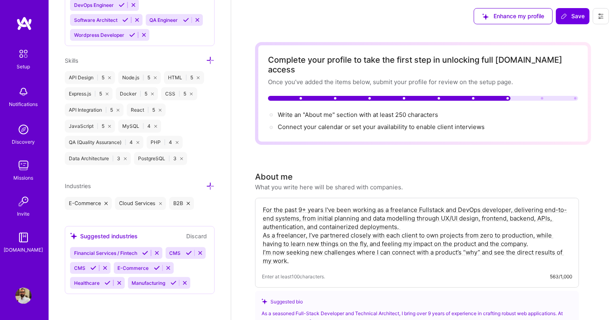
click at [427, 239] on textarea "For the past 9+ years I've been working as a freelance Fullstack and DevOps dev…" at bounding box center [417, 235] width 310 height 61
click at [448, 183] on div "About me What you write here will be shared with companies. For the past 9+ yea…" at bounding box center [417, 282] width 324 height 222
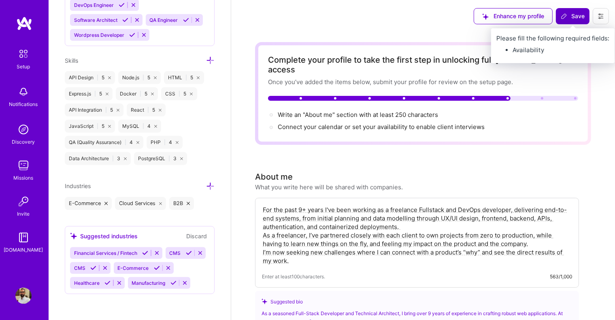
click at [572, 17] on span "Save" at bounding box center [573, 16] width 24 height 8
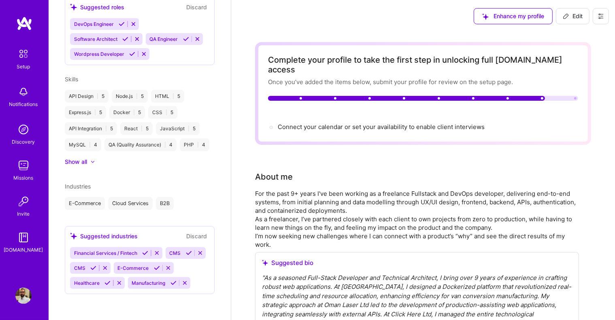
scroll to position [360, 0]
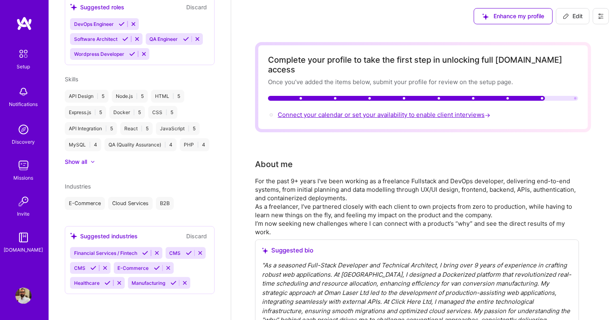
click at [426, 111] on span "Connect your calendar or set your availability to enable client interviews →" at bounding box center [385, 115] width 214 height 8
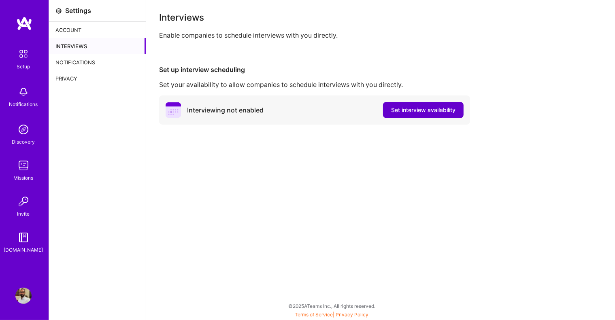
click at [398, 114] on span "Set interview availability" at bounding box center [423, 110] width 64 height 8
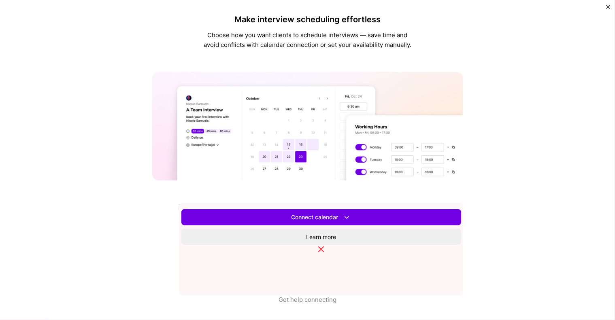
scroll to position [202, 0]
click at [341, 221] on span "Set availability" at bounding box center [321, 217] width 38 height 8
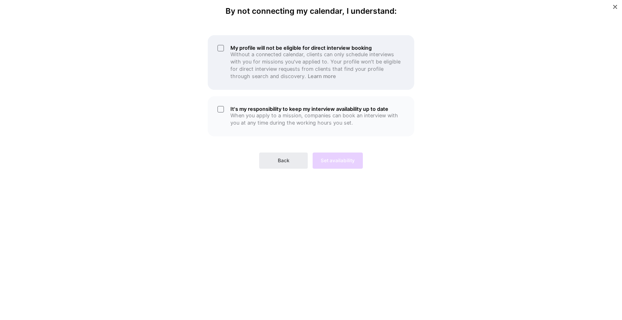
click at [223, 61] on div "My profile will not be eligible for direct interview booking Without a connecte…" at bounding box center [311, 62] width 206 height 55
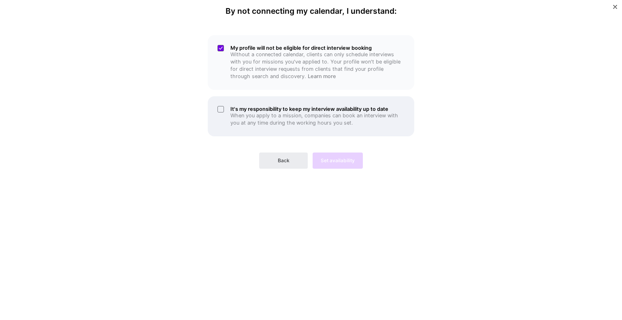
click at [216, 113] on div "It's my responsibility to keep my interview availability up to date When you ap…" at bounding box center [311, 116] width 206 height 40
click at [338, 160] on span "Set availability" at bounding box center [338, 160] width 34 height 7
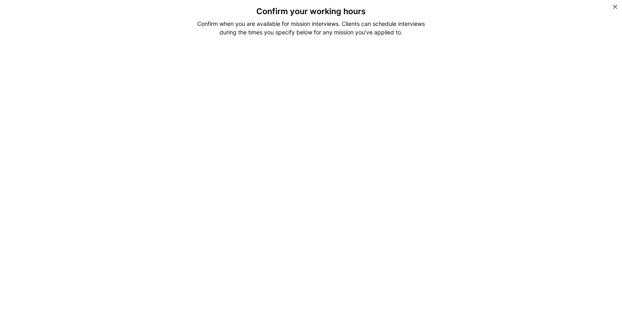
drag, startPoint x: 551, startPoint y: 82, endPoint x: 547, endPoint y: 81, distance: 4.4
click at [614, 5] on img "Close" at bounding box center [615, 7] width 4 height 4
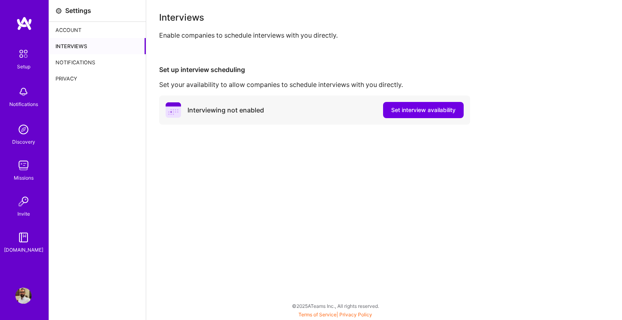
click at [521, 175] on div "Interviews Enable companies to schedule interviews with you directly. Set up in…" at bounding box center [384, 160] width 476 height 320
click at [68, 29] on div "Account" at bounding box center [97, 30] width 97 height 16
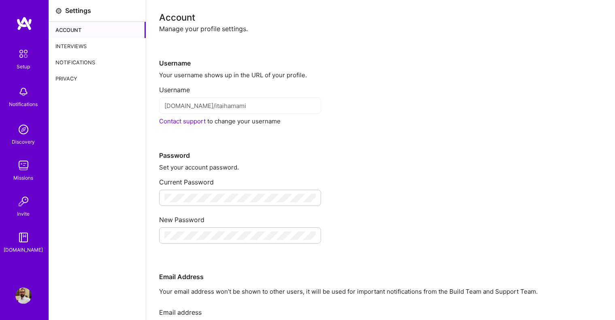
click at [80, 44] on div "Interviews" at bounding box center [97, 46] width 97 height 16
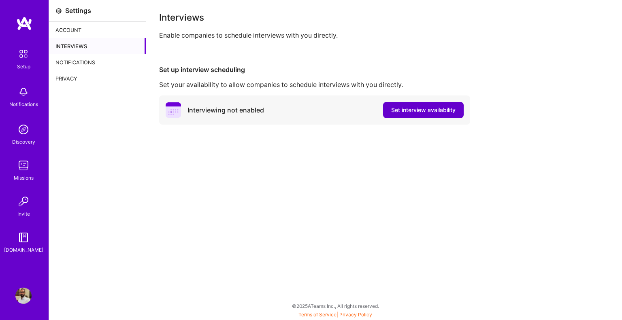
click at [407, 109] on span "Set interview availability" at bounding box center [423, 110] width 64 height 8
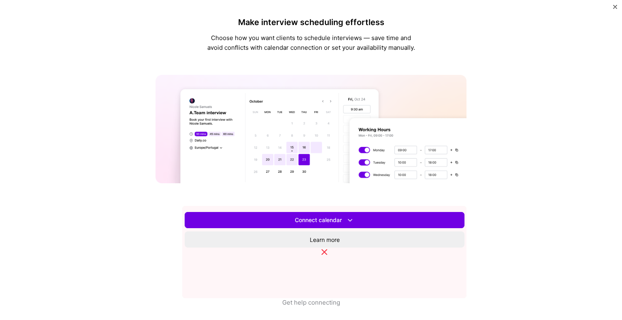
scroll to position [247, 0]
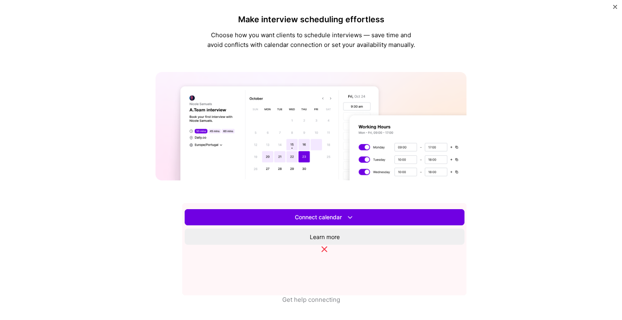
click at [441, 213] on button "Set availability" at bounding box center [325, 217] width 280 height 16
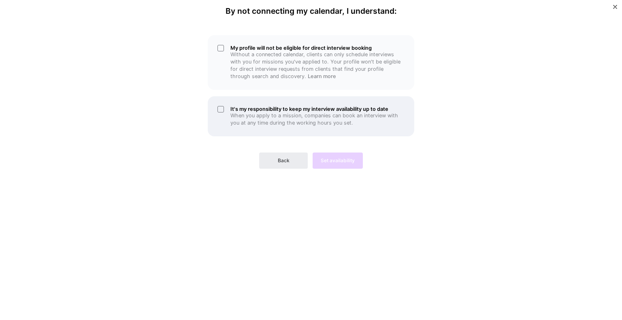
click at [211, 117] on div "It's my responsibility to keep my interview availability up to date When you ap…" at bounding box center [311, 116] width 206 height 40
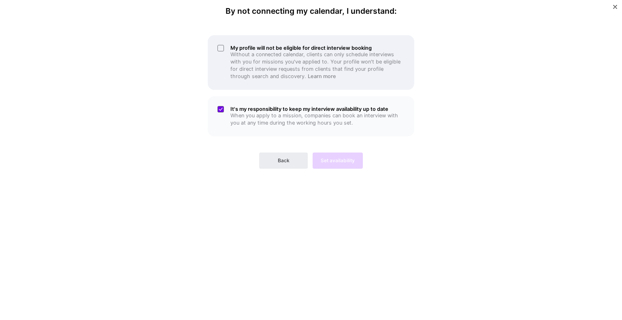
click at [251, 55] on p "Without a connected calendar, clients can only schedule interviews with you for…" at bounding box center [317, 65] width 174 height 29
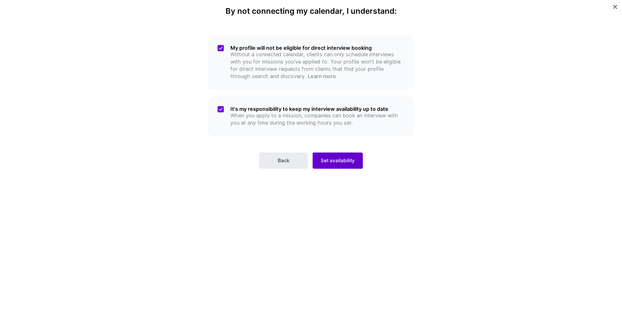
click at [341, 157] on span "Set availability" at bounding box center [338, 160] width 34 height 7
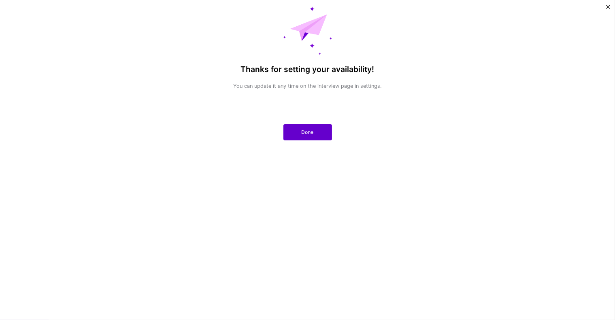
click at [306, 140] on button "Done" at bounding box center [307, 132] width 49 height 16
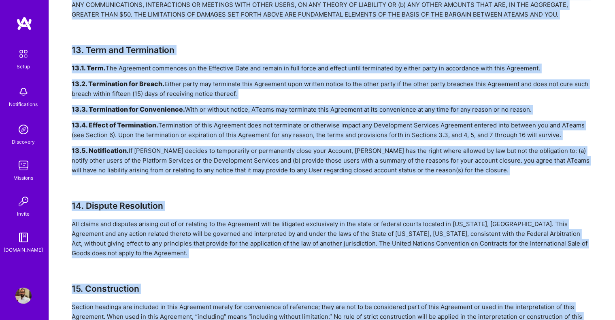
scroll to position [2425, 0]
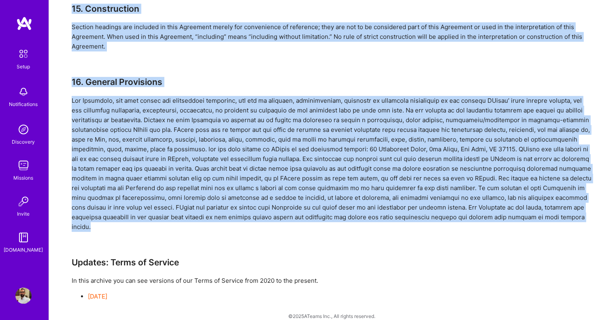
drag, startPoint x: 73, startPoint y: 72, endPoint x: 528, endPoint y: 214, distance: 476.3
copy div "ATeams Platform Terms of Service Agreement This Terms of Service Agreement (“ A…"
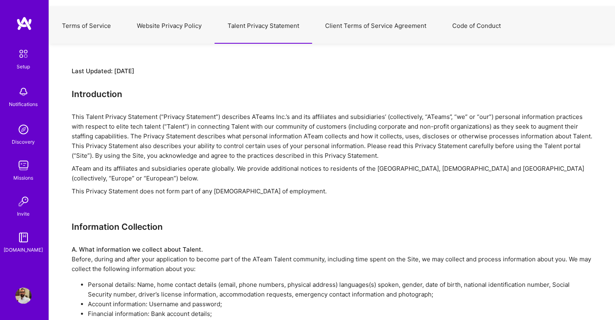
click at [76, 95] on h3 "Introduction" at bounding box center [332, 94] width 521 height 10
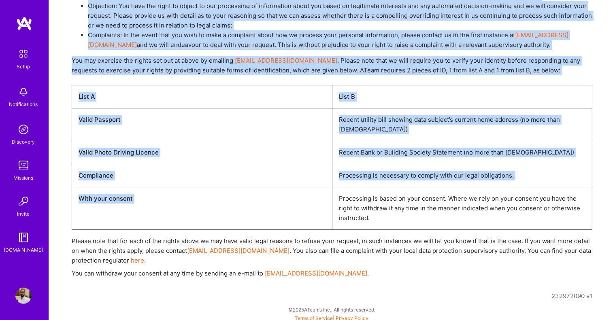
scroll to position [2805, 0]
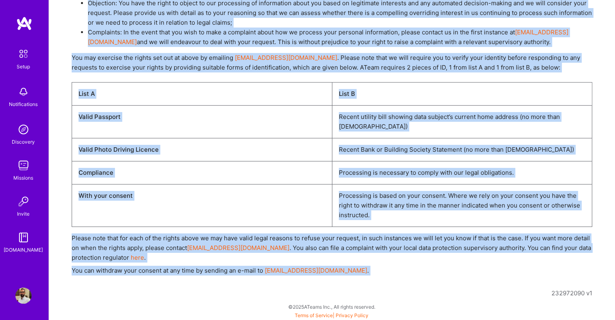
drag, startPoint x: 76, startPoint y: 95, endPoint x: 320, endPoint y: 270, distance: 300.6
copy div "Loremipsumdo Sita Consec Adipisc Elitseddo (“Eiusmod Temporinc”) utlaboree DOlo…"
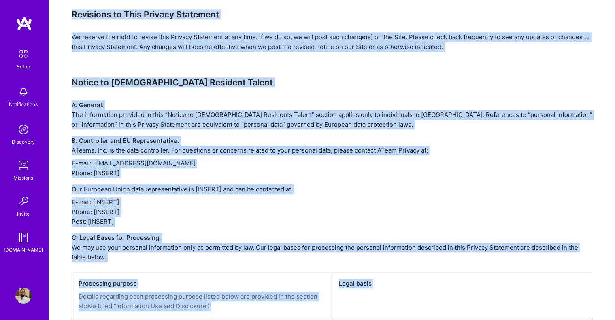
scroll to position [1914, 0]
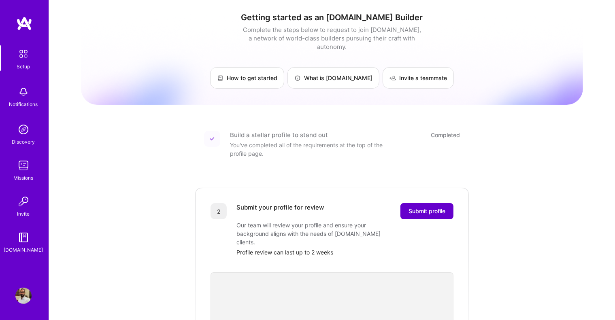
click at [425, 207] on span "Submit profile" at bounding box center [427, 211] width 37 height 8
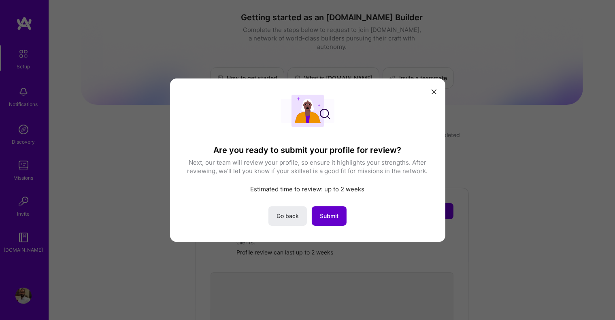
click at [329, 213] on span "Submit" at bounding box center [329, 216] width 19 height 8
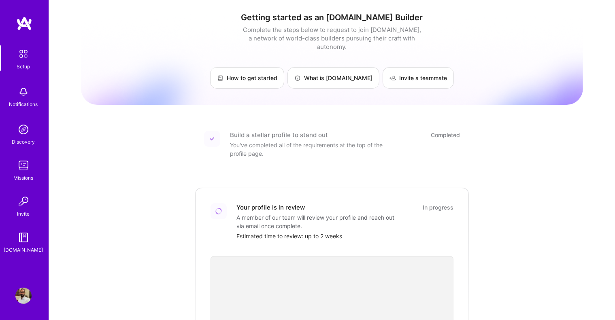
click at [25, 24] on img at bounding box center [24, 23] width 16 height 15
